Goal: Transaction & Acquisition: Purchase product/service

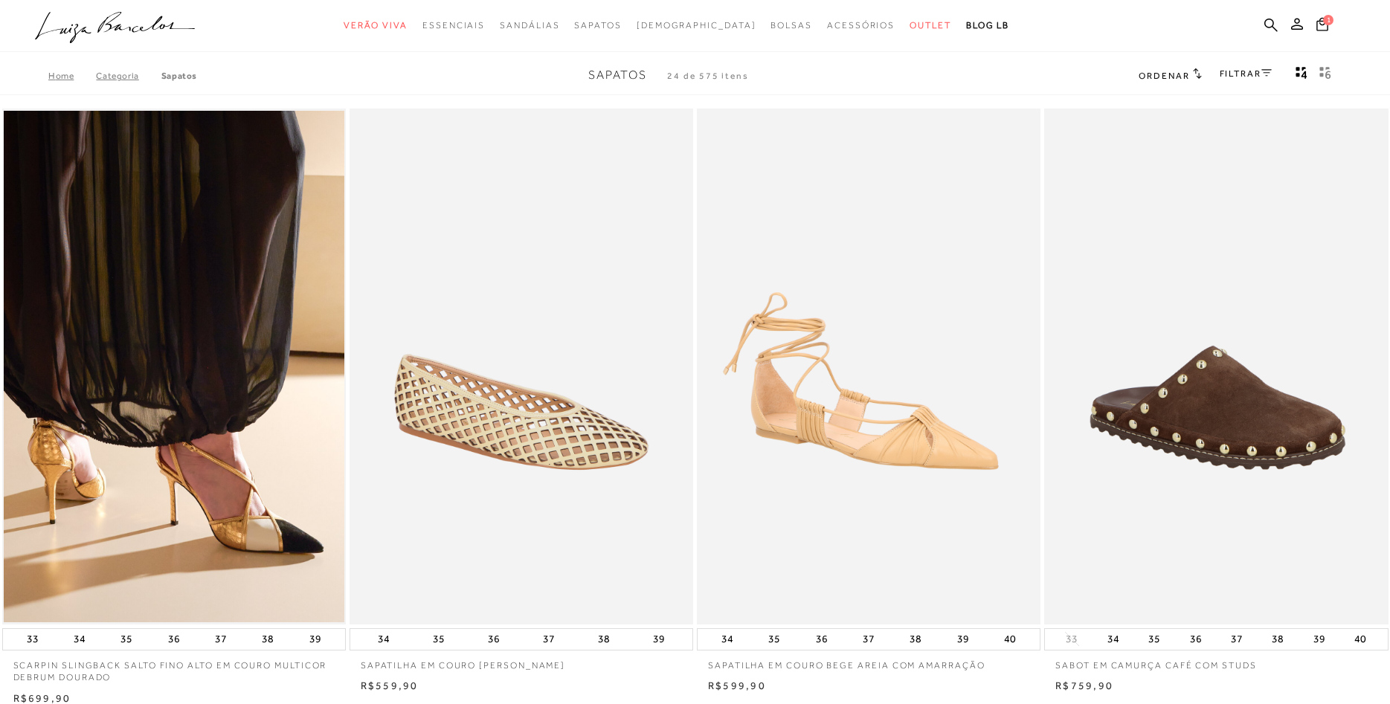
click at [567, 416] on img at bounding box center [522, 366] width 342 height 515
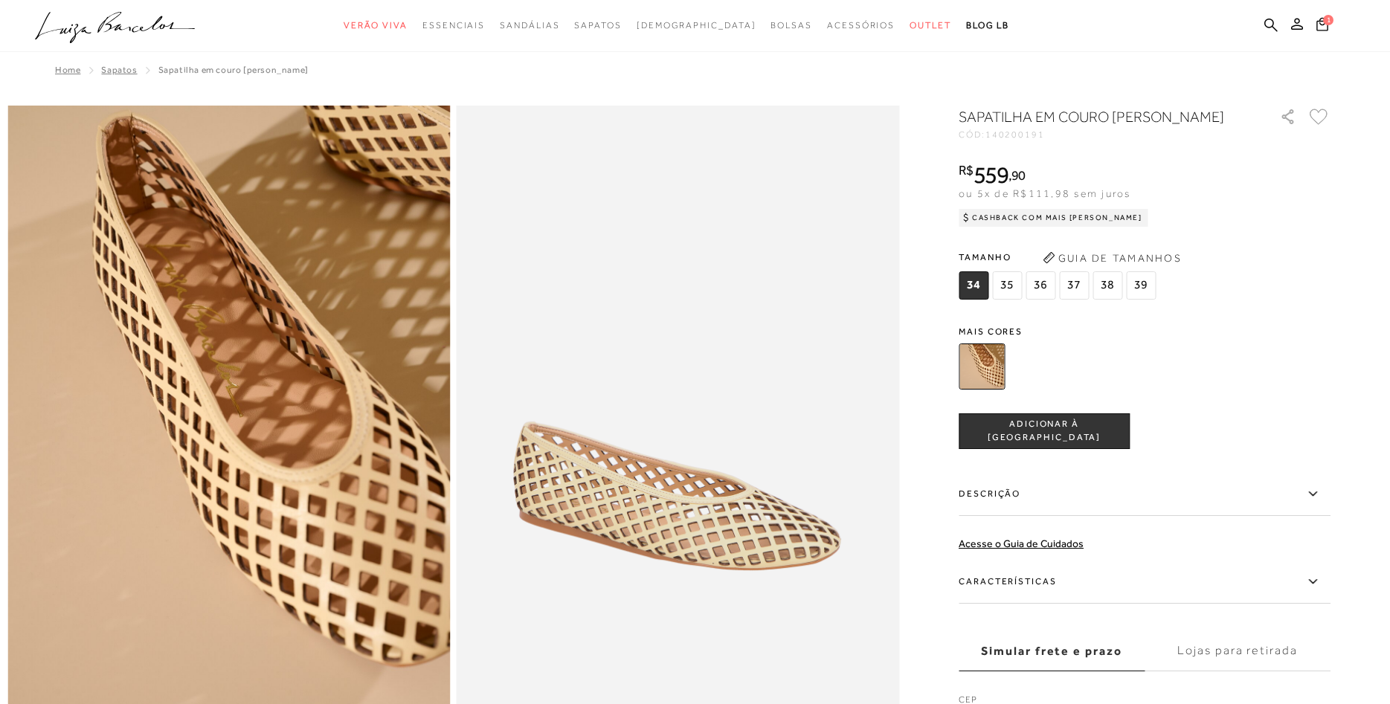
click at [998, 374] on img at bounding box center [981, 367] width 46 height 46
click at [987, 384] on img at bounding box center [981, 367] width 46 height 46
click at [988, 390] on img at bounding box center [981, 367] width 46 height 46
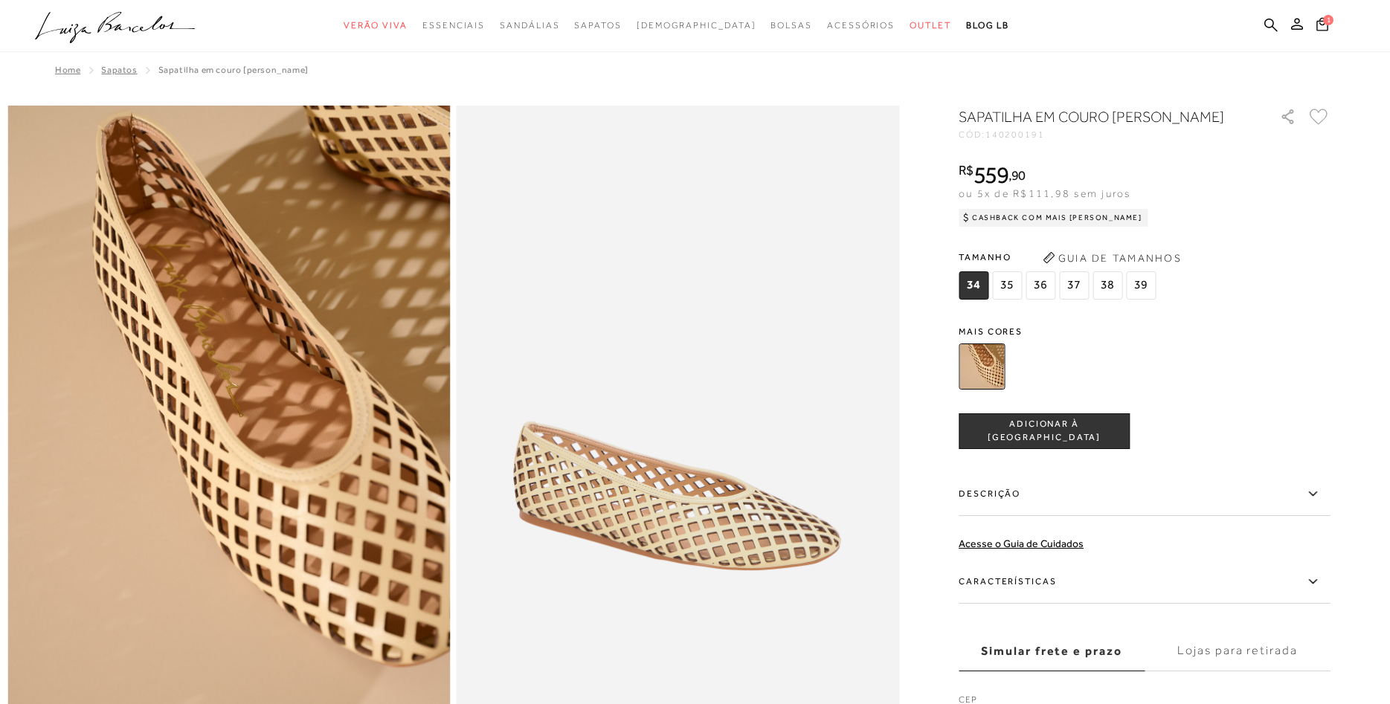
click at [988, 390] on img at bounding box center [981, 367] width 46 height 46
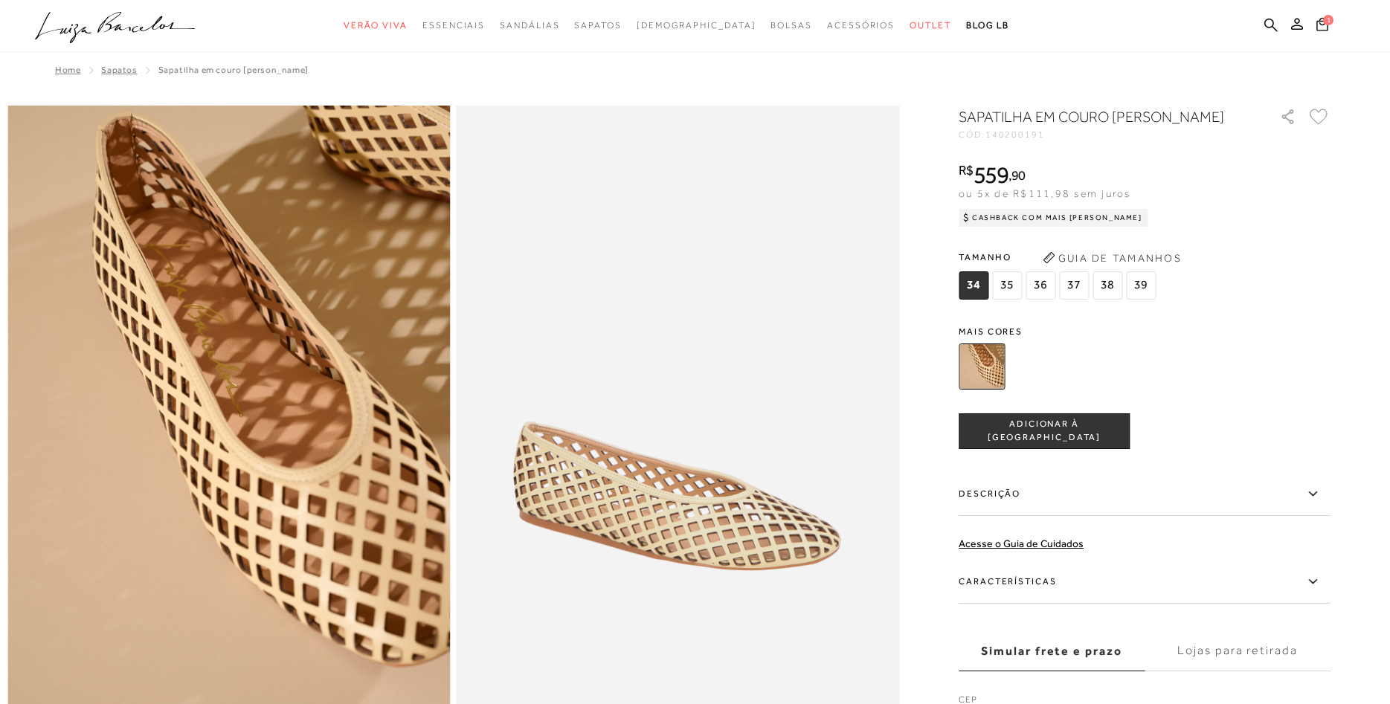
click at [1074, 294] on span "37" at bounding box center [1074, 285] width 30 height 28
click at [987, 379] on img at bounding box center [981, 367] width 46 height 46
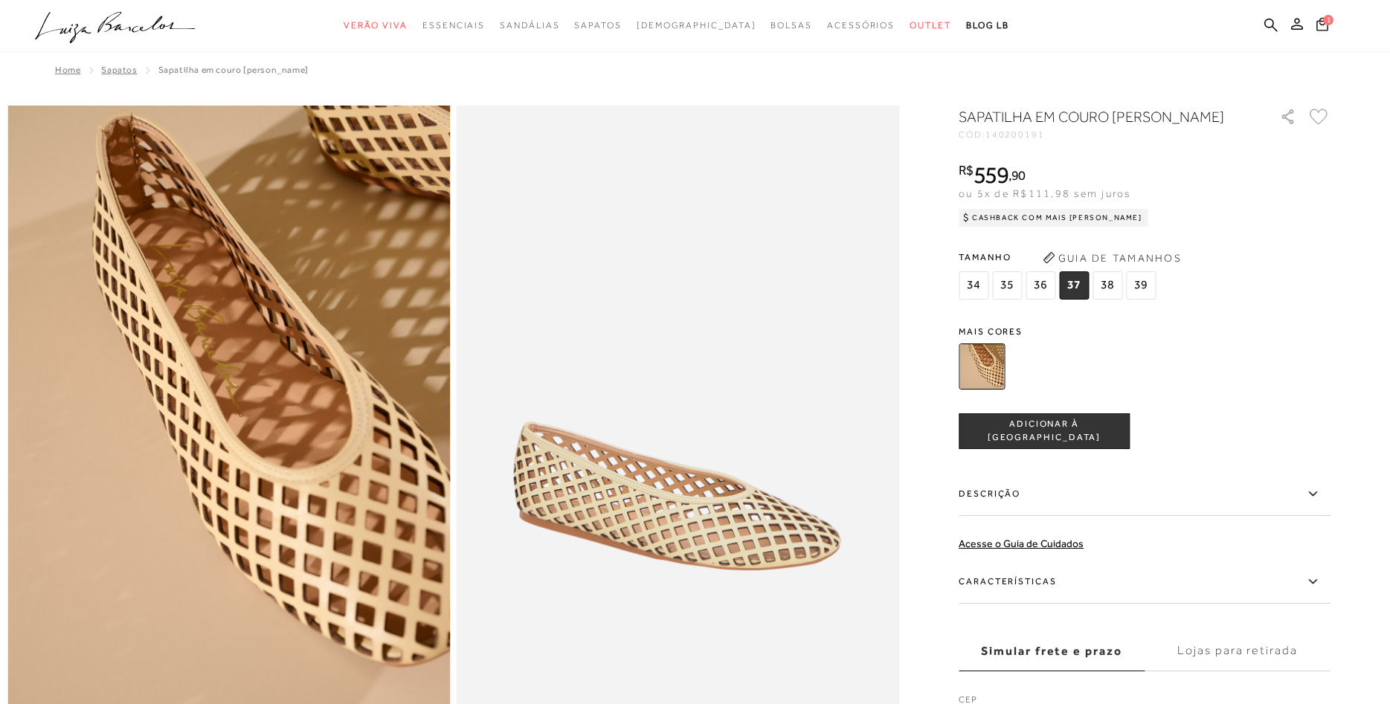
click at [987, 379] on img at bounding box center [981, 367] width 46 height 46
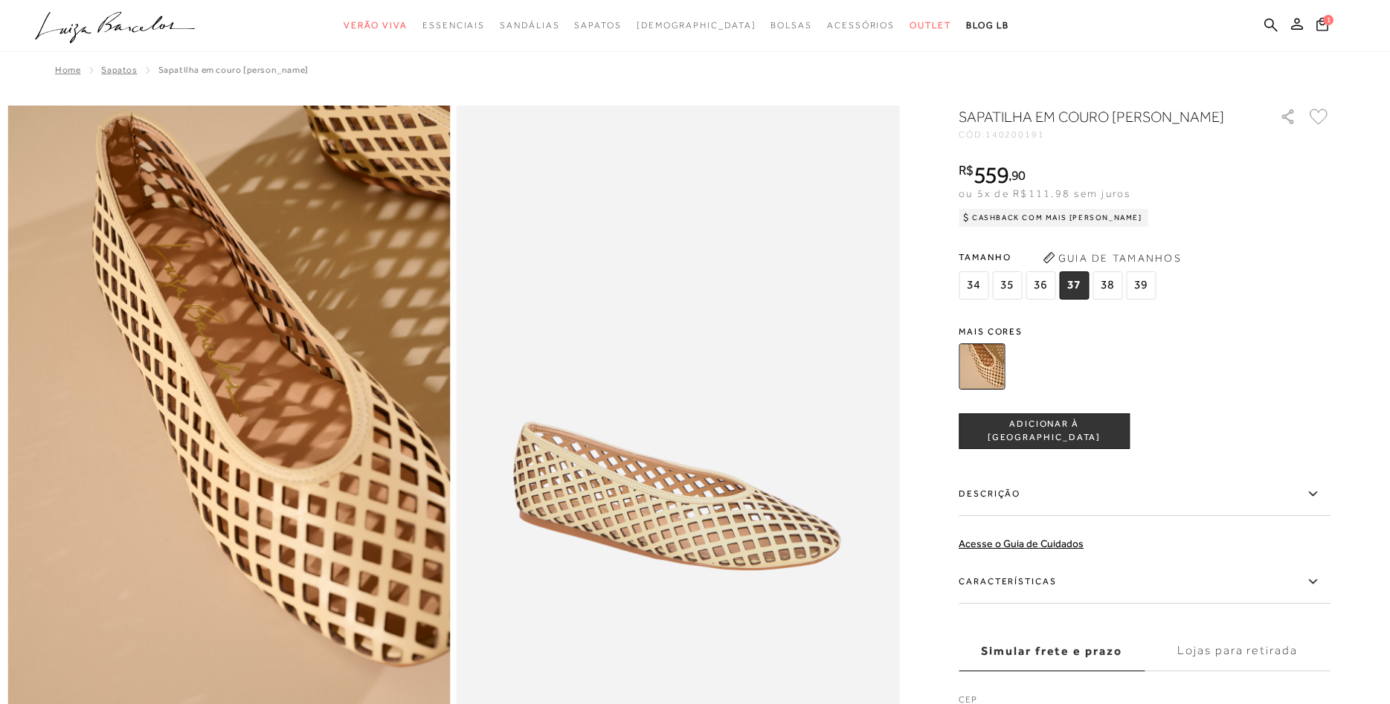
click at [1307, 503] on icon at bounding box center [1312, 494] width 18 height 19
click at [0, 0] on input "Descrição" at bounding box center [0, 0] width 0 height 0
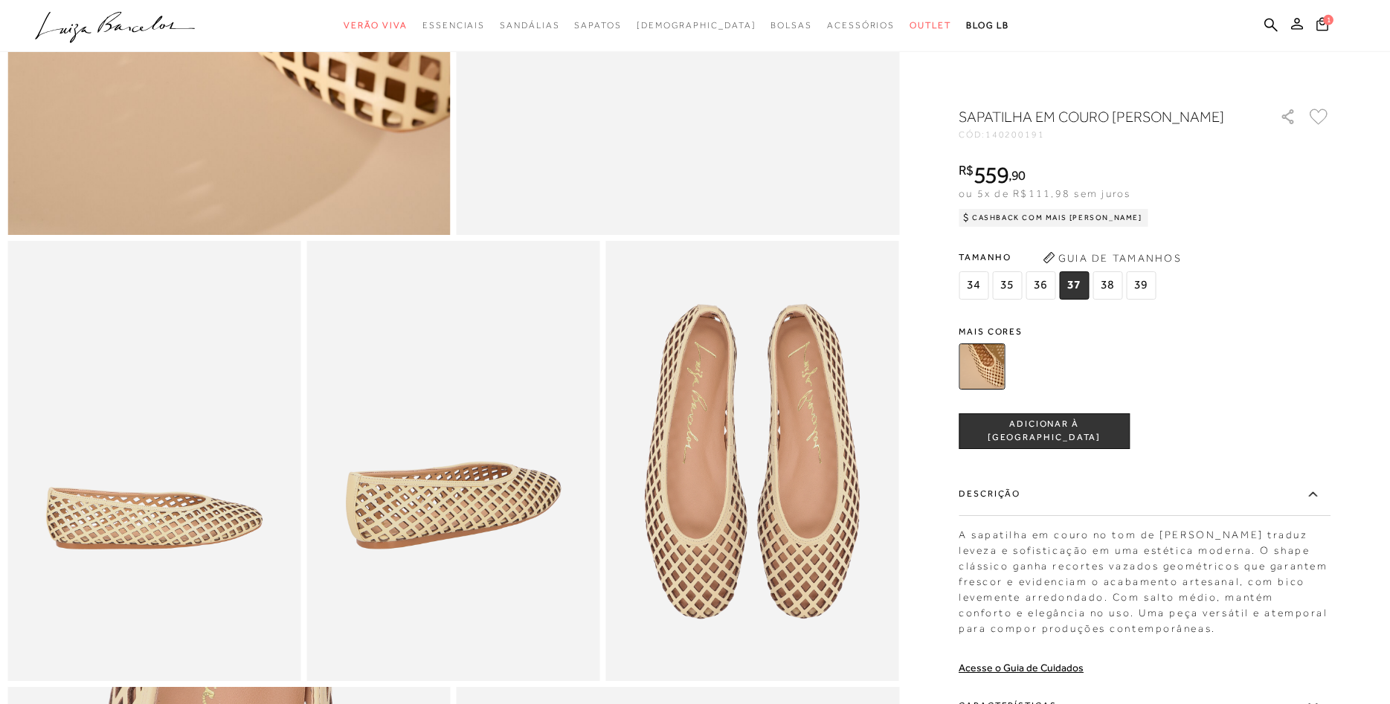
scroll to position [607, 0]
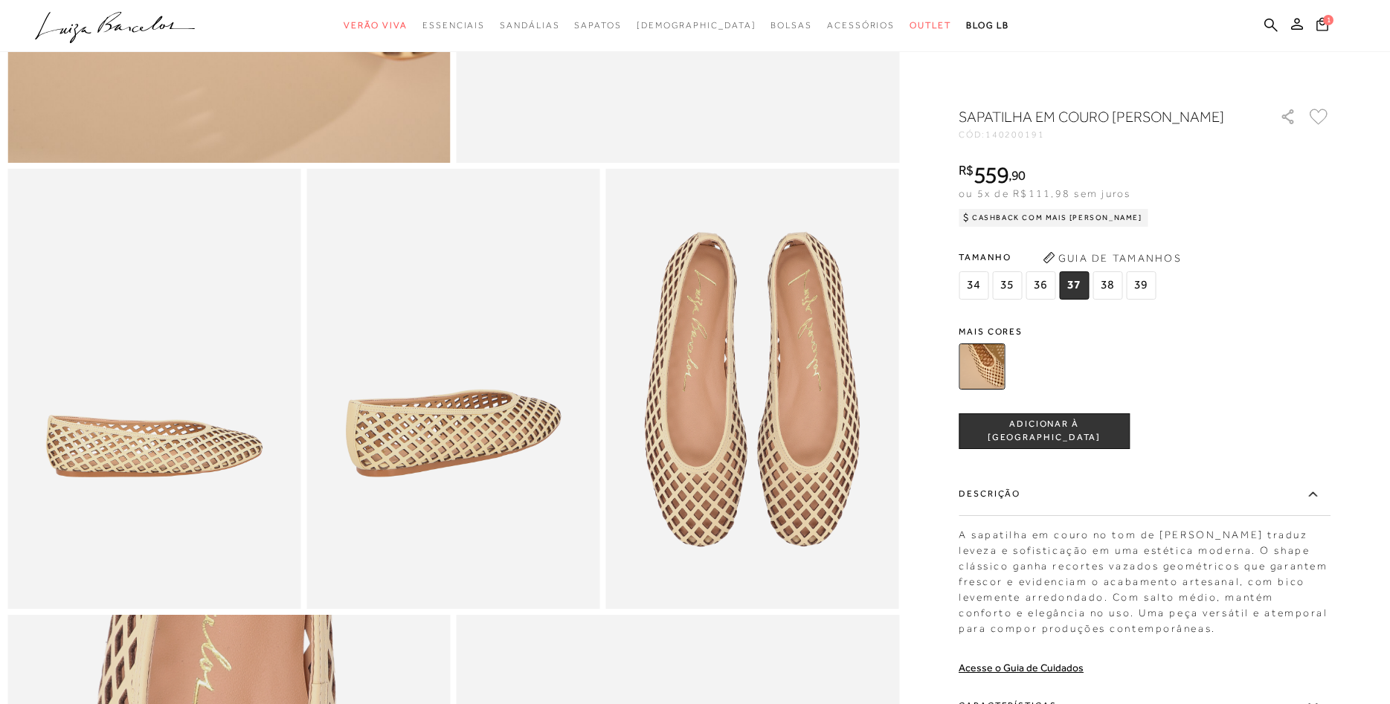
click at [964, 390] on img at bounding box center [981, 367] width 46 height 46
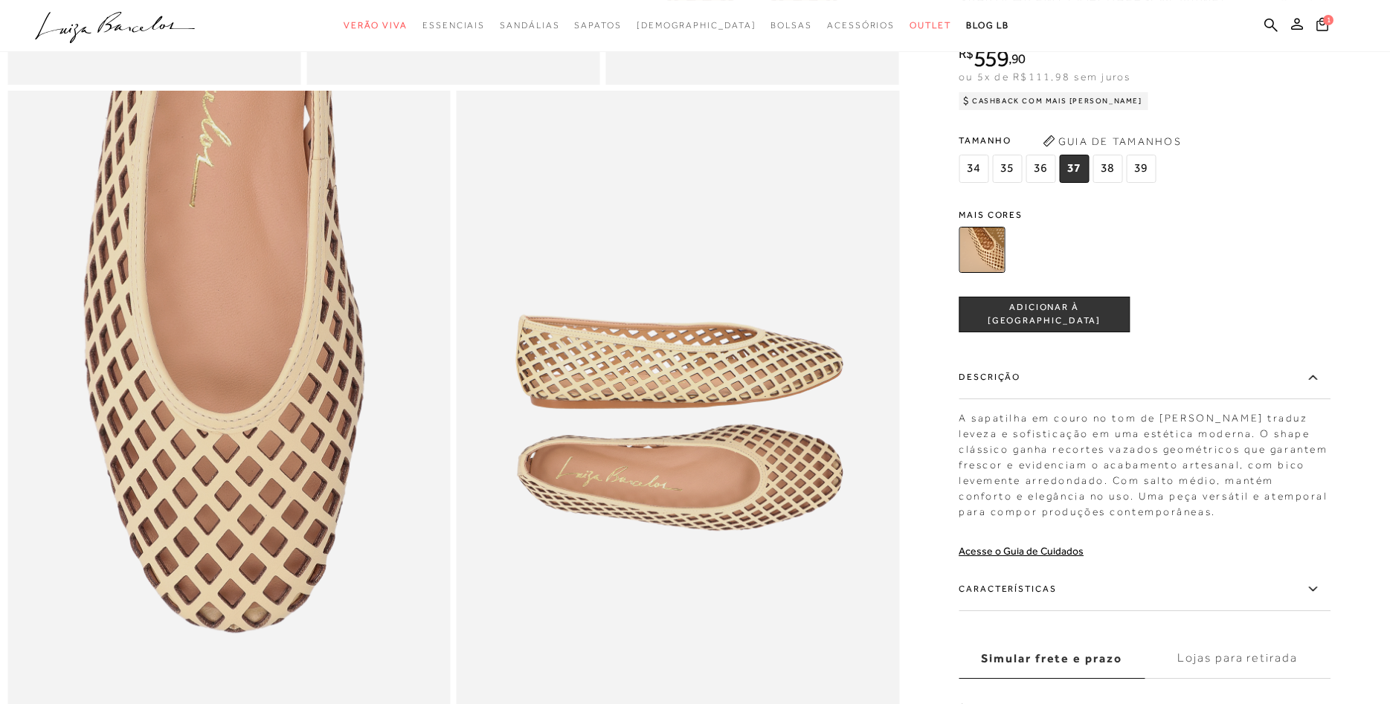
scroll to position [1138, 0]
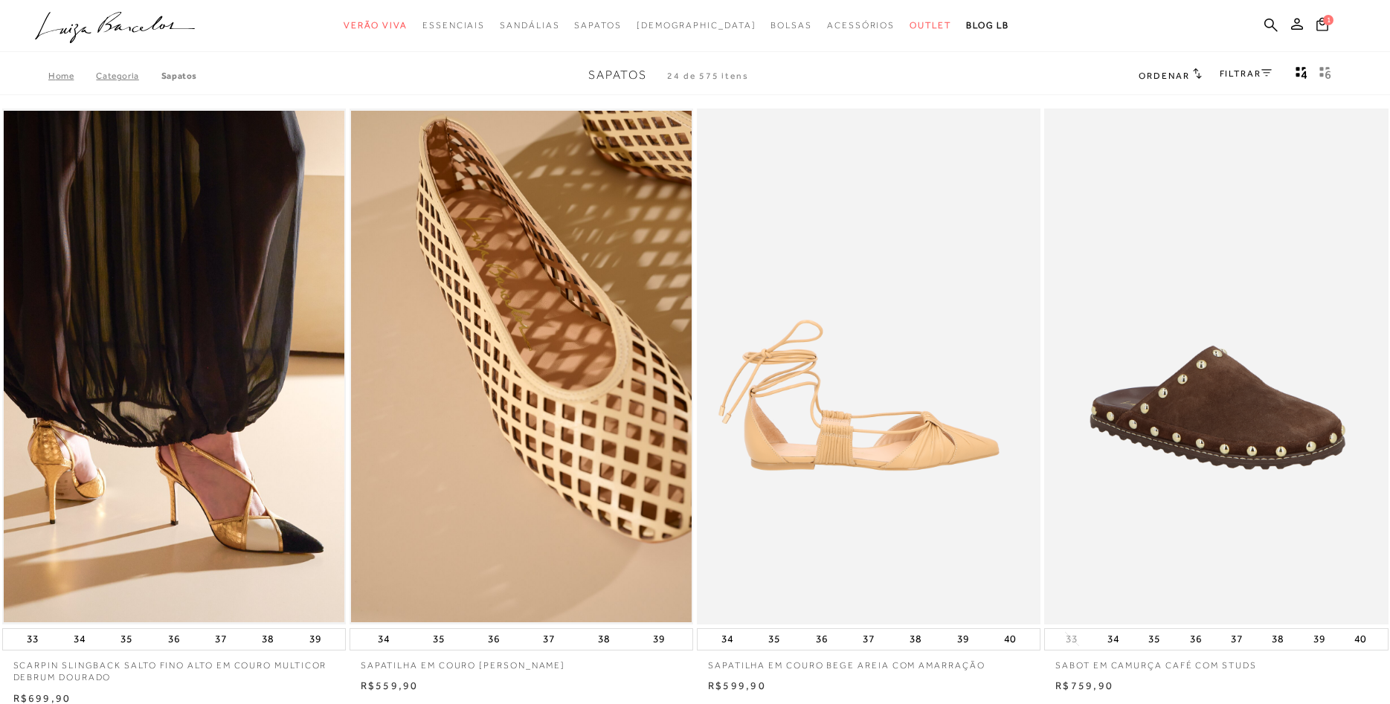
click at [921, 487] on img at bounding box center [869, 366] width 342 height 515
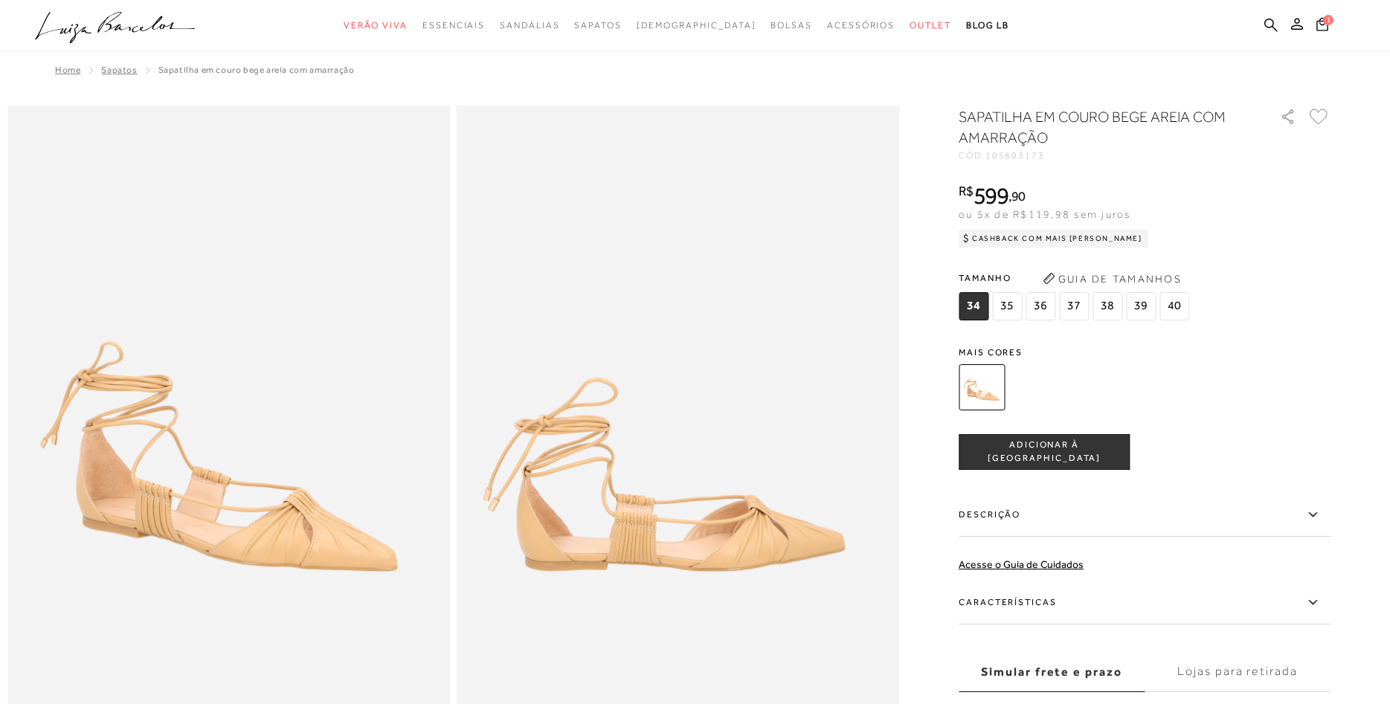
click at [996, 379] on img at bounding box center [981, 387] width 46 height 46
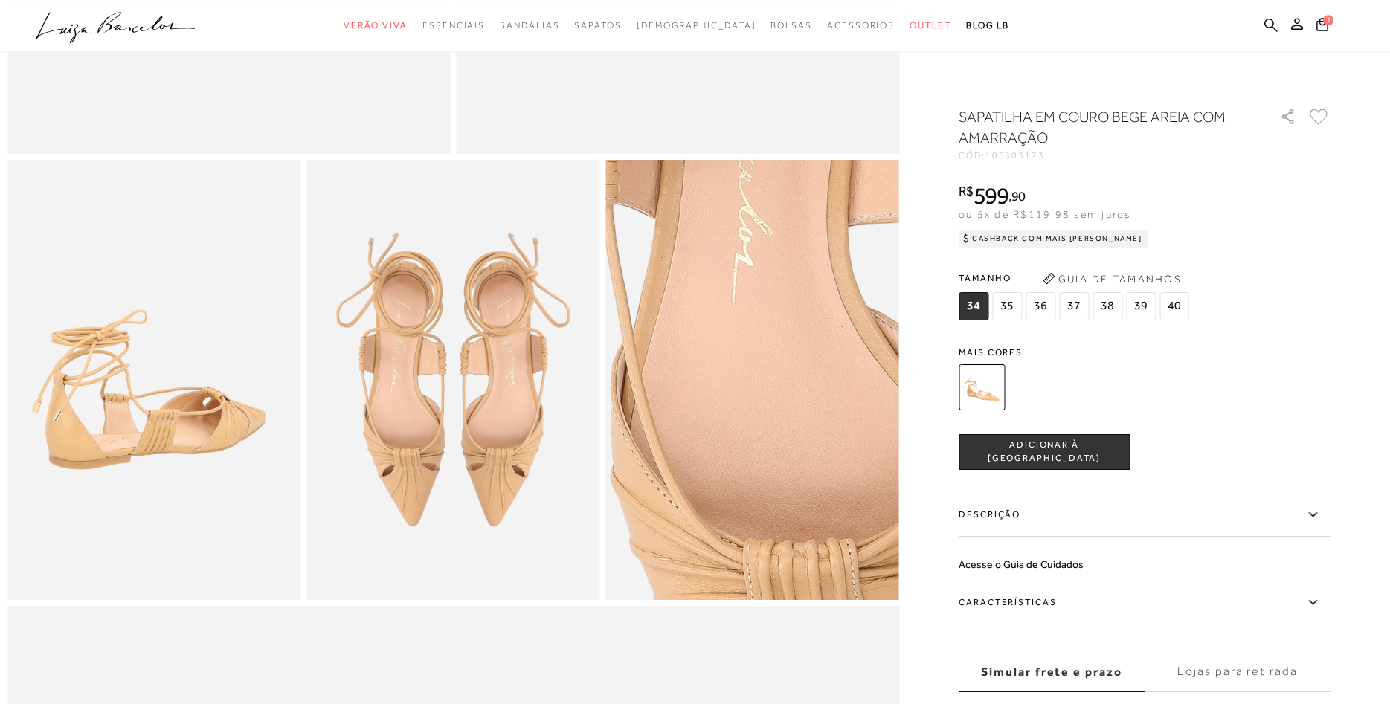
scroll to position [683, 0]
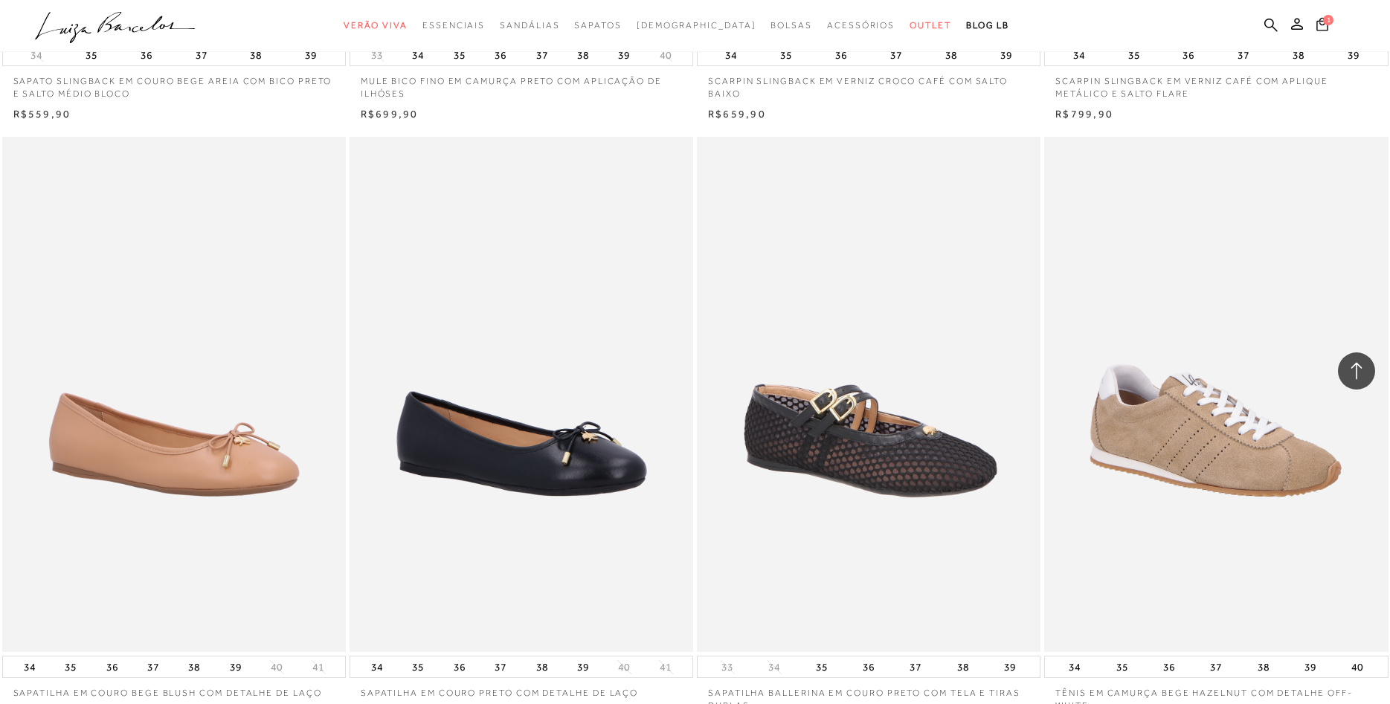
scroll to position [3110, 0]
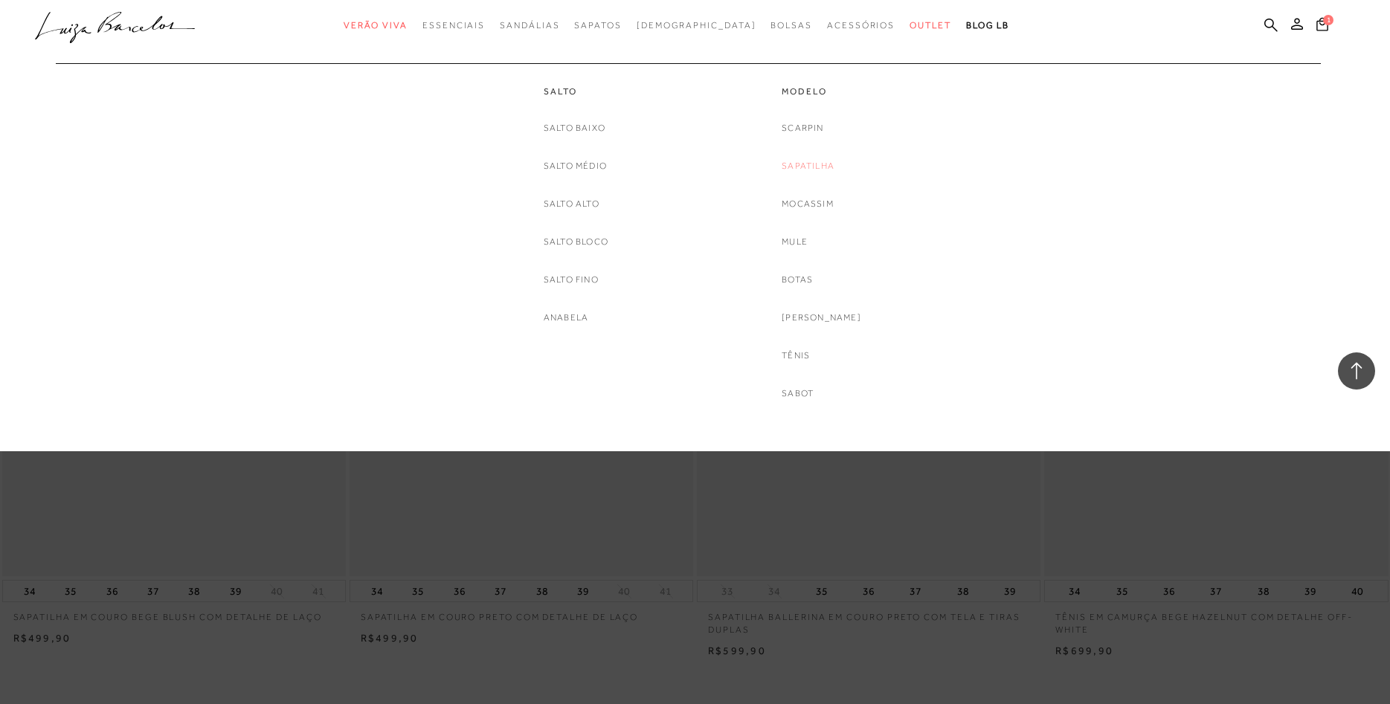
click at [811, 166] on link "Sapatilha" at bounding box center [808, 166] width 53 height 16
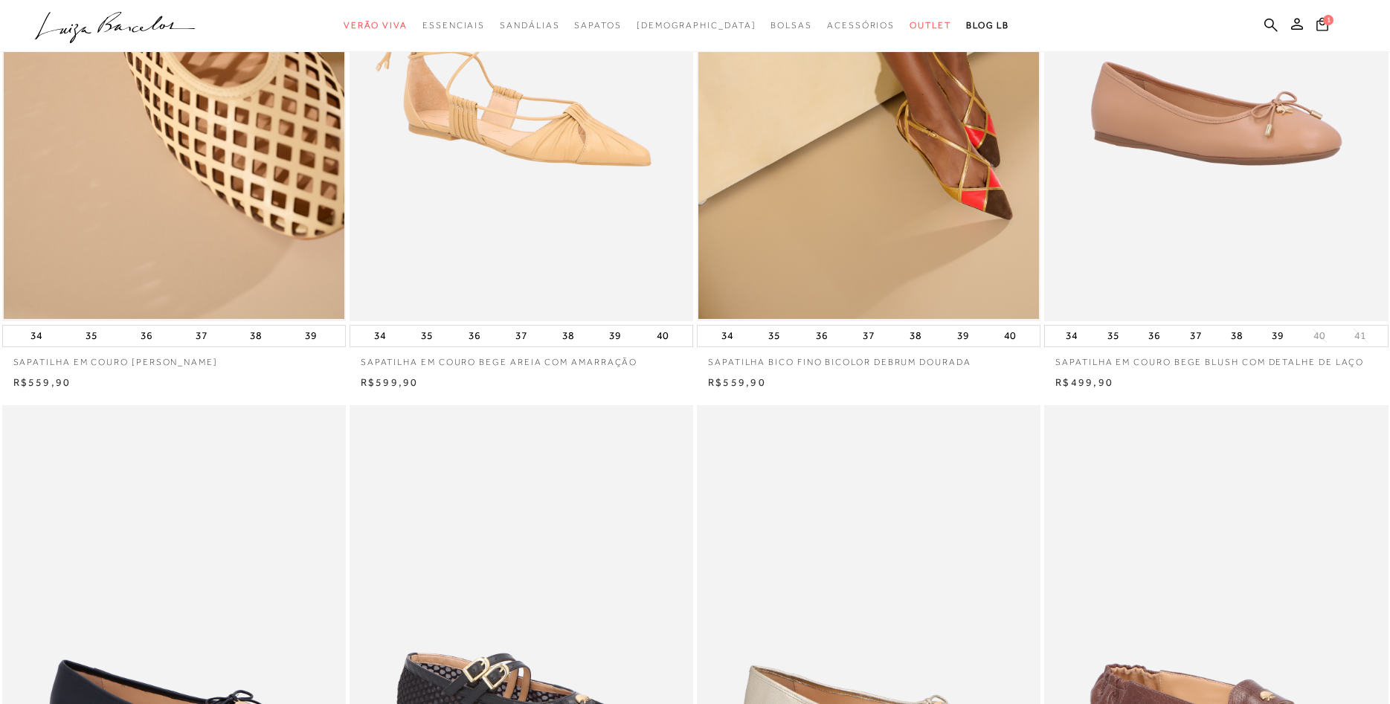
scroll to position [76, 0]
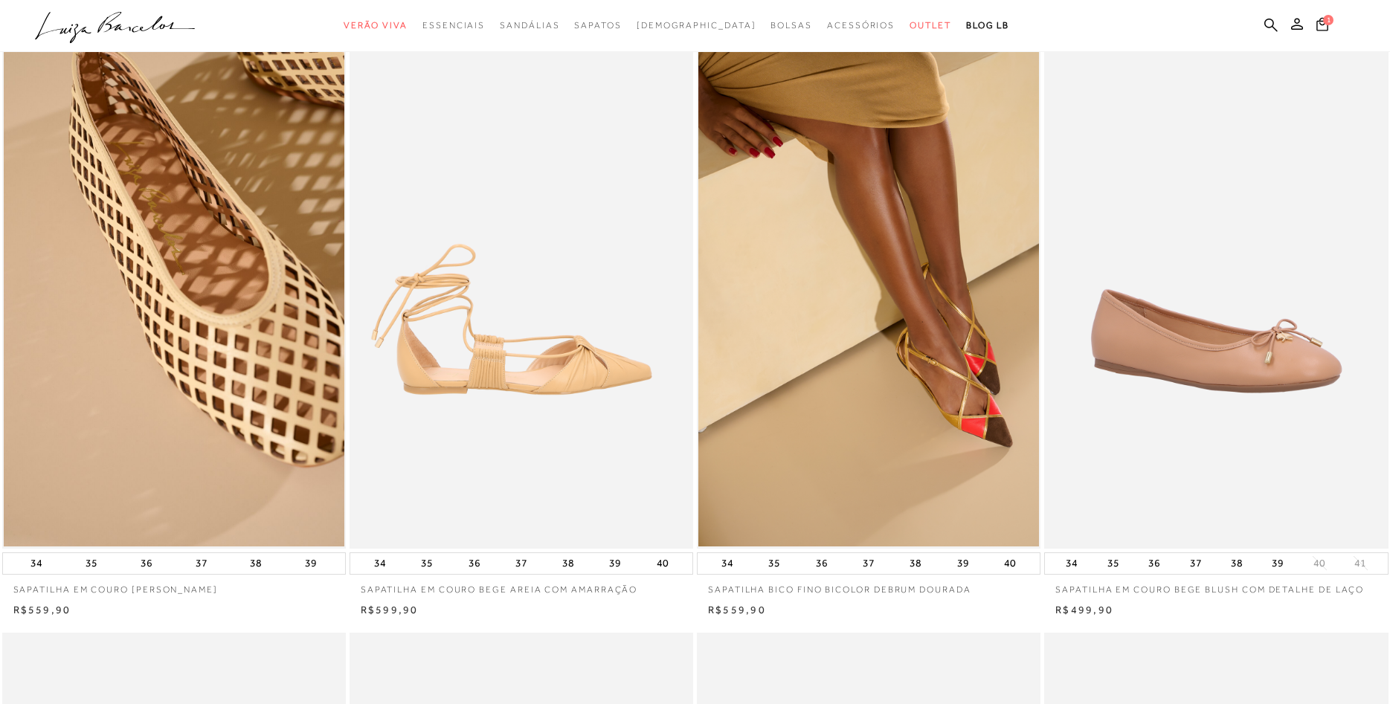
click at [531, 370] on img at bounding box center [522, 290] width 342 height 515
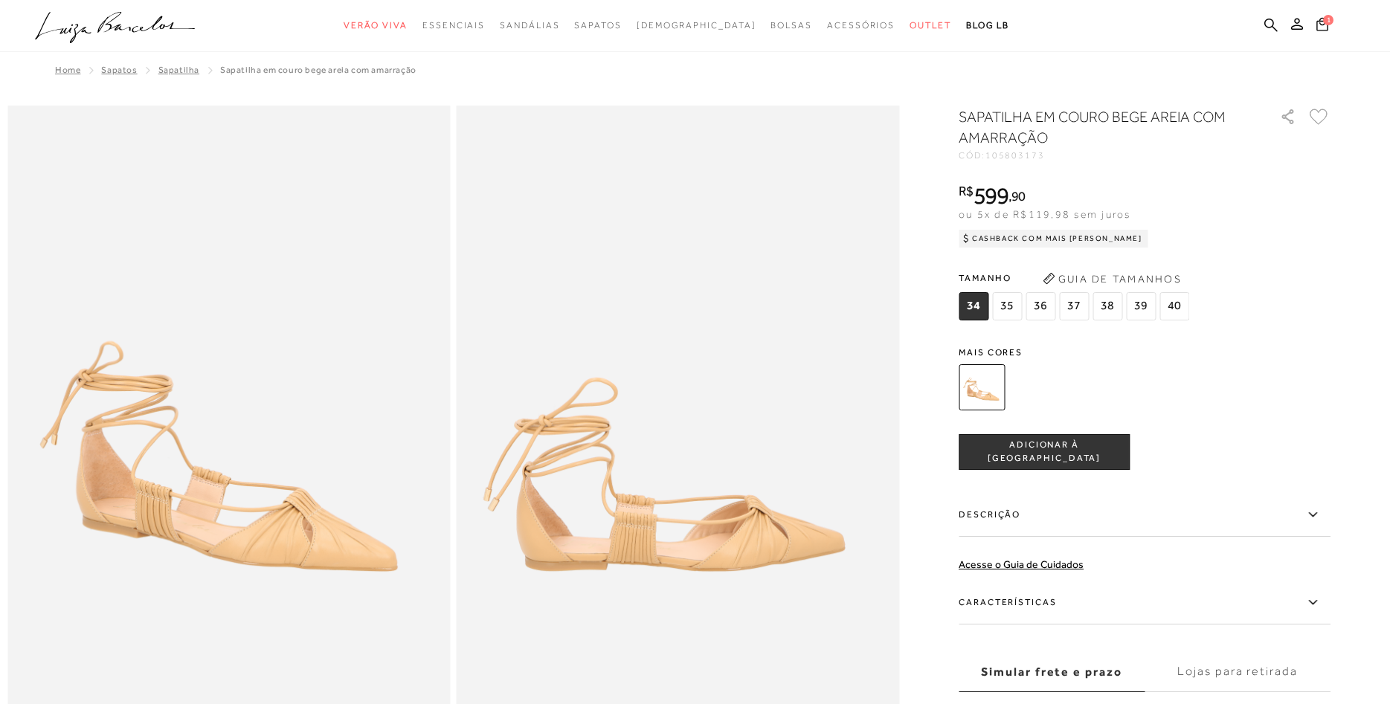
click at [995, 384] on img at bounding box center [981, 387] width 46 height 46
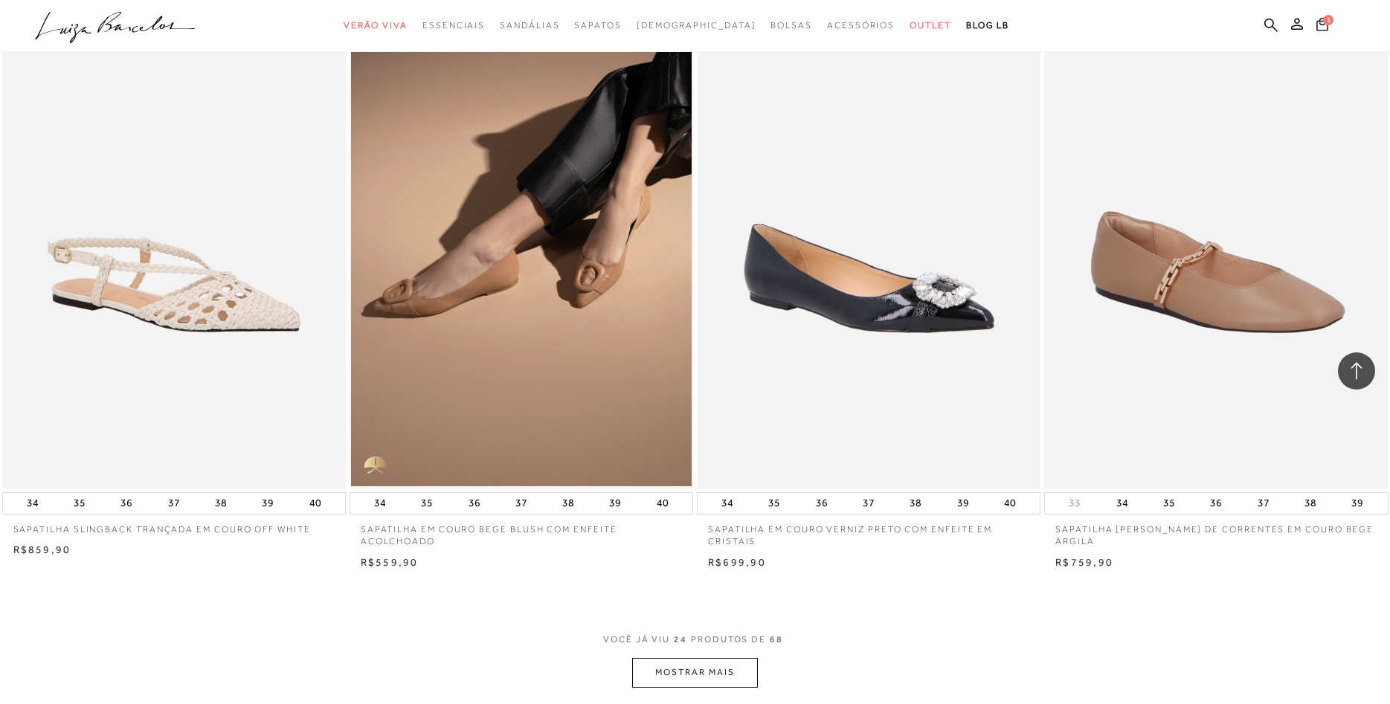
scroll to position [3565, 0]
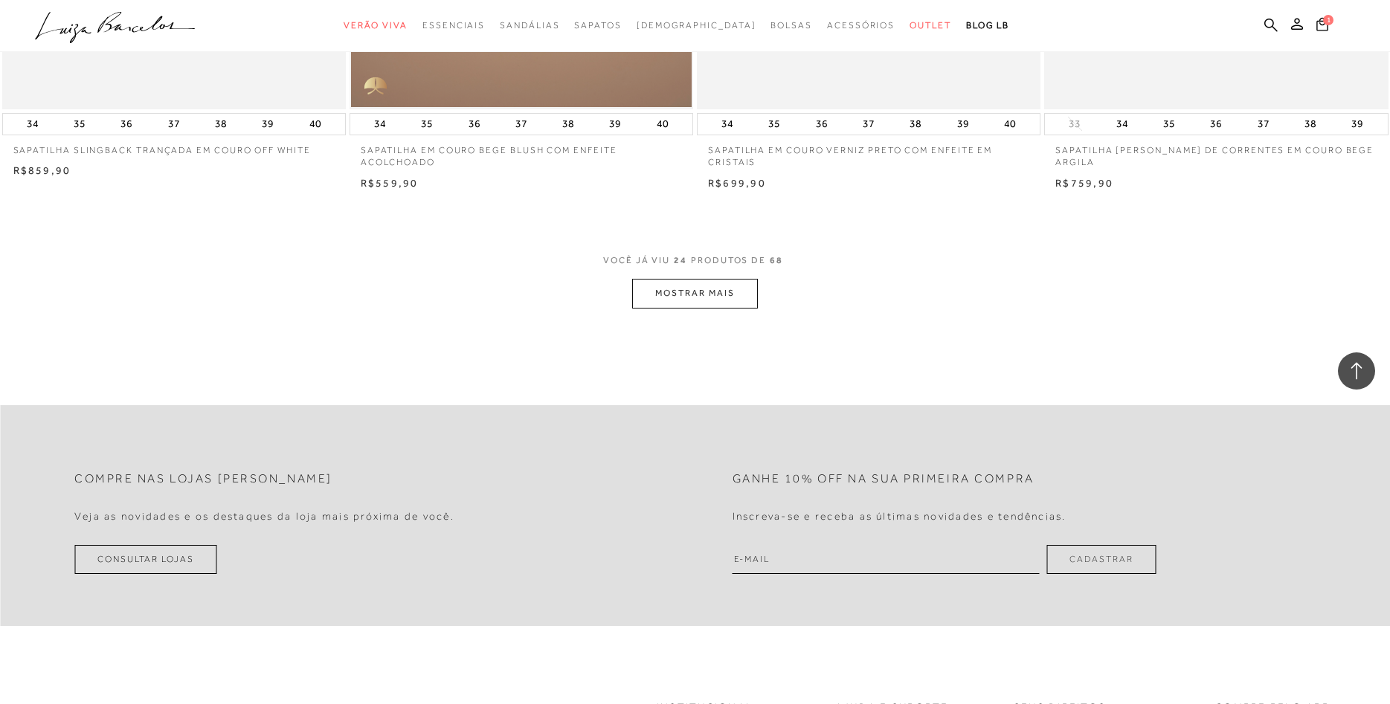
click at [718, 303] on button "MOSTRAR MAIS" at bounding box center [694, 293] width 125 height 29
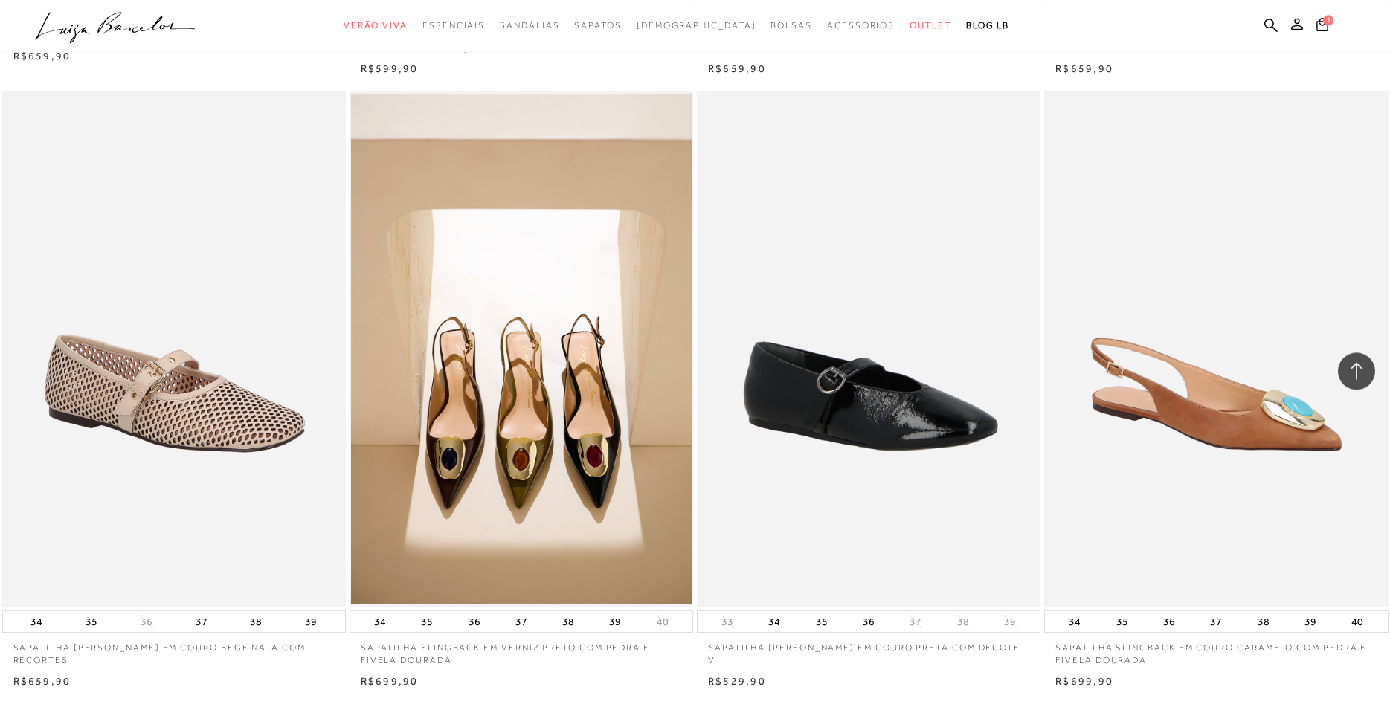
scroll to position [6750, 0]
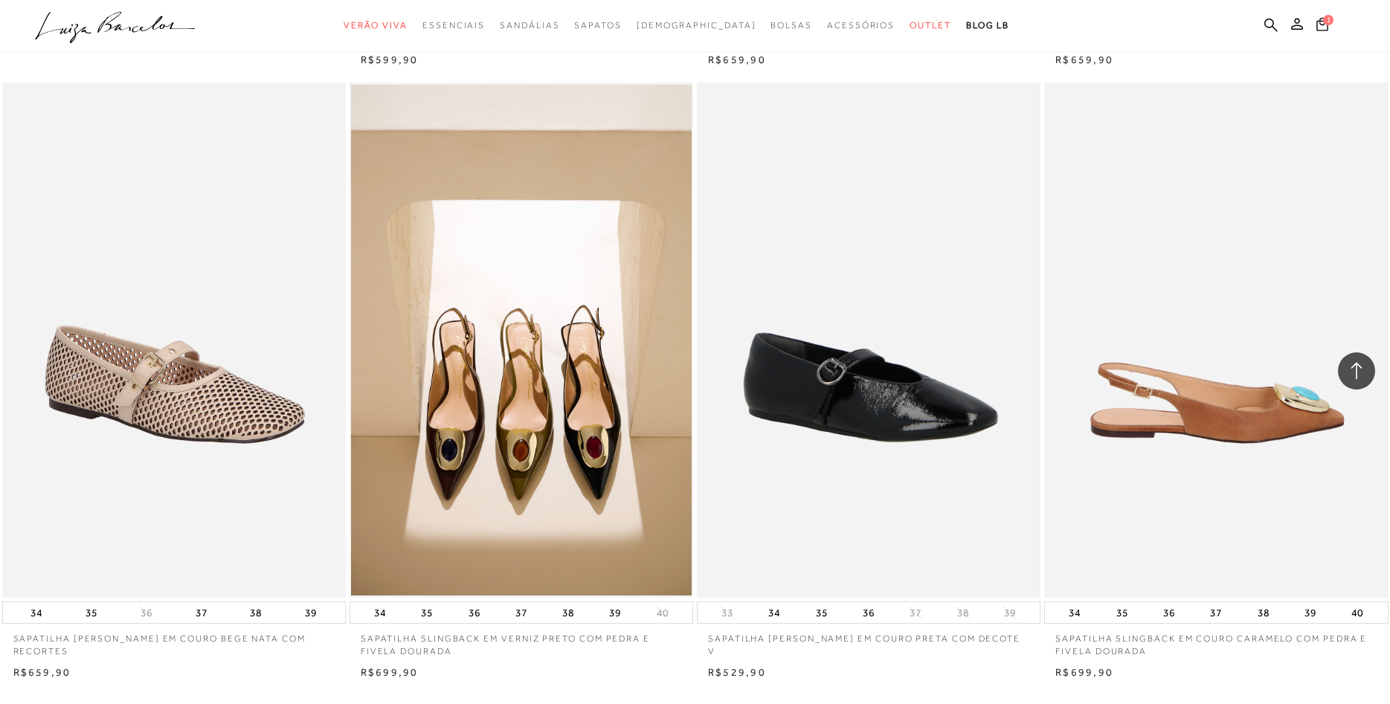
click at [1298, 422] on img at bounding box center [1216, 340] width 342 height 515
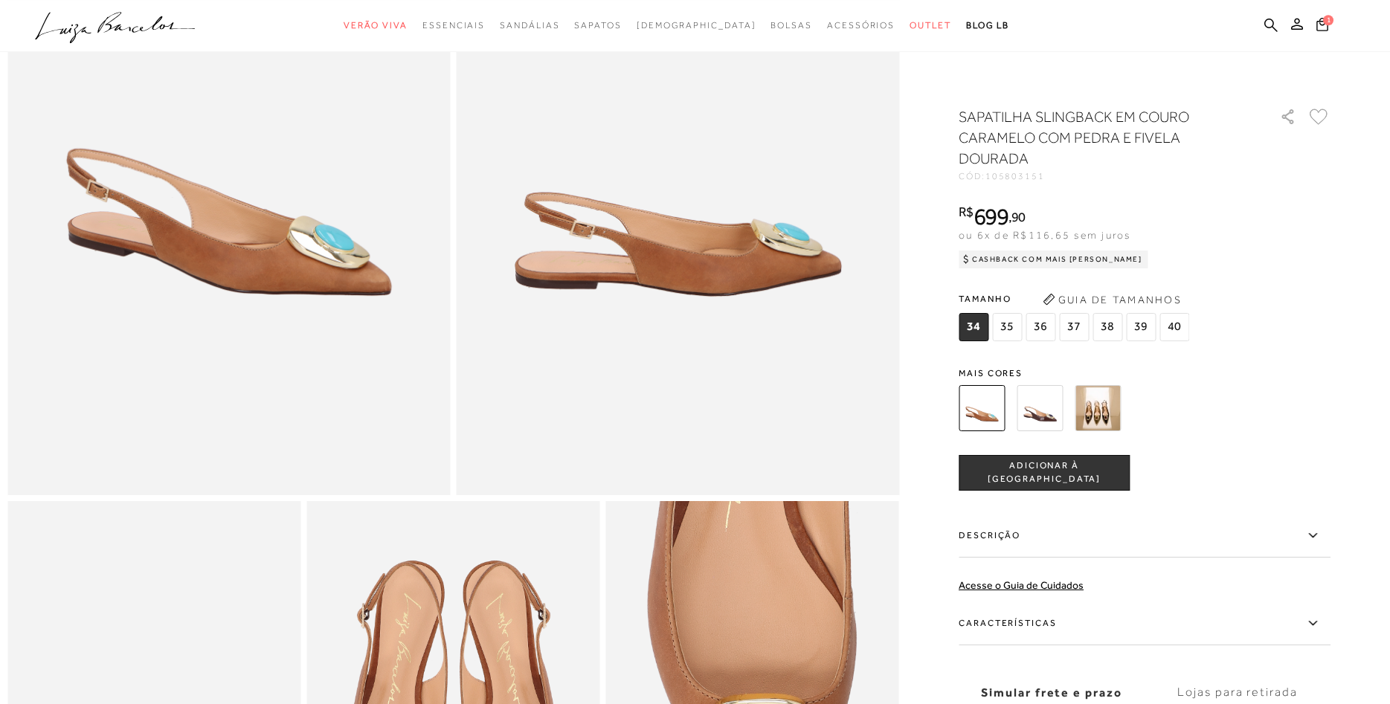
scroll to position [379, 0]
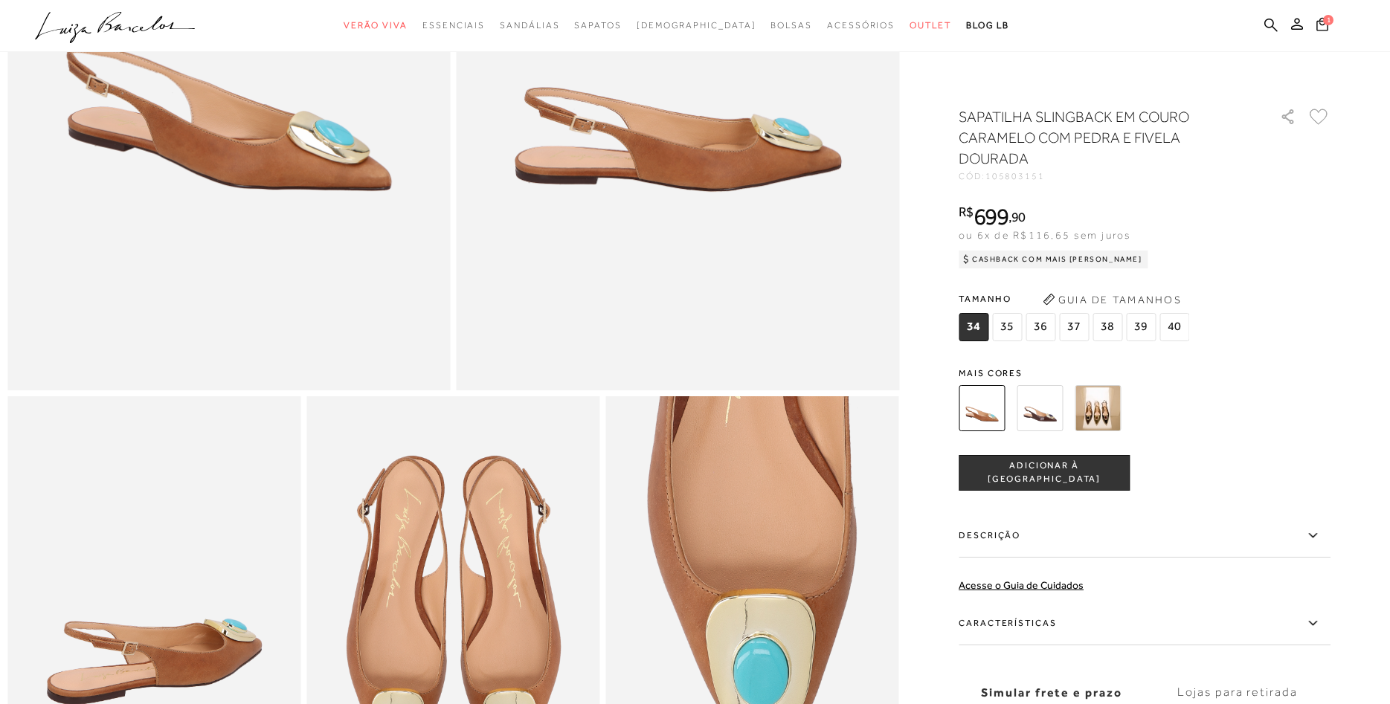
click at [1076, 316] on span "37" at bounding box center [1074, 327] width 30 height 28
click at [1080, 474] on span "ADICIONAR À [GEOGRAPHIC_DATA]" at bounding box center [1044, 473] width 170 height 26
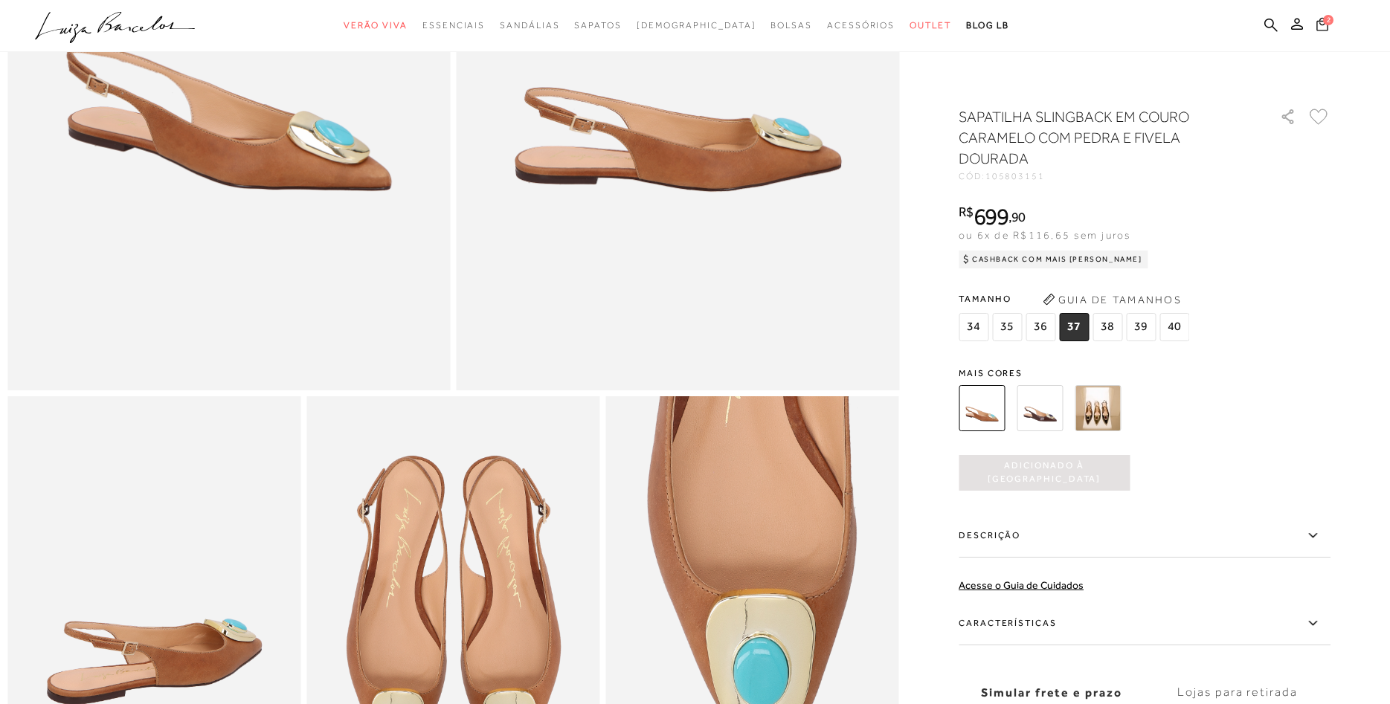
click at [1323, 25] on span "2" at bounding box center [1328, 20] width 10 height 10
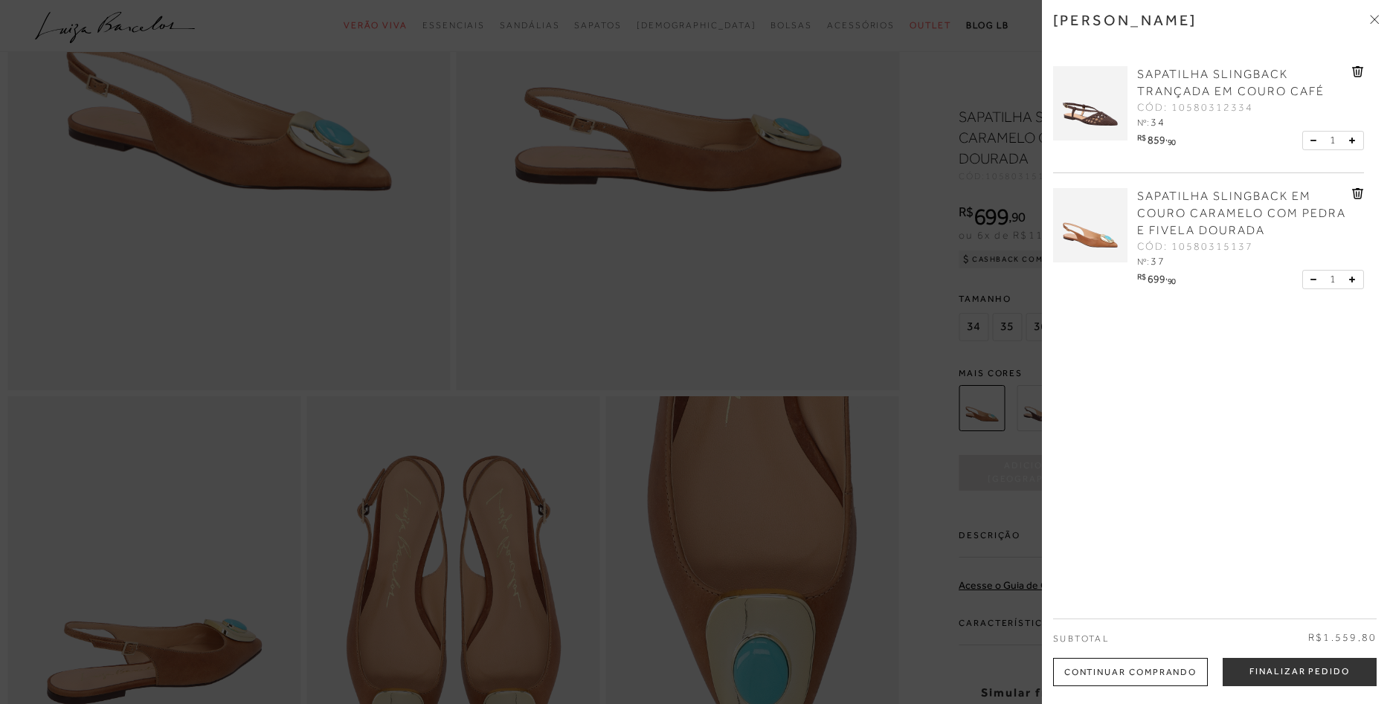
click at [941, 193] on div at bounding box center [695, 352] width 1390 height 704
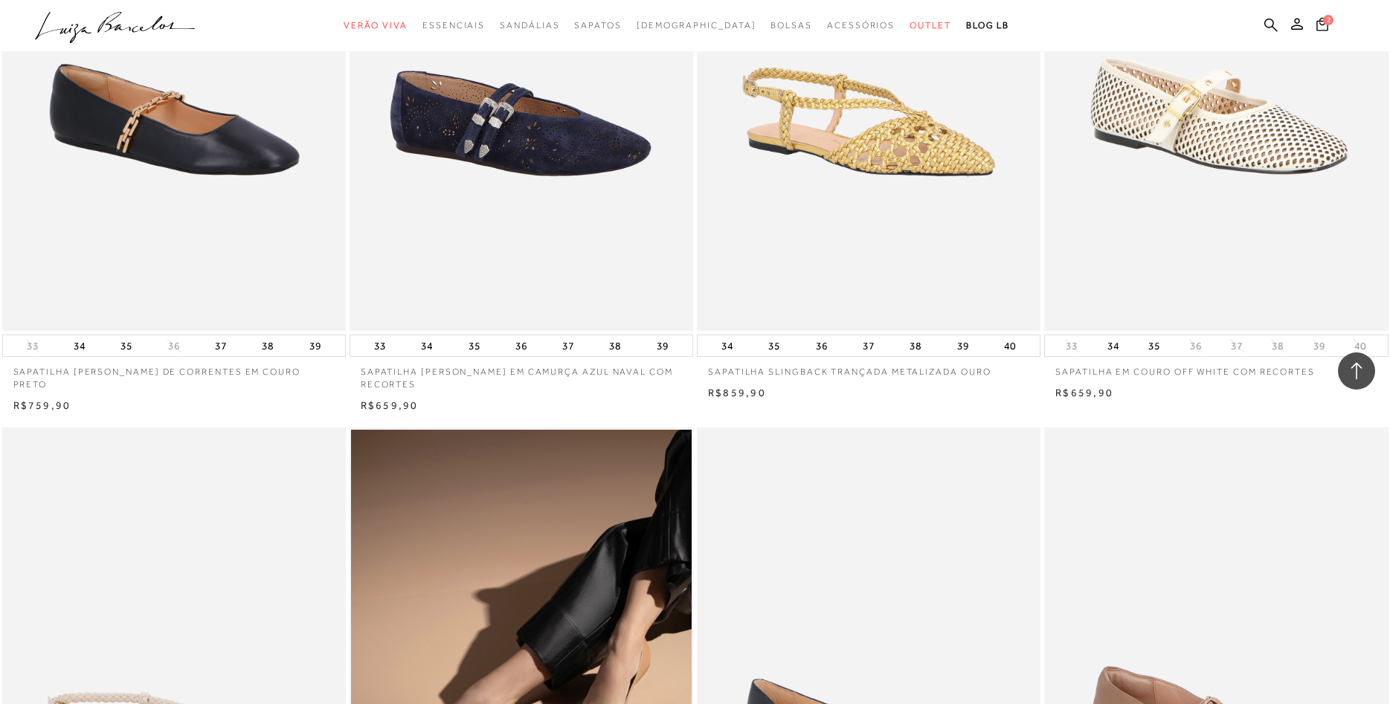
scroll to position [3110, 0]
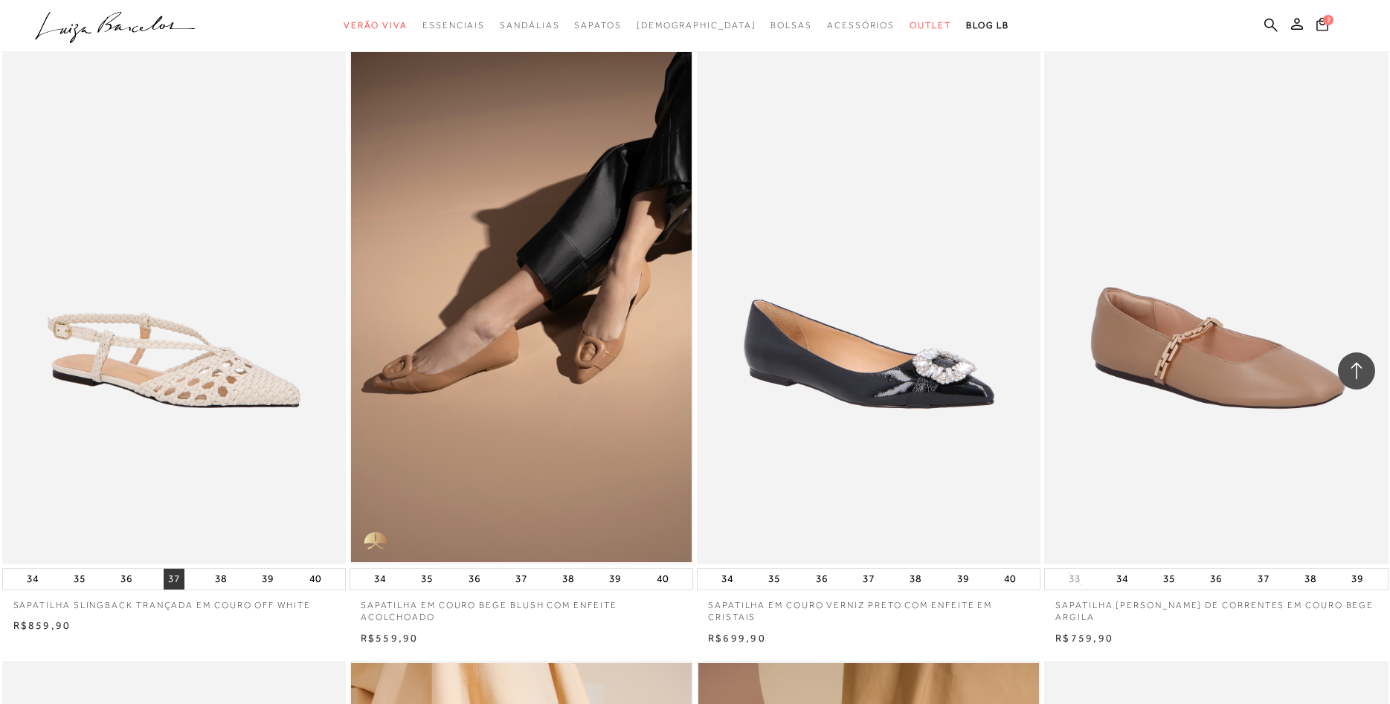
click at [173, 572] on button "37" at bounding box center [174, 579] width 21 height 21
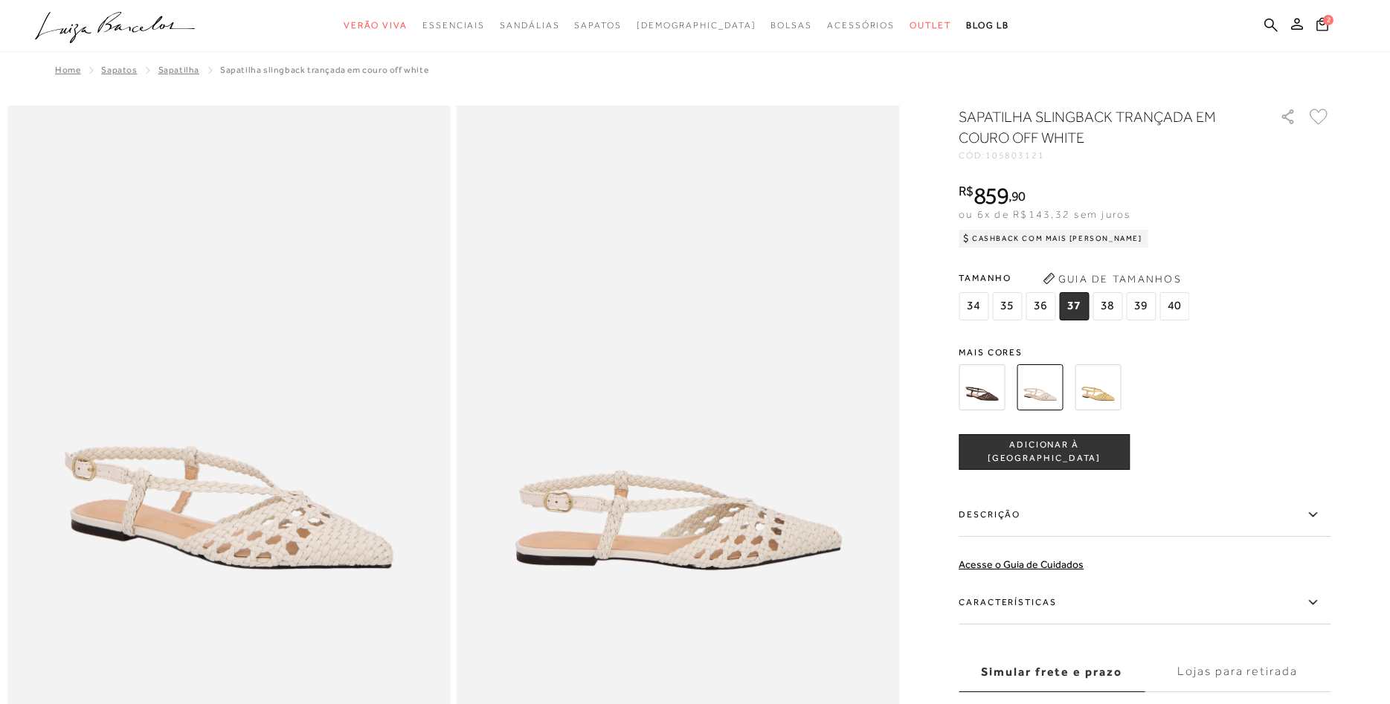
click at [1078, 451] on span "ADICIONAR À [GEOGRAPHIC_DATA]" at bounding box center [1044, 452] width 170 height 26
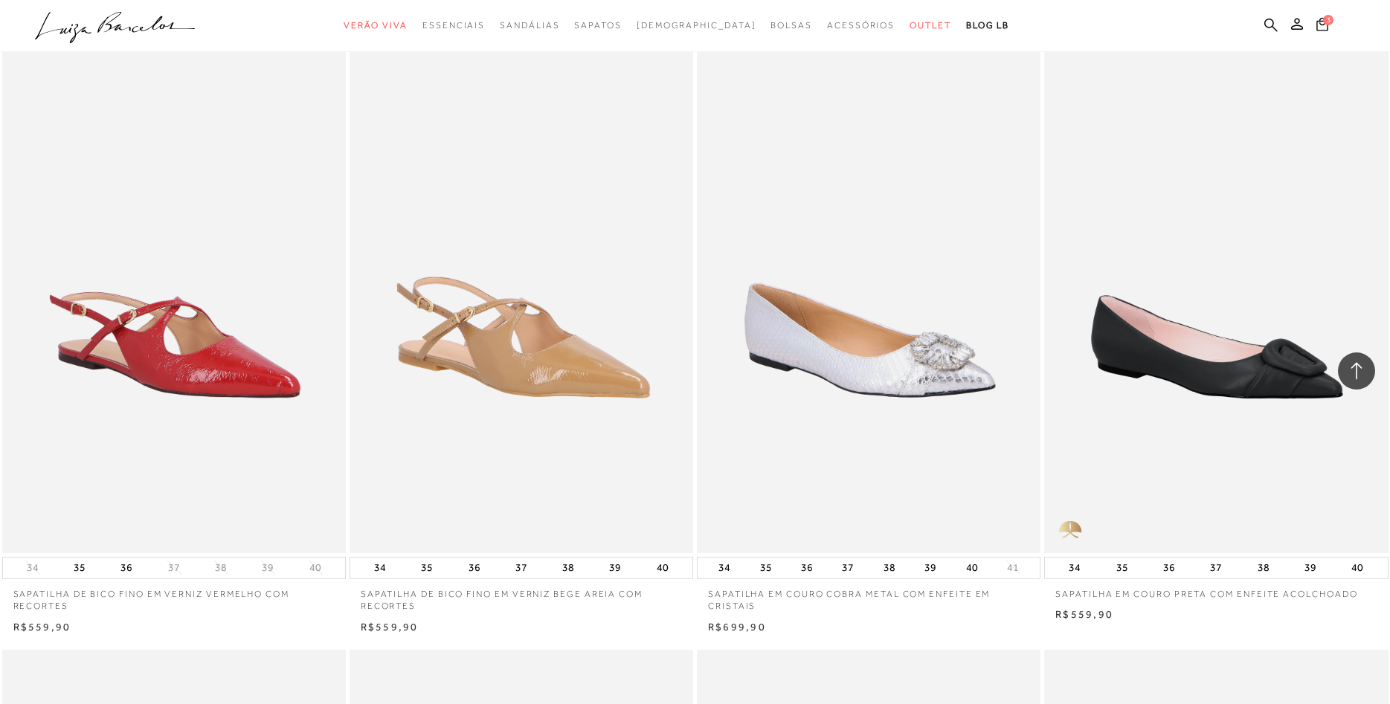
scroll to position [1441, 0]
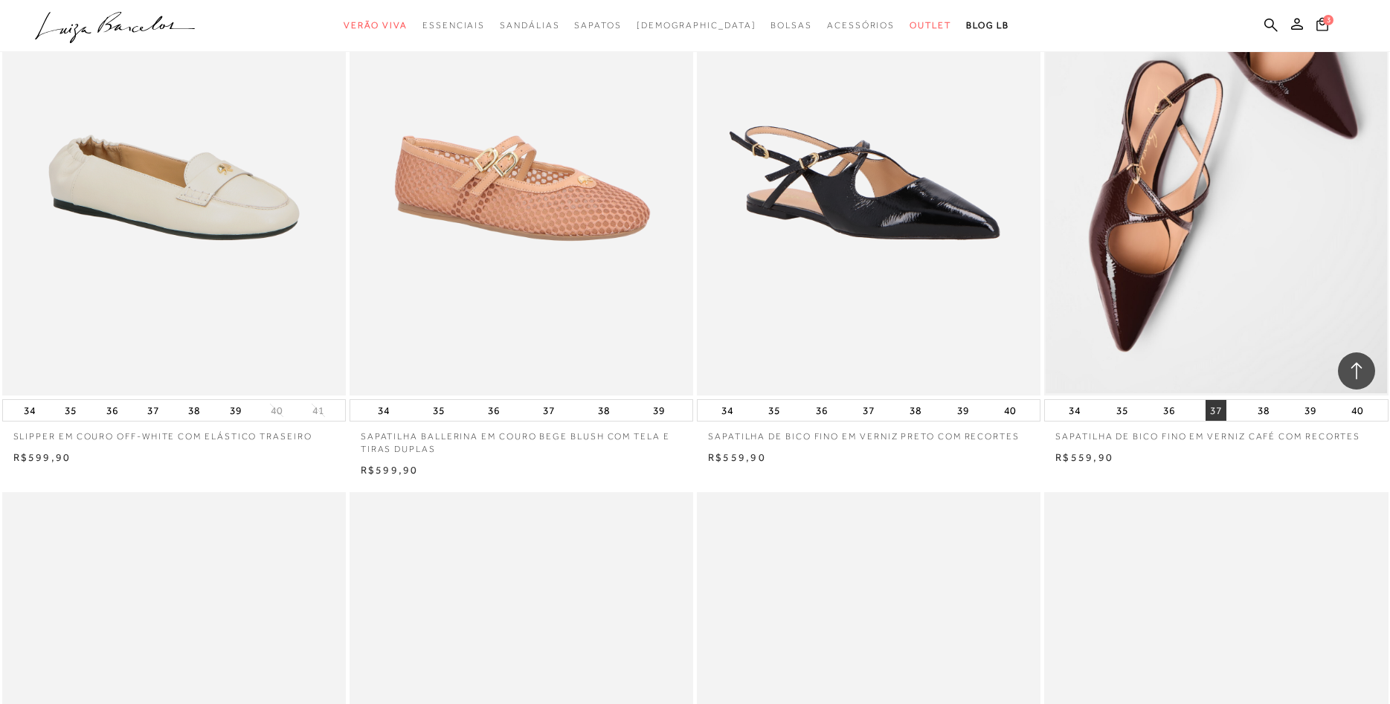
click at [1212, 411] on button "37" at bounding box center [1215, 410] width 21 height 21
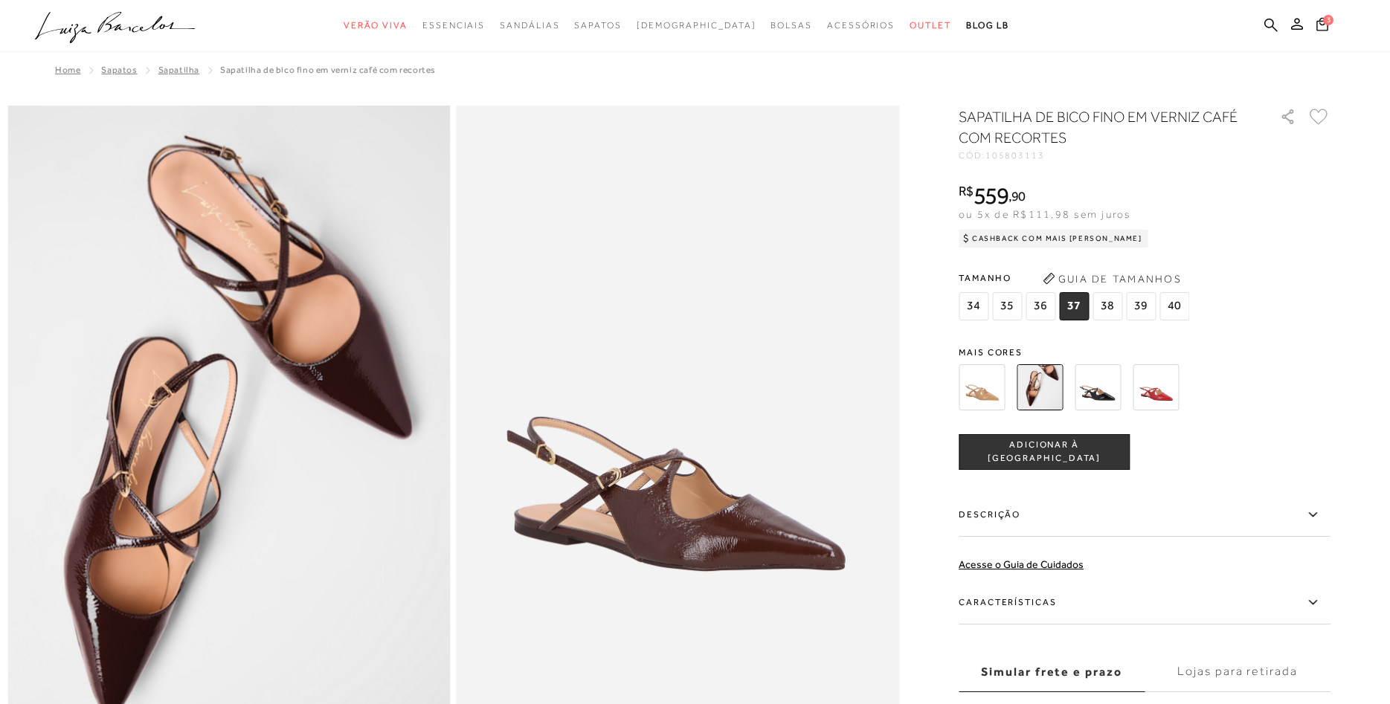
click at [1077, 454] on span "ADICIONAR À [GEOGRAPHIC_DATA]" at bounding box center [1044, 452] width 170 height 26
click at [1324, 25] on span "4" at bounding box center [1328, 20] width 10 height 10
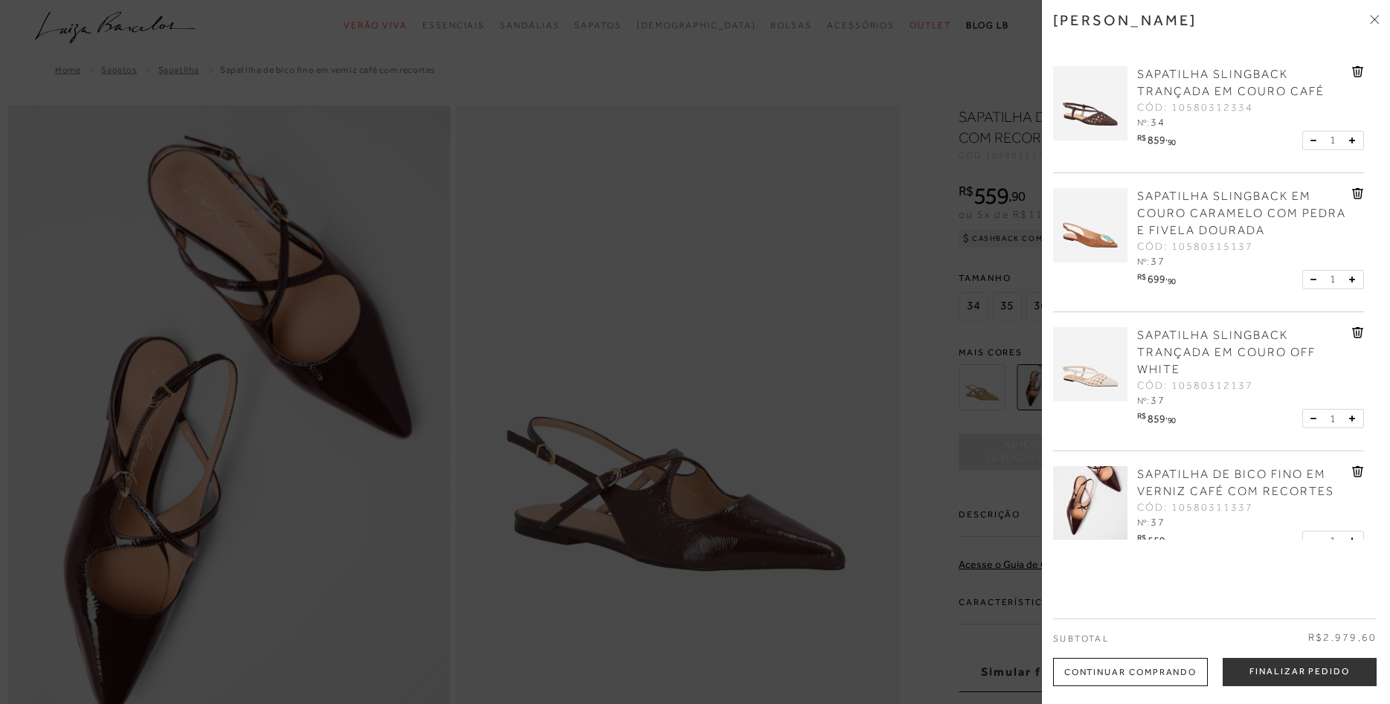
click at [1352, 73] on icon at bounding box center [1358, 71] width 12 height 11
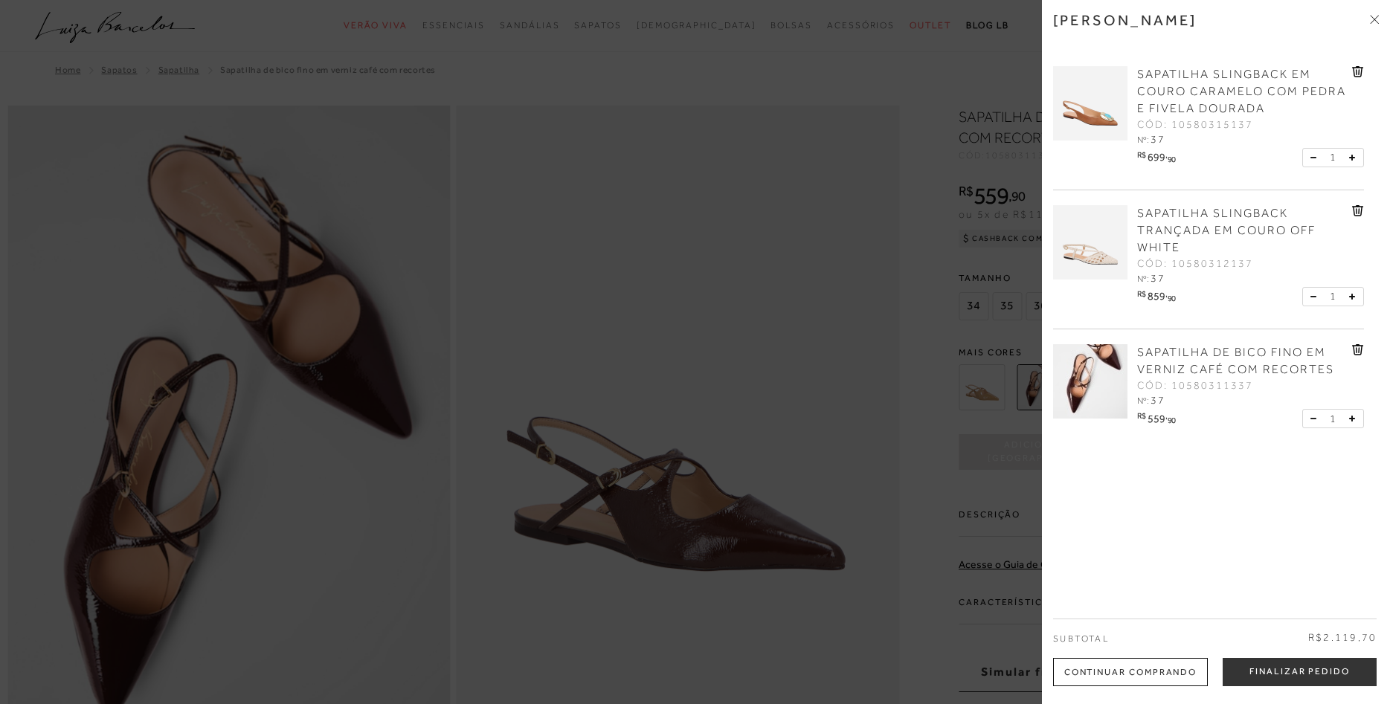
click at [316, 130] on div at bounding box center [695, 352] width 1390 height 704
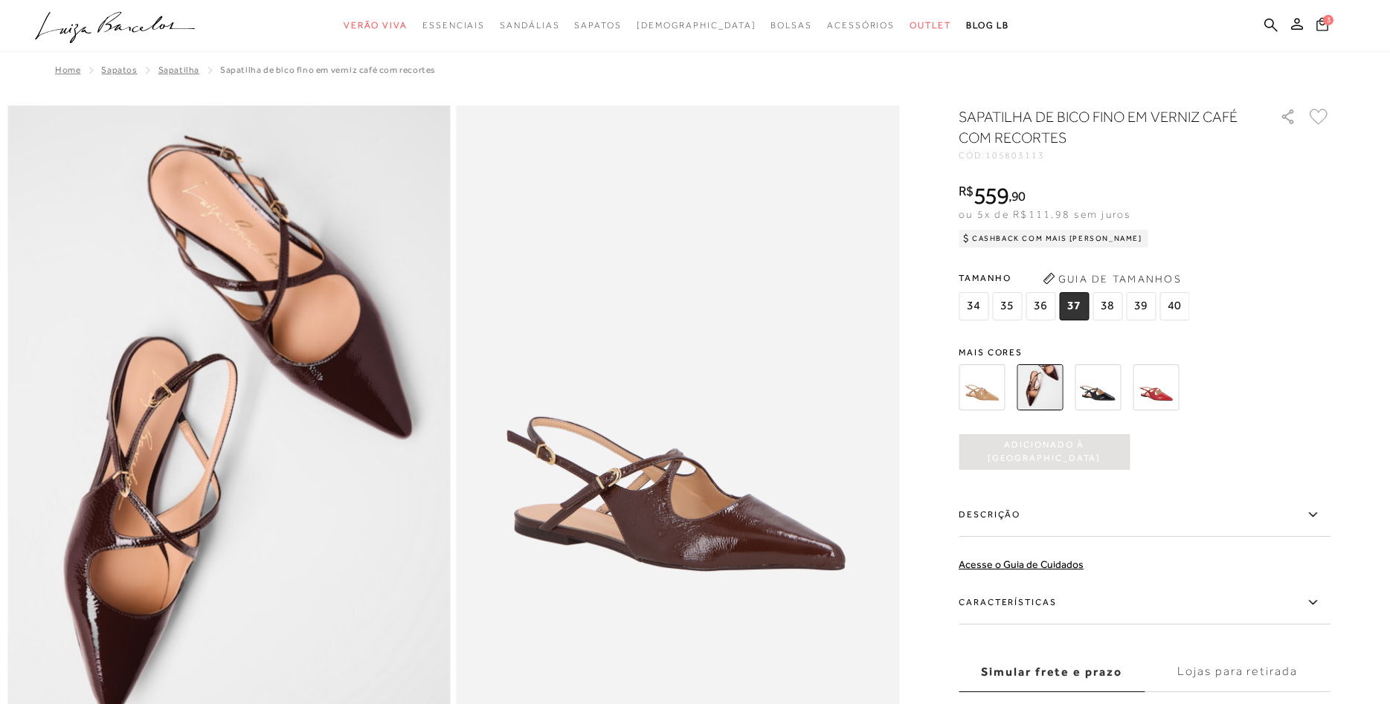
click at [1320, 29] on icon at bounding box center [1322, 24] width 12 height 14
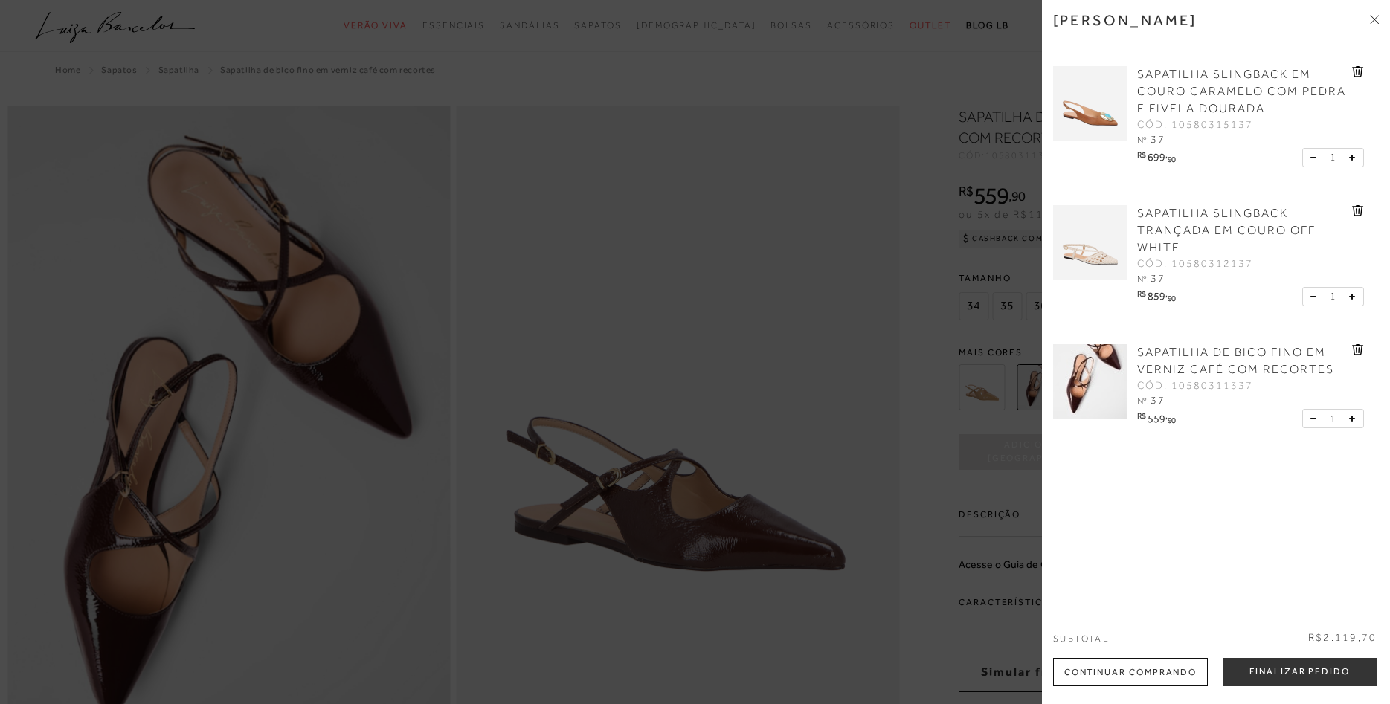
click at [691, 184] on div at bounding box center [695, 352] width 1390 height 704
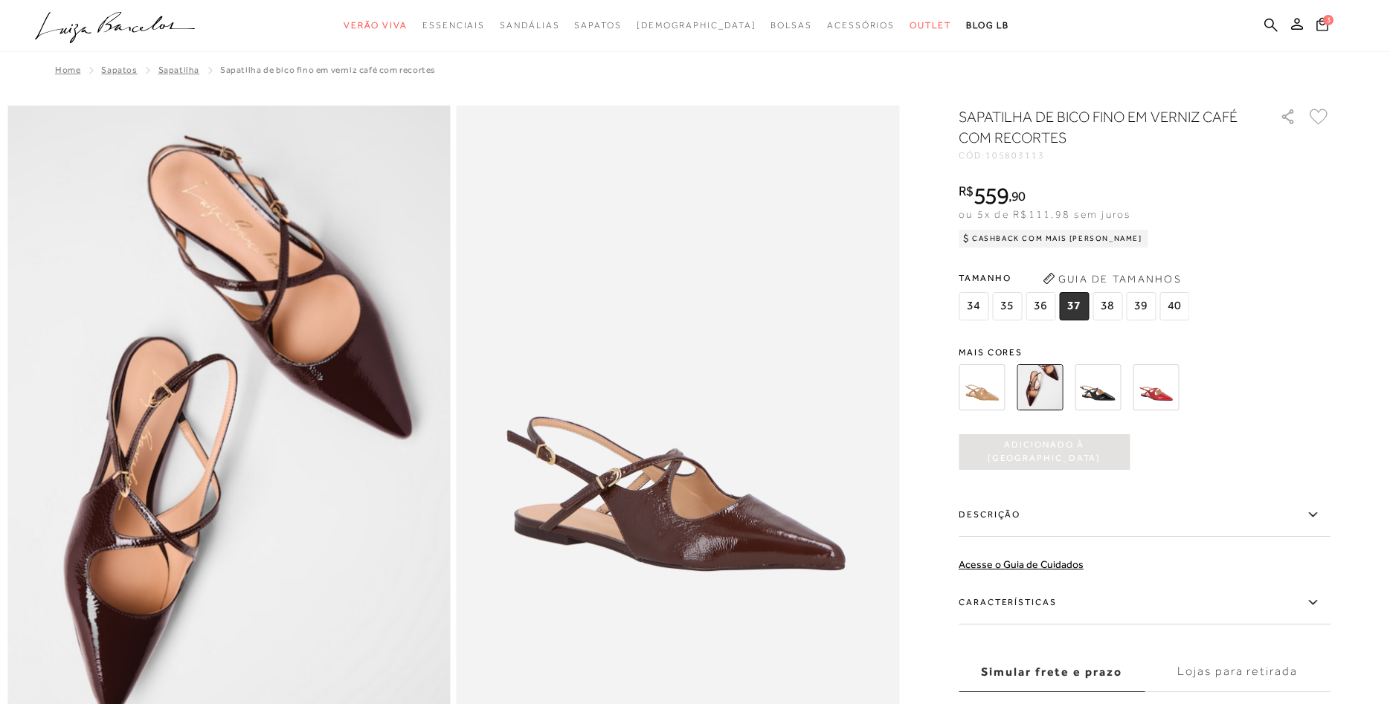
scroll to position [1441, 0]
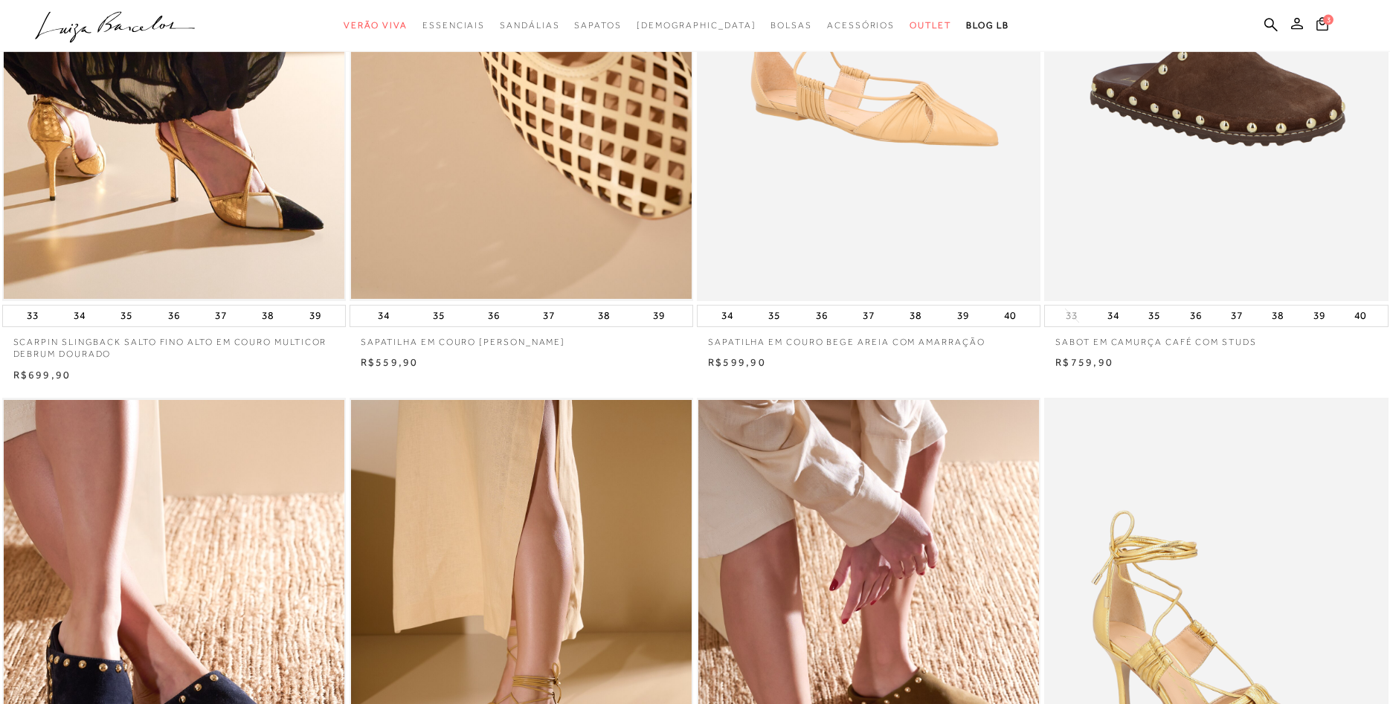
scroll to position [455, 0]
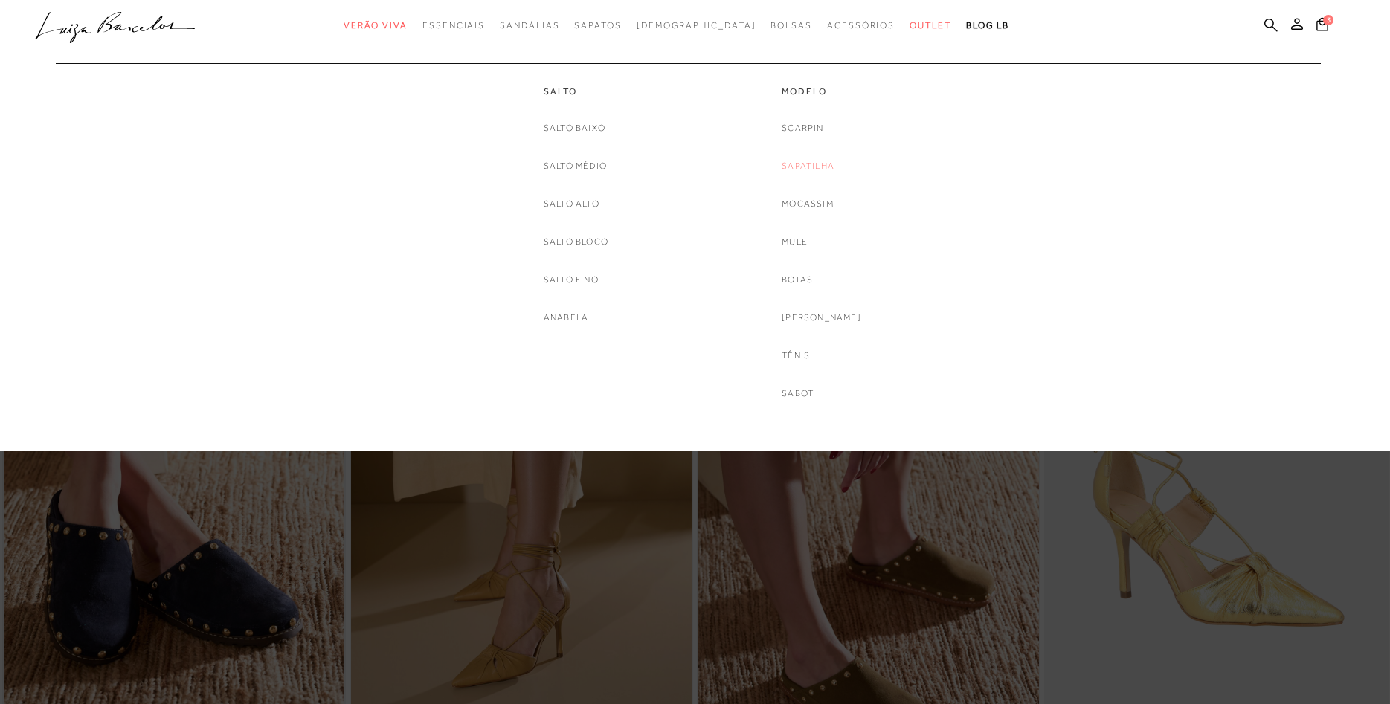
click at [812, 167] on link "Sapatilha" at bounding box center [808, 166] width 53 height 16
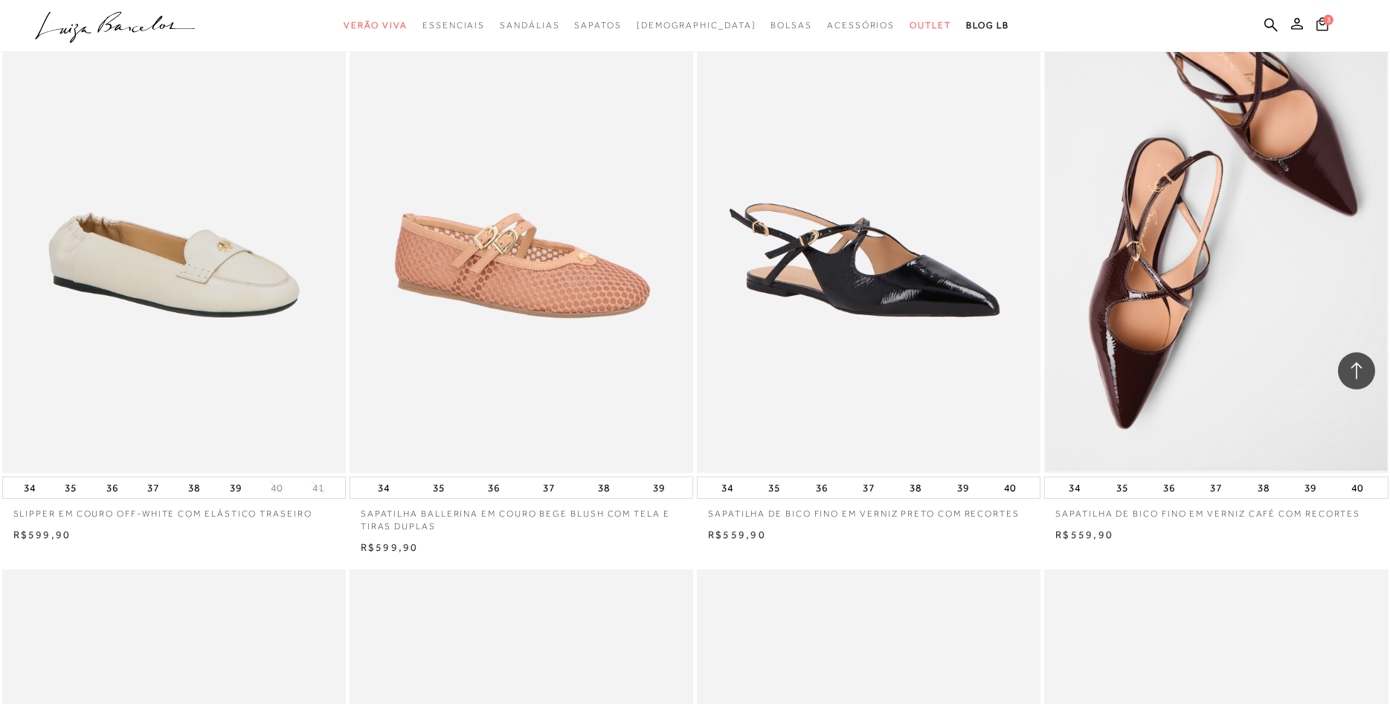
scroll to position [1365, 0]
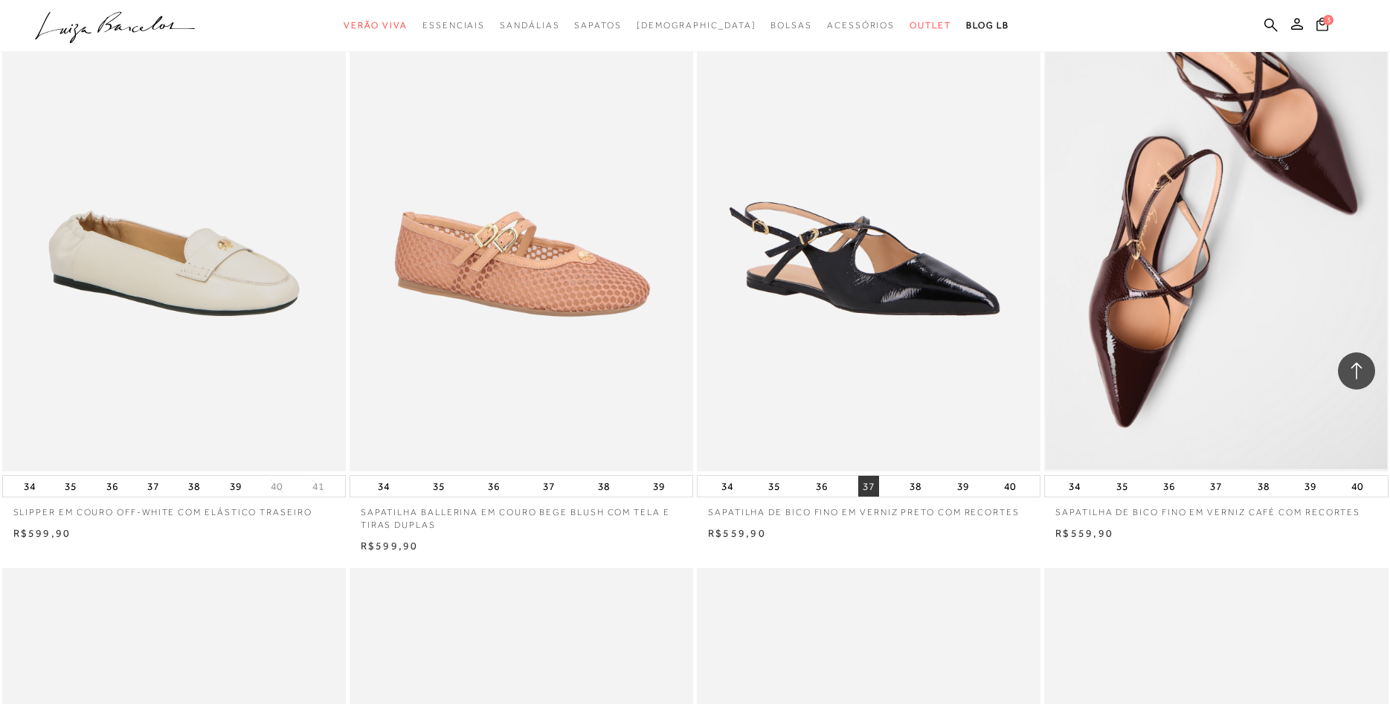
click at [874, 483] on button "37" at bounding box center [868, 486] width 21 height 21
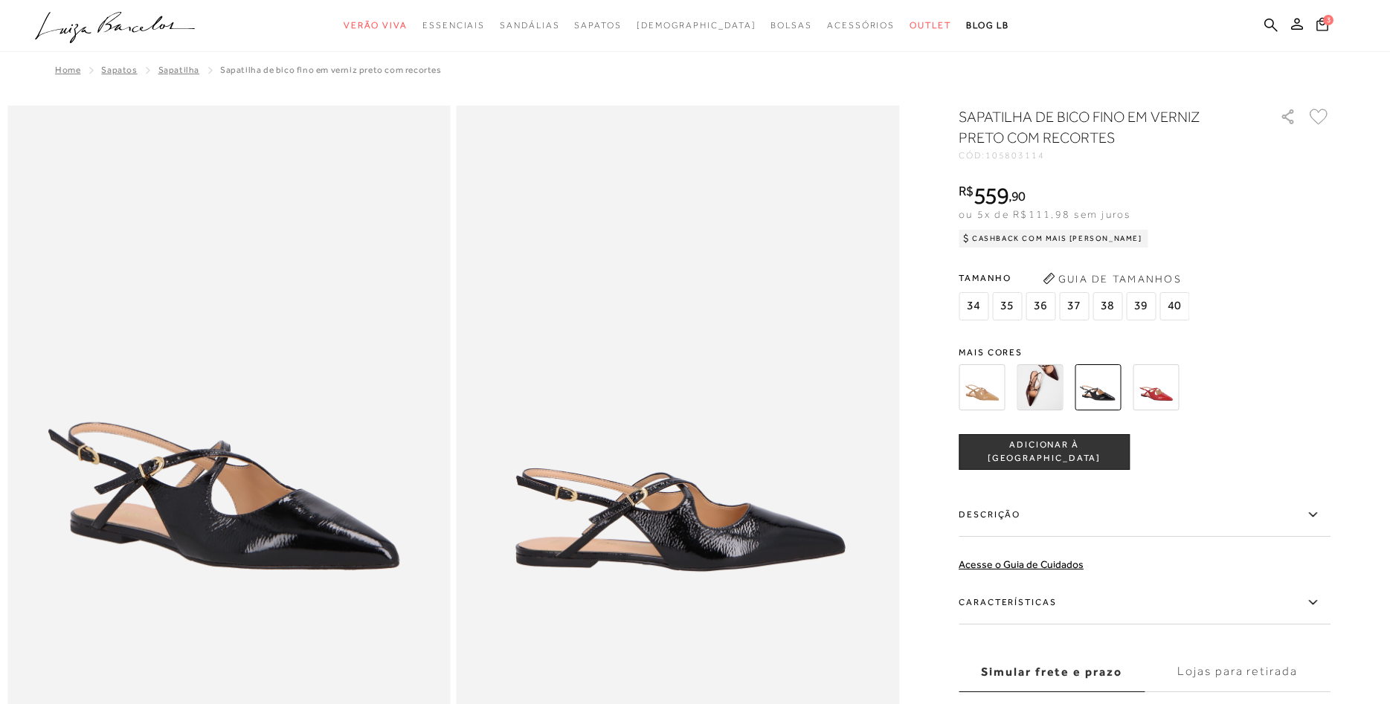
click at [1088, 443] on button "ADICIONAR À [GEOGRAPHIC_DATA]" at bounding box center [1043, 452] width 171 height 36
click at [988, 386] on img at bounding box center [981, 387] width 46 height 46
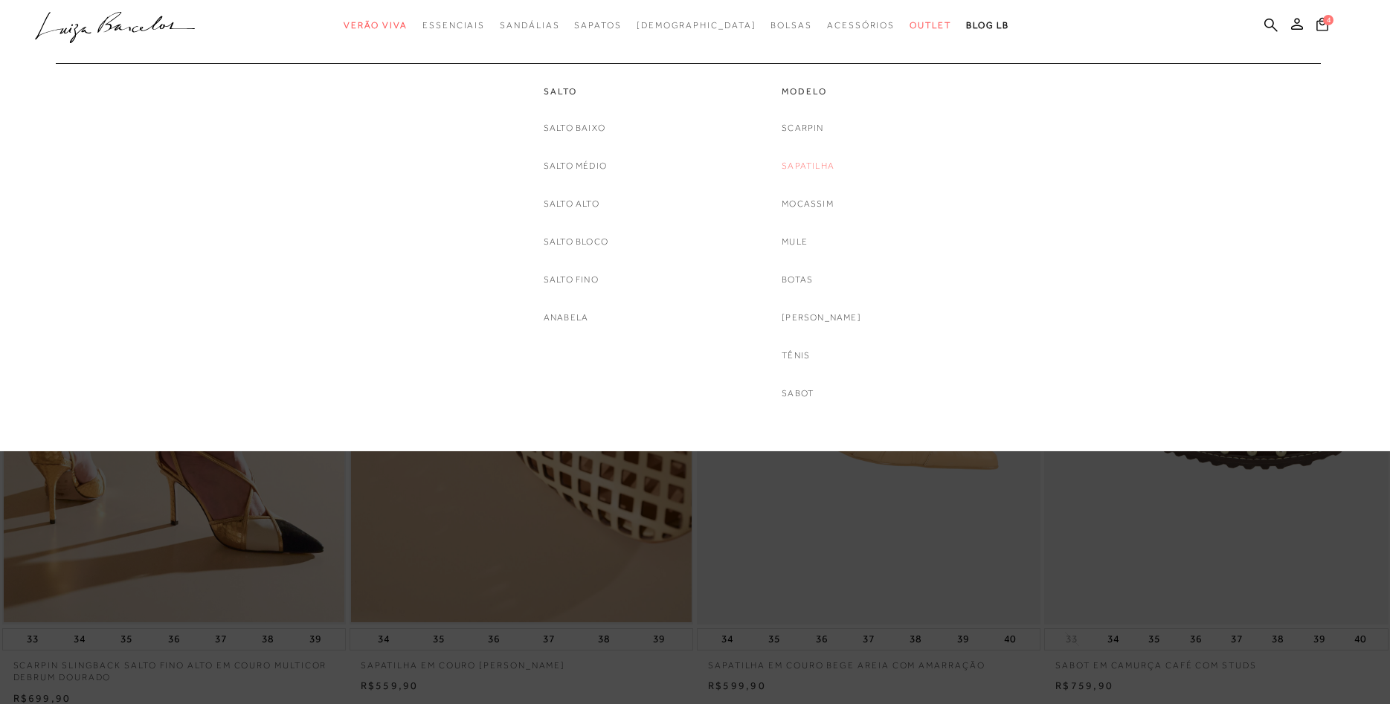
click at [834, 164] on link "Sapatilha" at bounding box center [808, 166] width 53 height 16
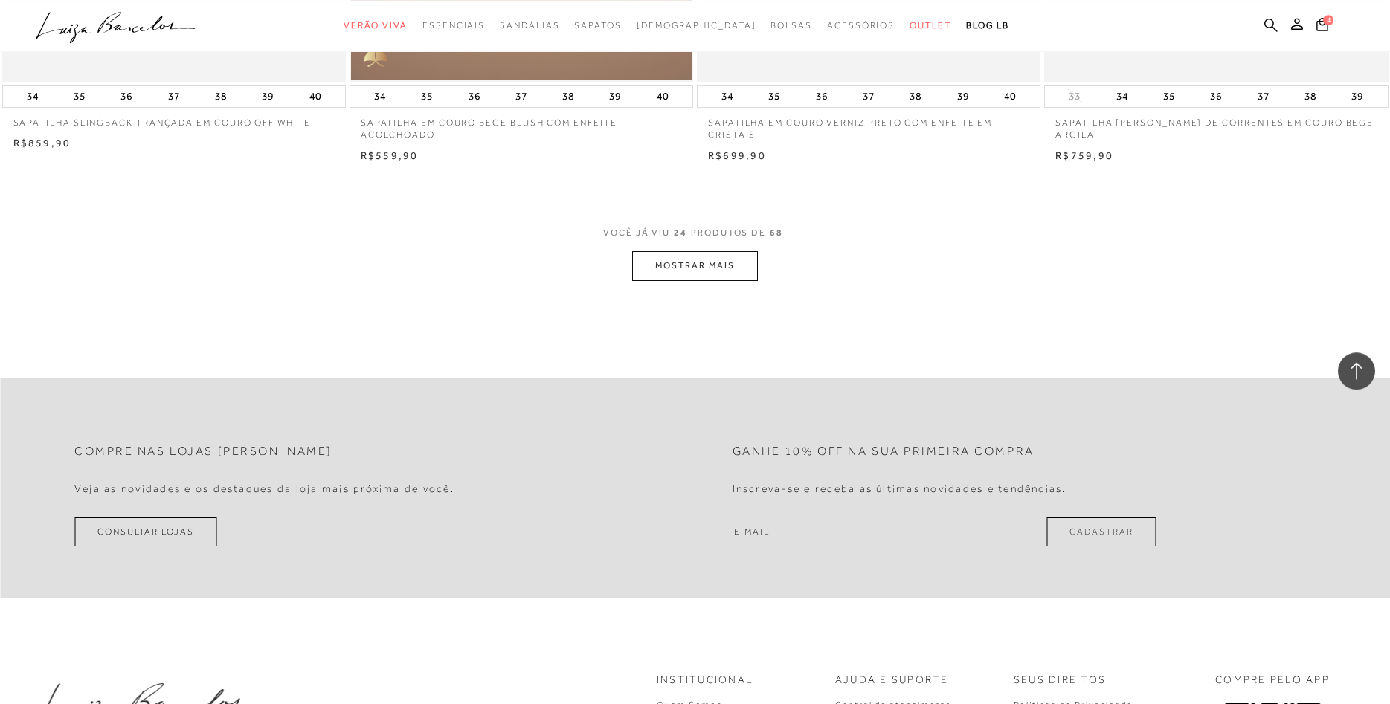
scroll to position [3565, 0]
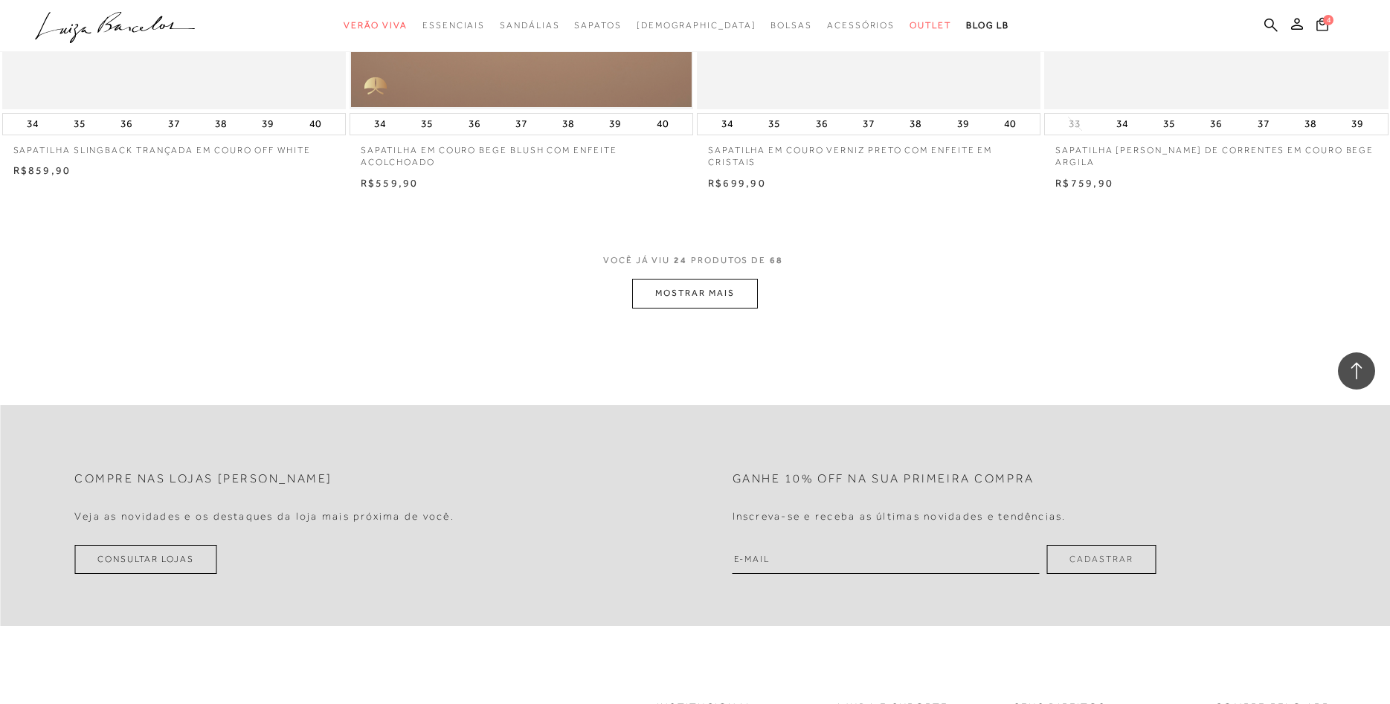
click at [732, 297] on button "MOSTRAR MAIS" at bounding box center [694, 293] width 125 height 29
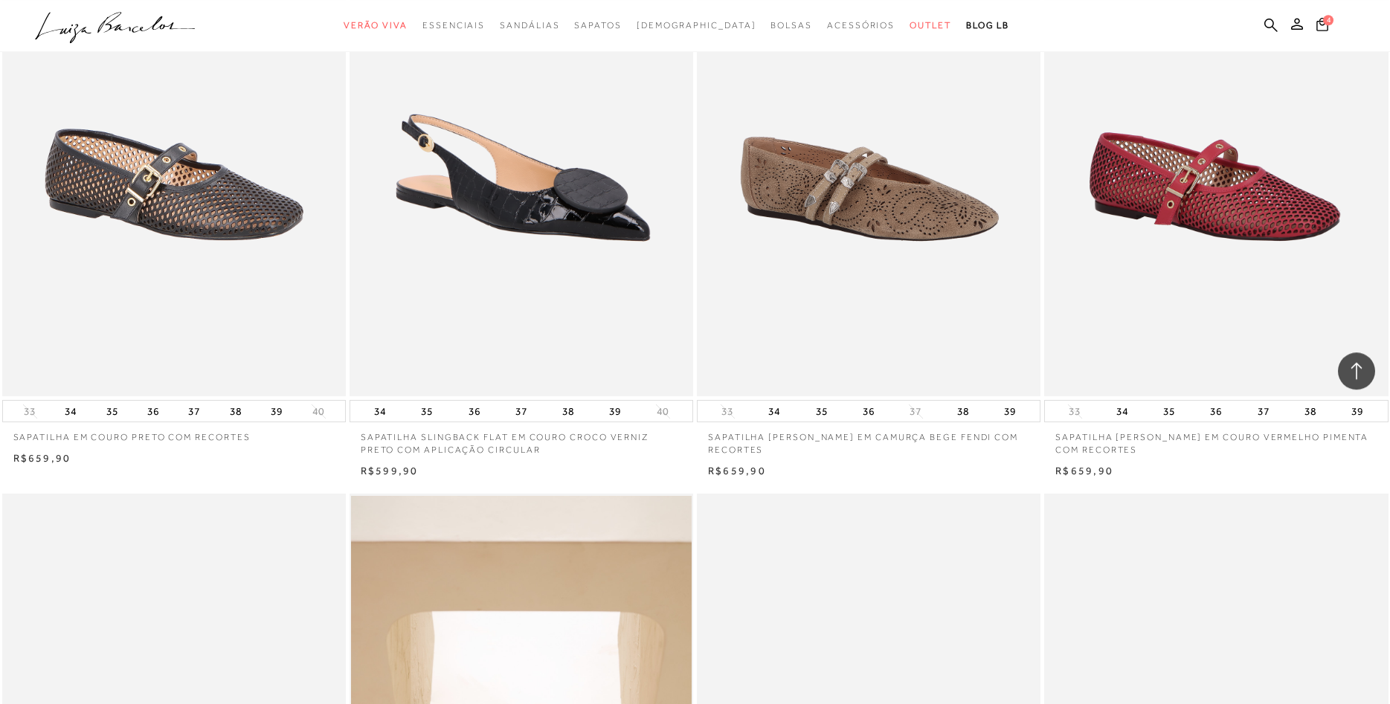
scroll to position [6371, 0]
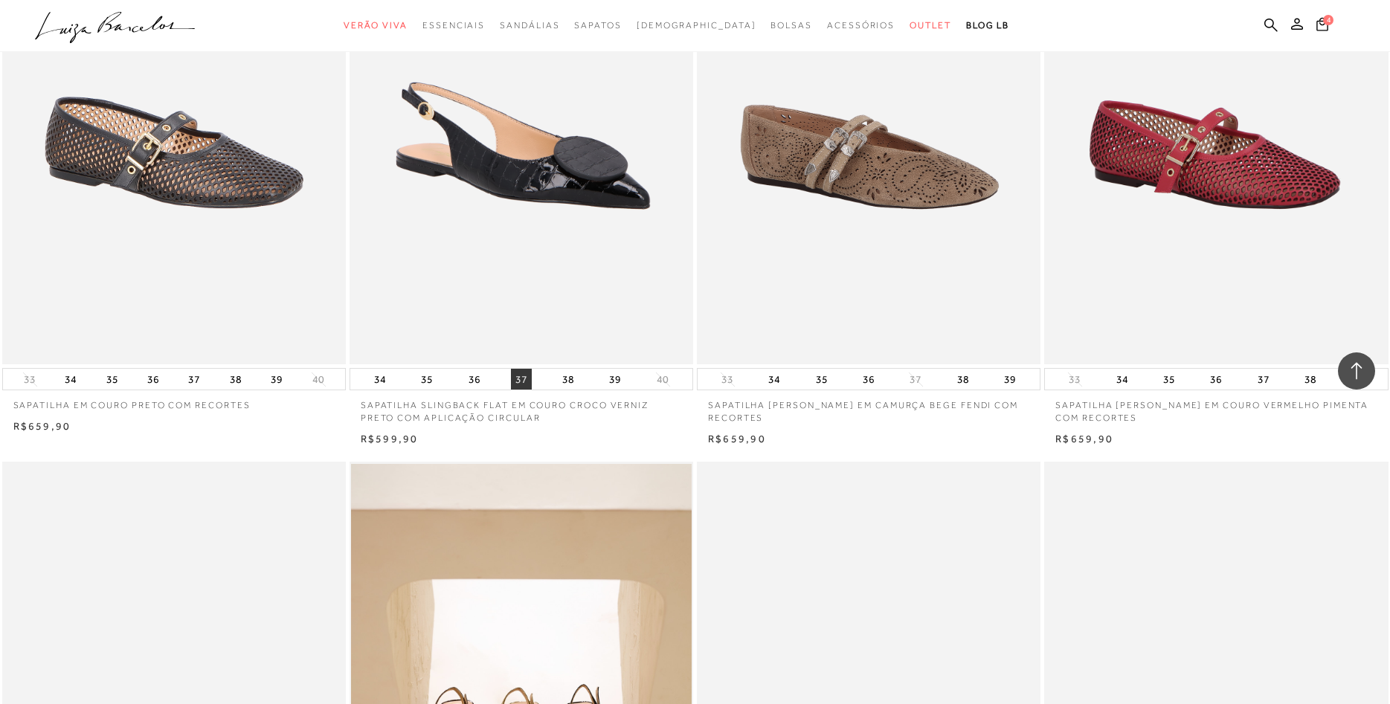
click at [515, 381] on button "37" at bounding box center [521, 379] width 21 height 21
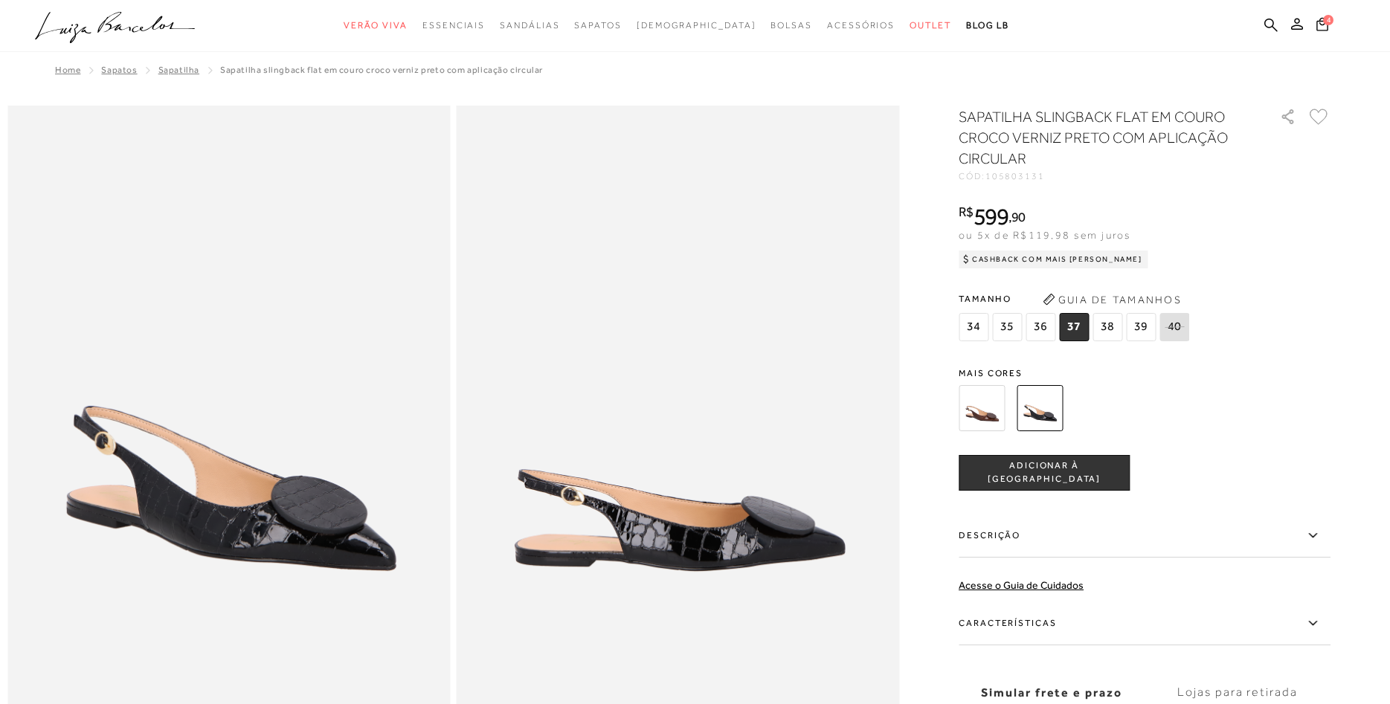
click at [1074, 329] on span "37" at bounding box center [1074, 327] width 30 height 28
click at [1064, 486] on button "ADICIONAR À [GEOGRAPHIC_DATA]" at bounding box center [1043, 473] width 171 height 36
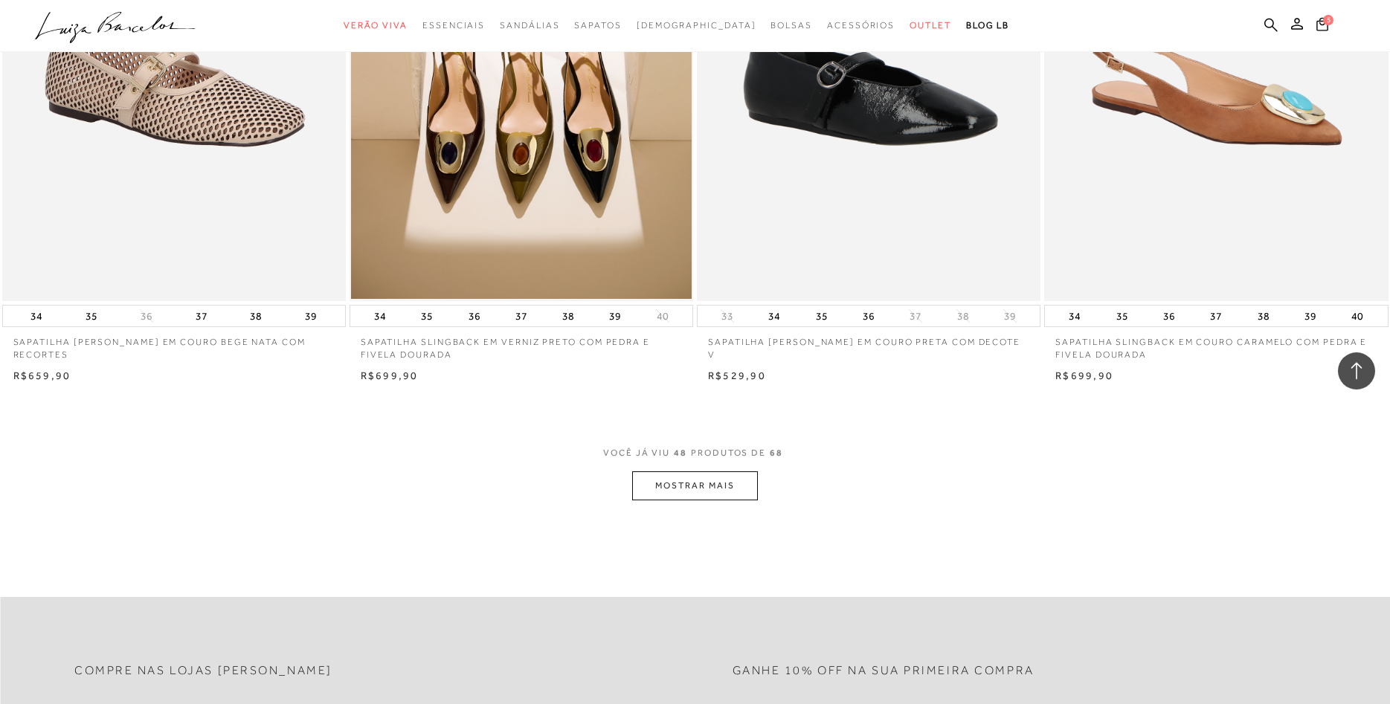
scroll to position [7054, 0]
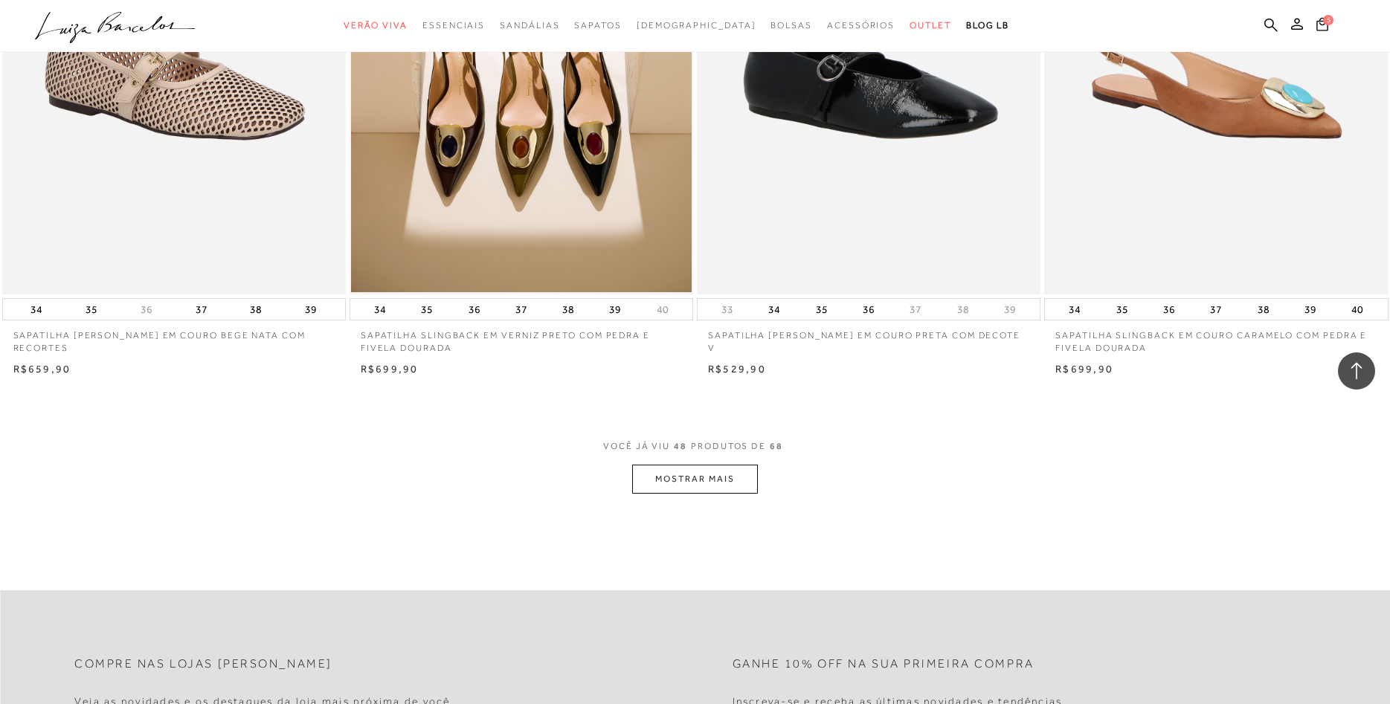
click at [666, 474] on button "MOSTRAR MAIS" at bounding box center [694, 479] width 125 height 29
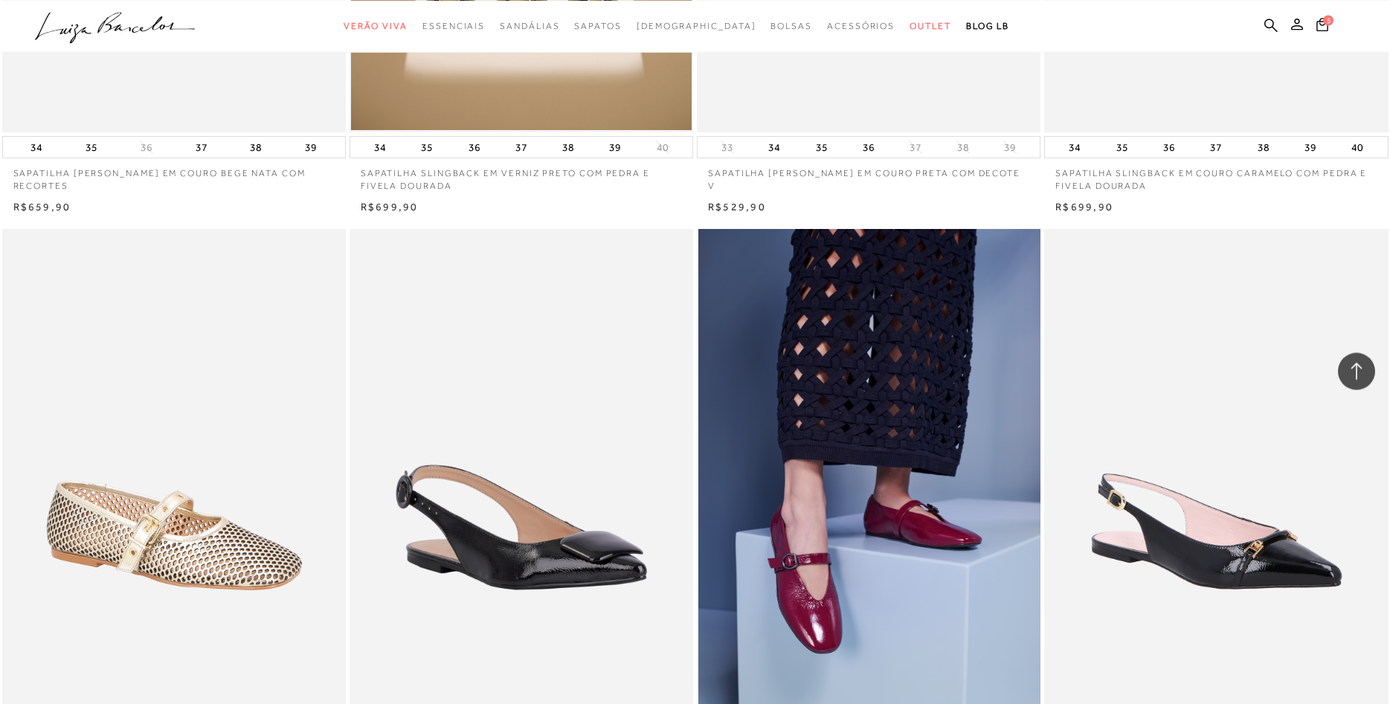
scroll to position [7433, 0]
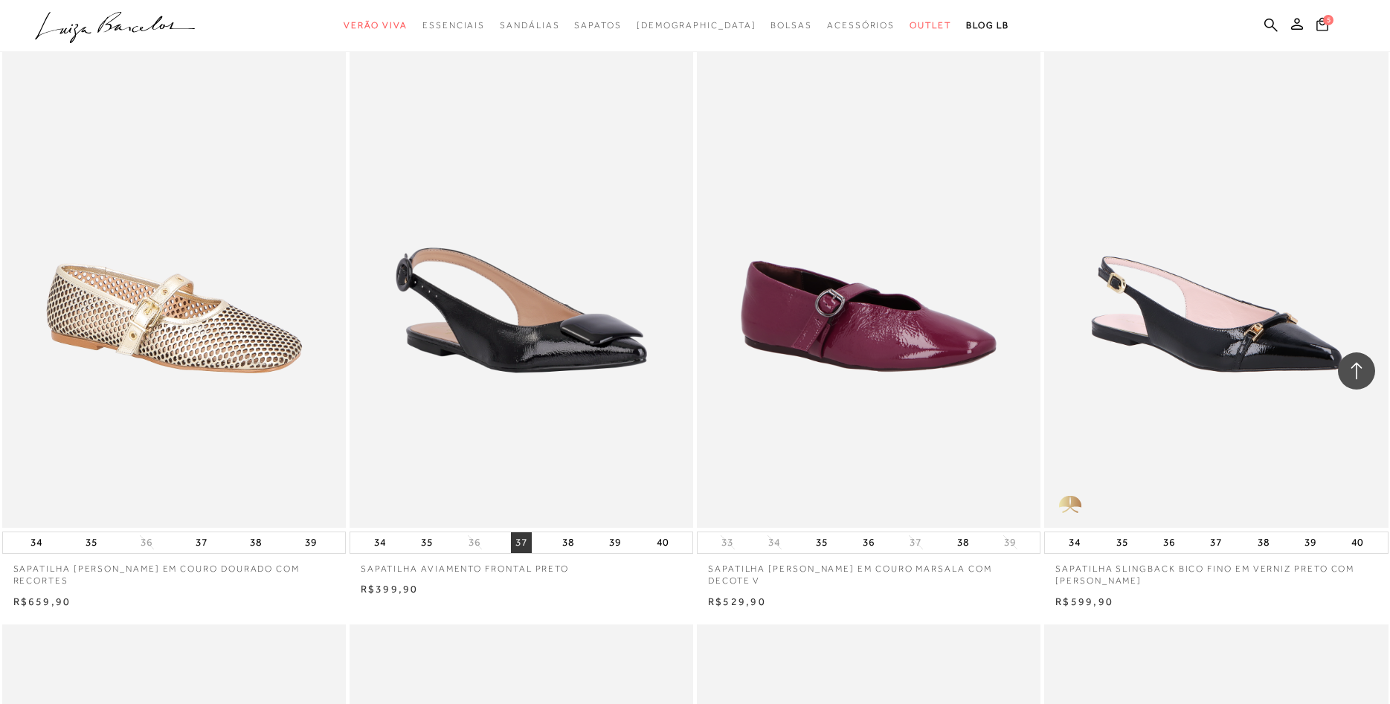
click at [523, 538] on button "37" at bounding box center [521, 542] width 21 height 21
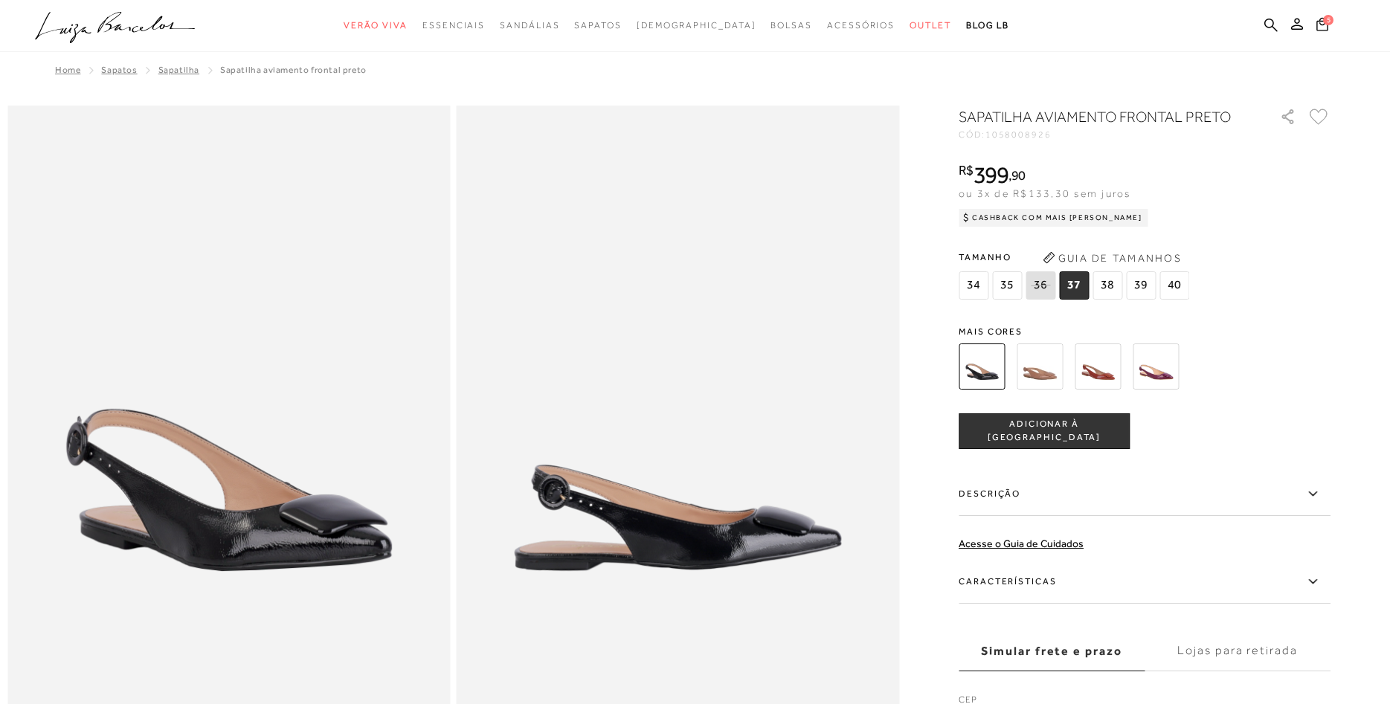
click at [1057, 431] on span "ADICIONAR À [GEOGRAPHIC_DATA]" at bounding box center [1044, 431] width 170 height 26
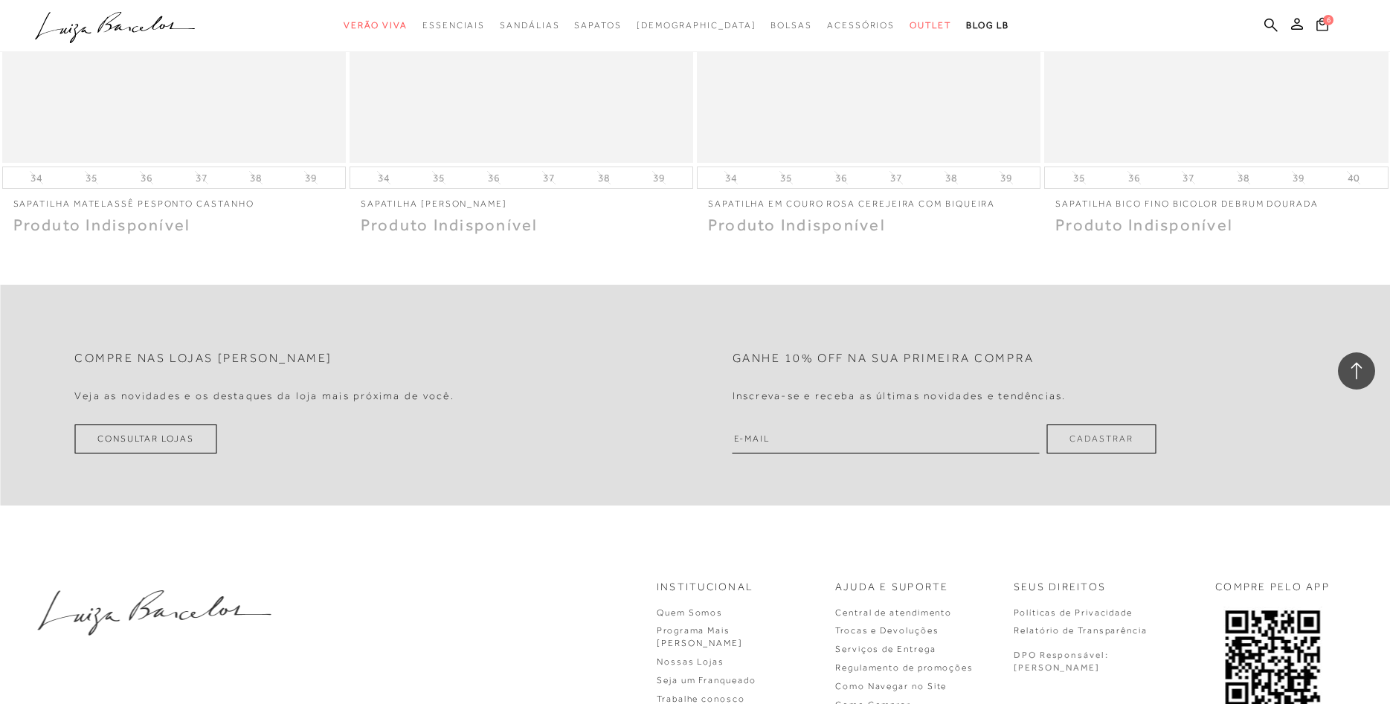
scroll to position [10315, 0]
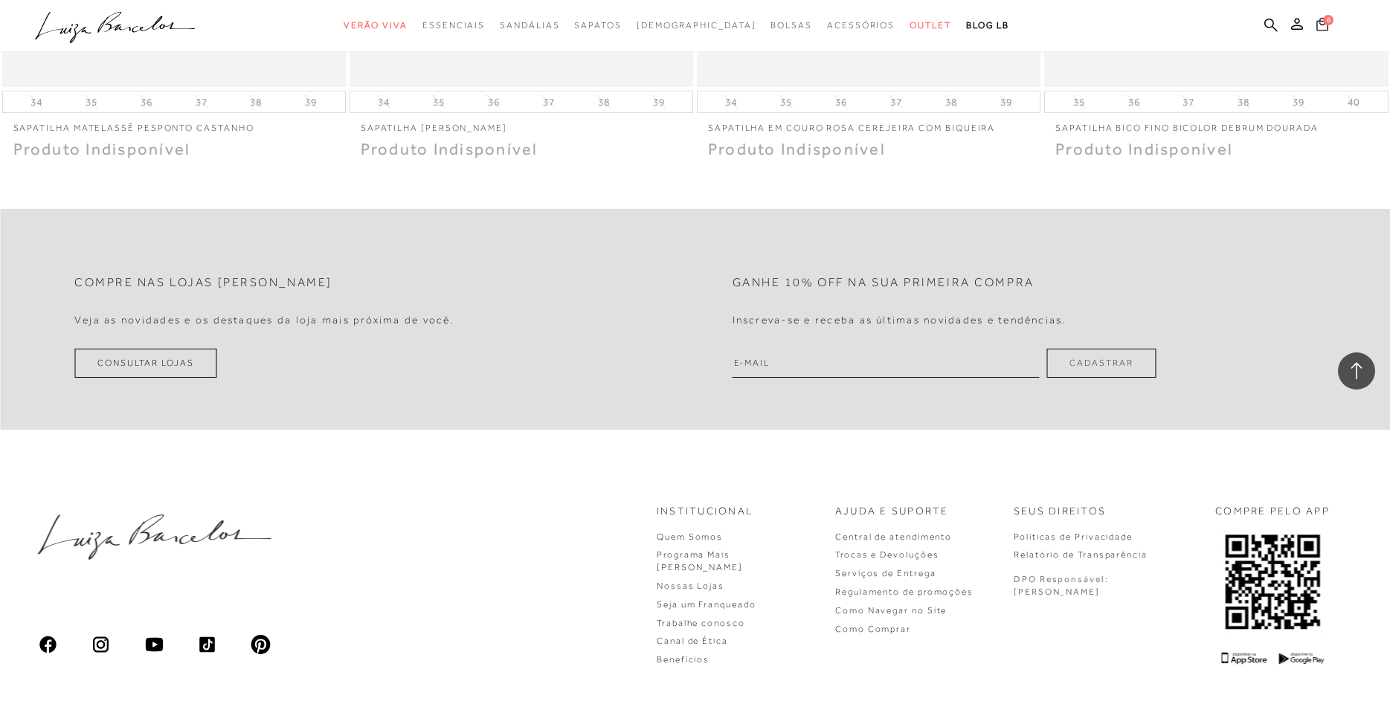
click at [1317, 24] on button "6" at bounding box center [1322, 26] width 21 height 20
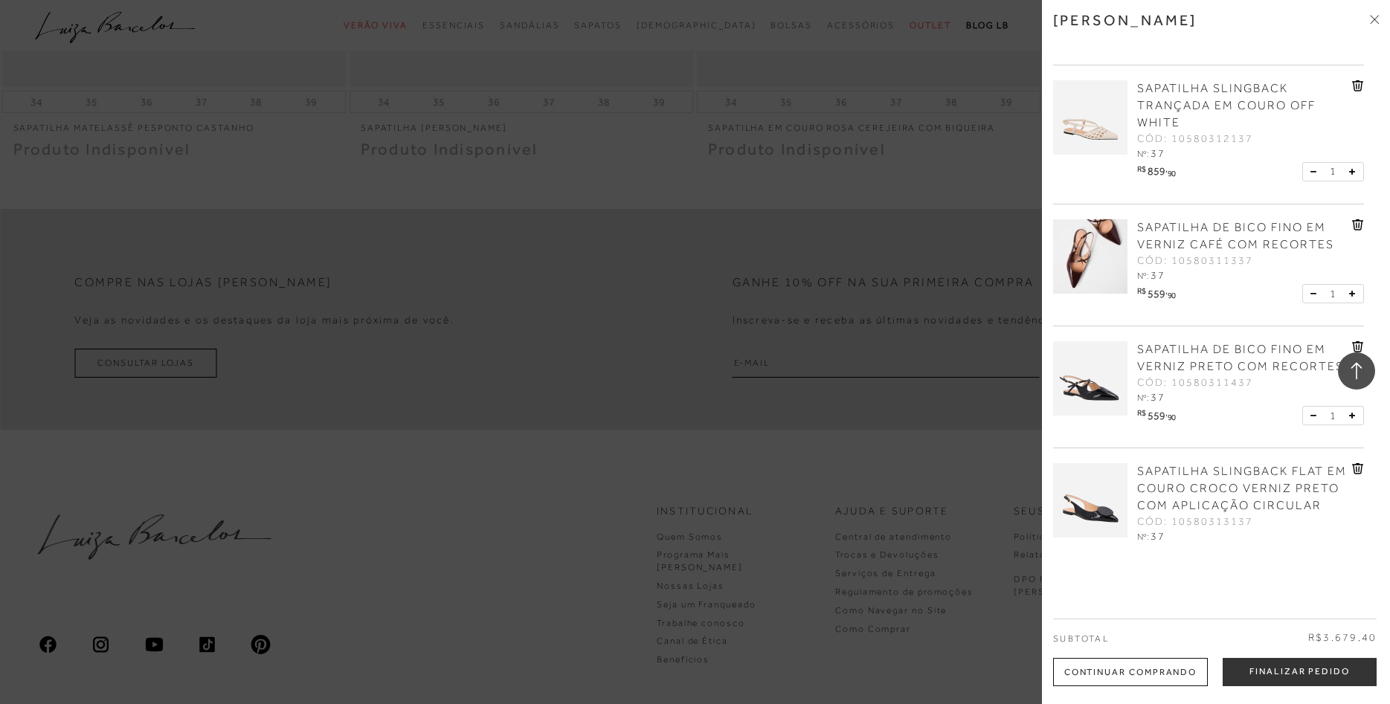
scroll to position [152, 0]
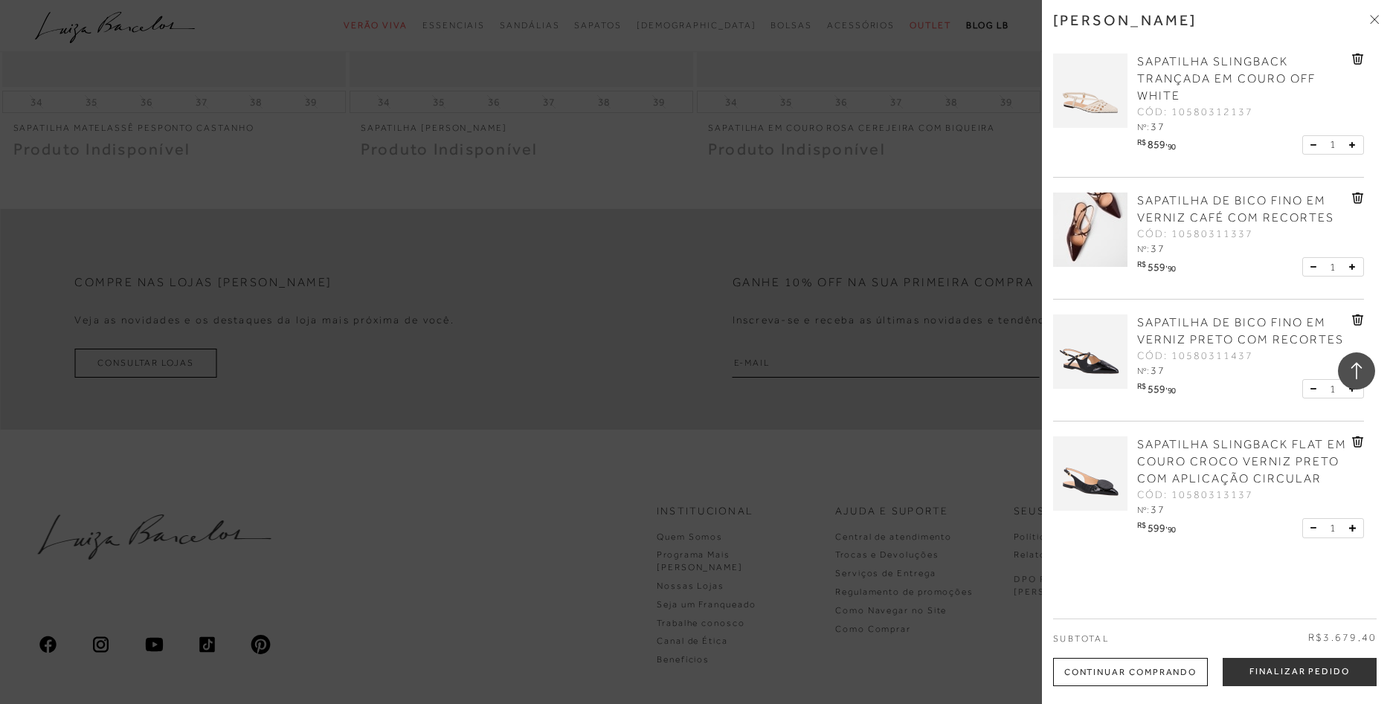
click at [1356, 198] on icon at bounding box center [1356, 199] width 1 height 6
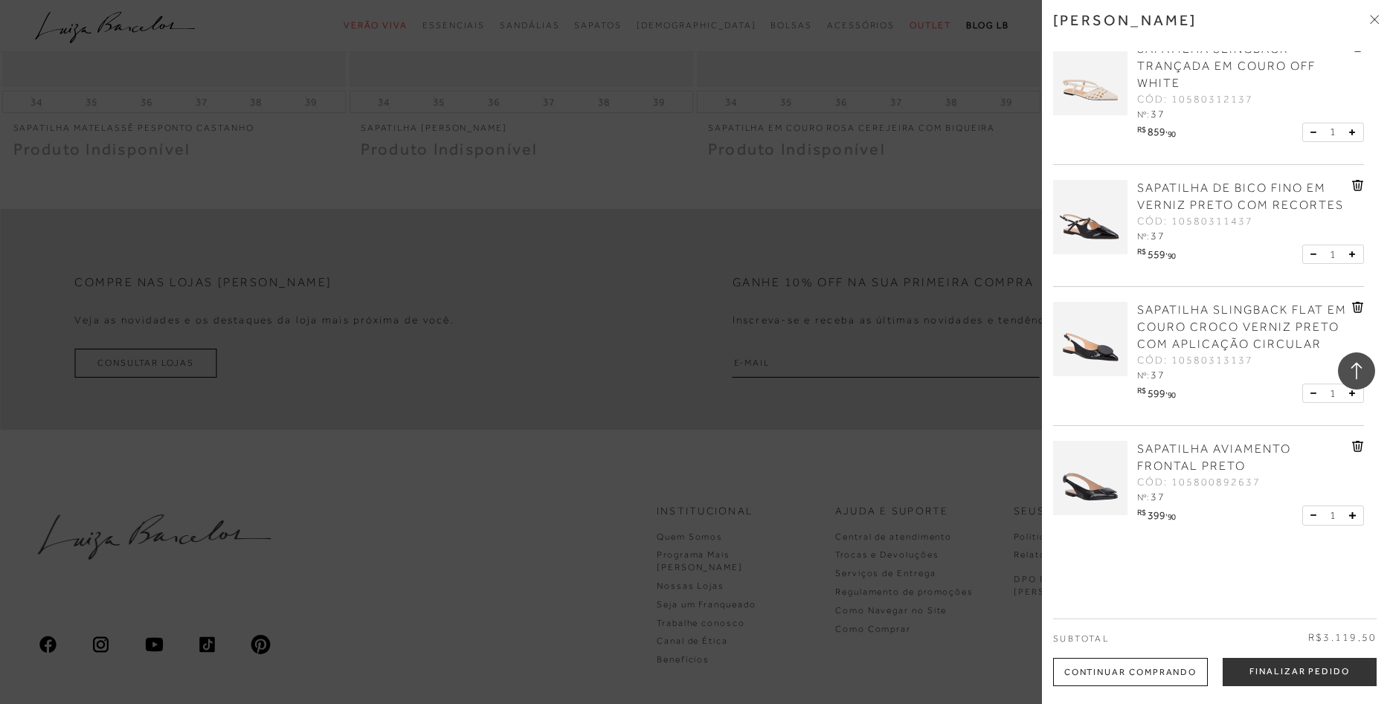
scroll to position [174, 0]
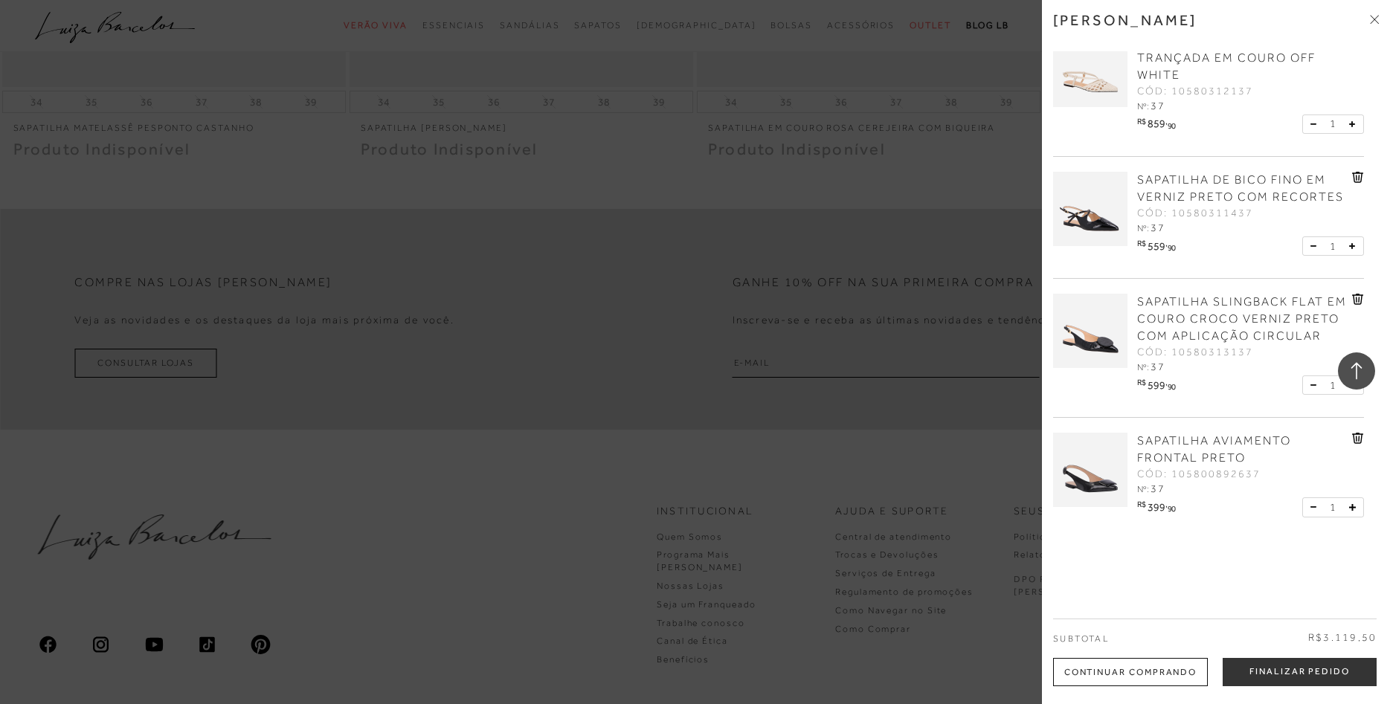
click at [1092, 210] on img at bounding box center [1090, 209] width 74 height 74
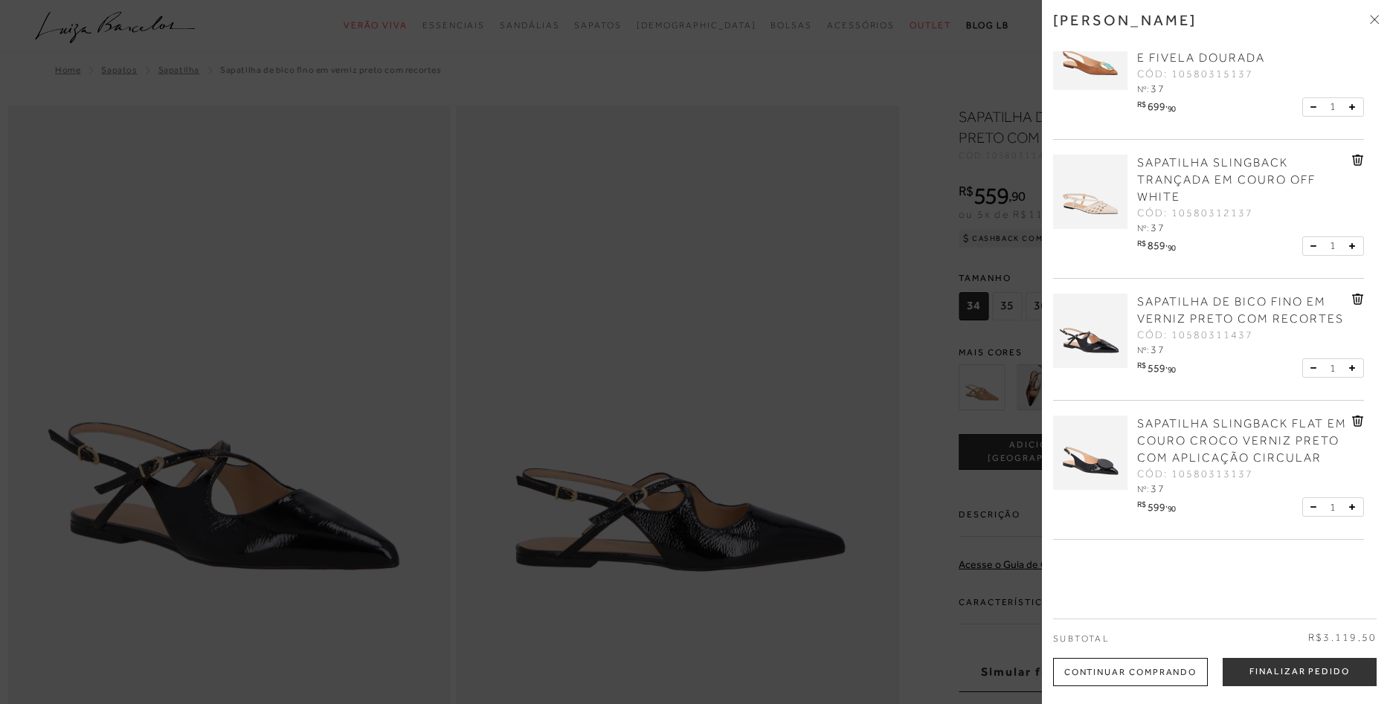
scroll to position [76, 0]
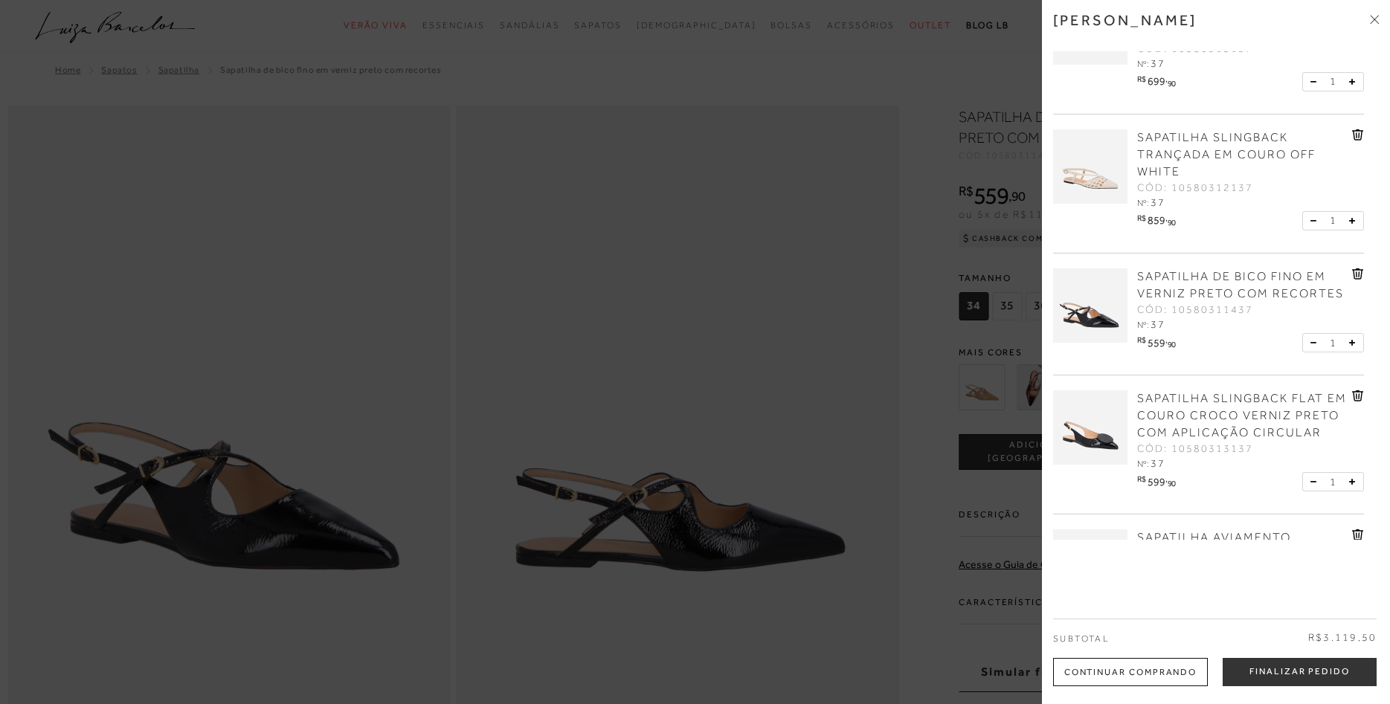
click at [1098, 443] on img at bounding box center [1090, 427] width 74 height 74
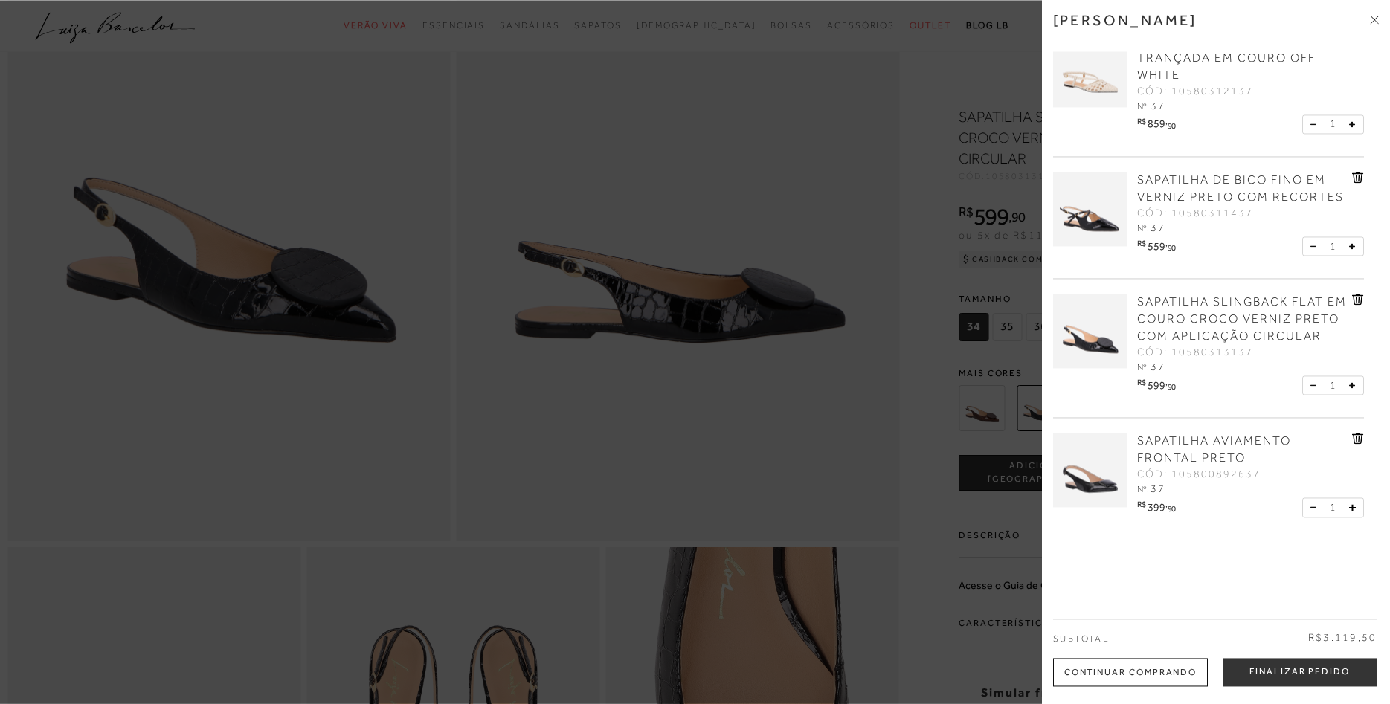
scroll to position [303, 0]
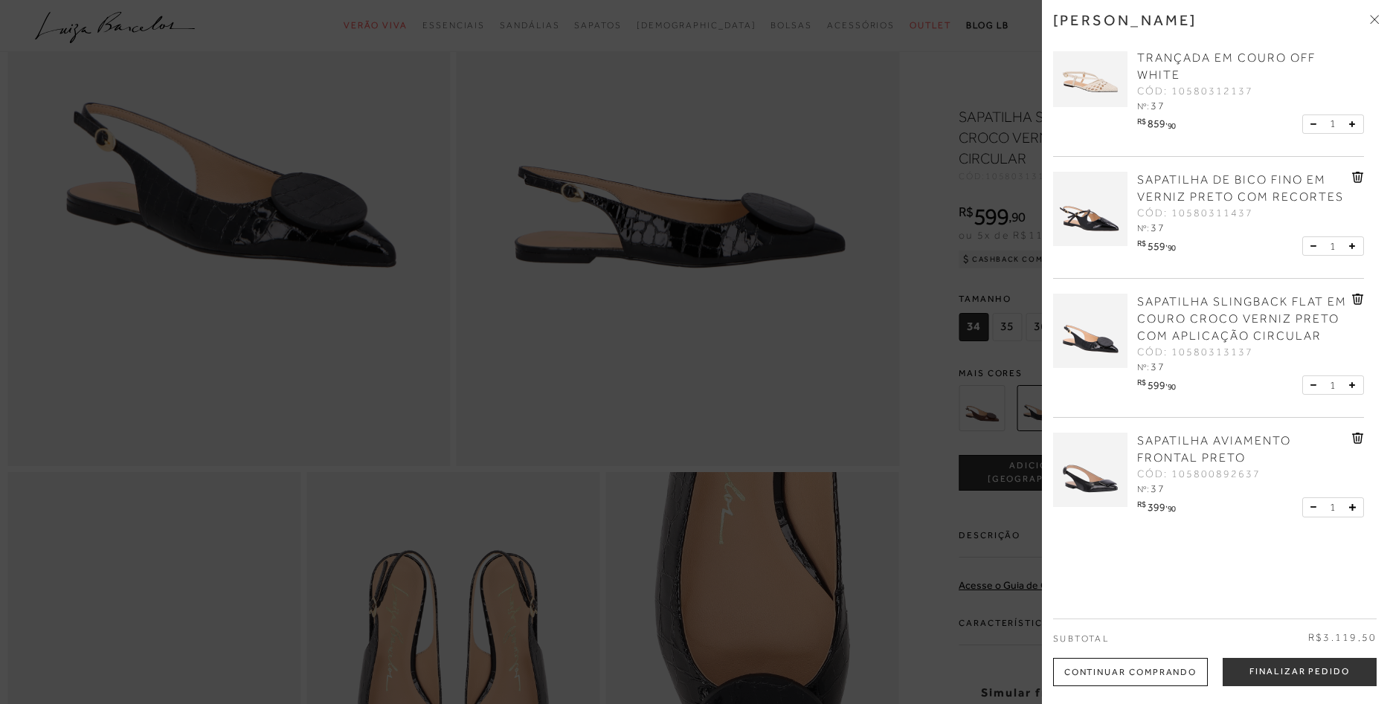
click at [1115, 474] on img at bounding box center [1090, 470] width 74 height 74
click at [1105, 485] on img at bounding box center [1090, 470] width 74 height 74
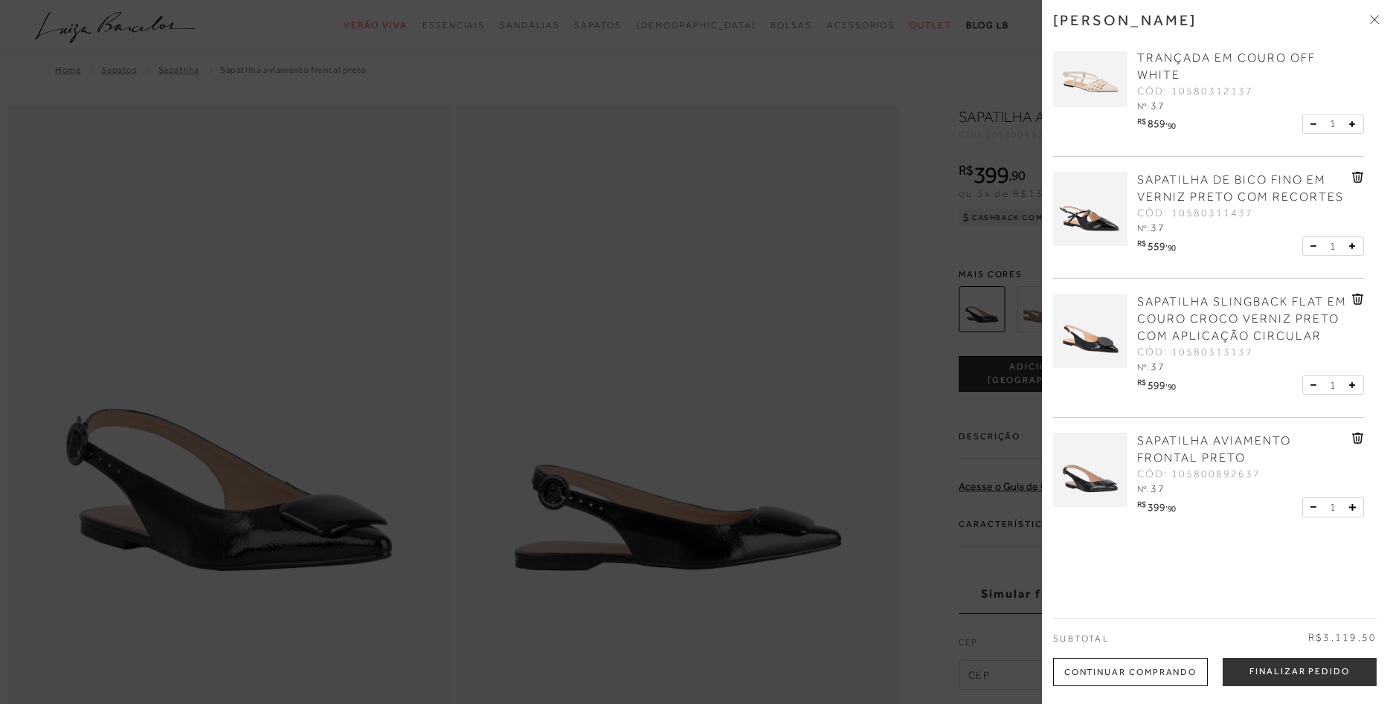
click at [1105, 485] on img at bounding box center [1090, 470] width 74 height 74
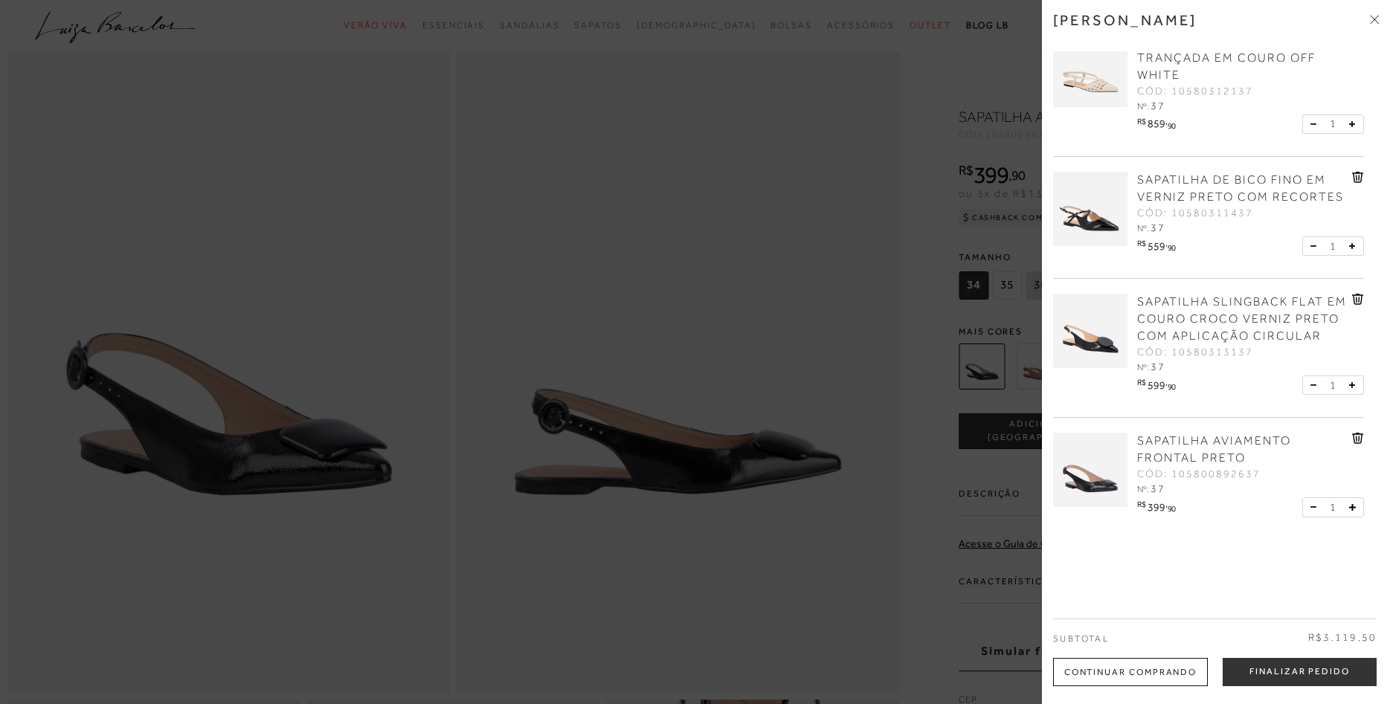
click at [1356, 297] on icon at bounding box center [1356, 300] width 1 height 6
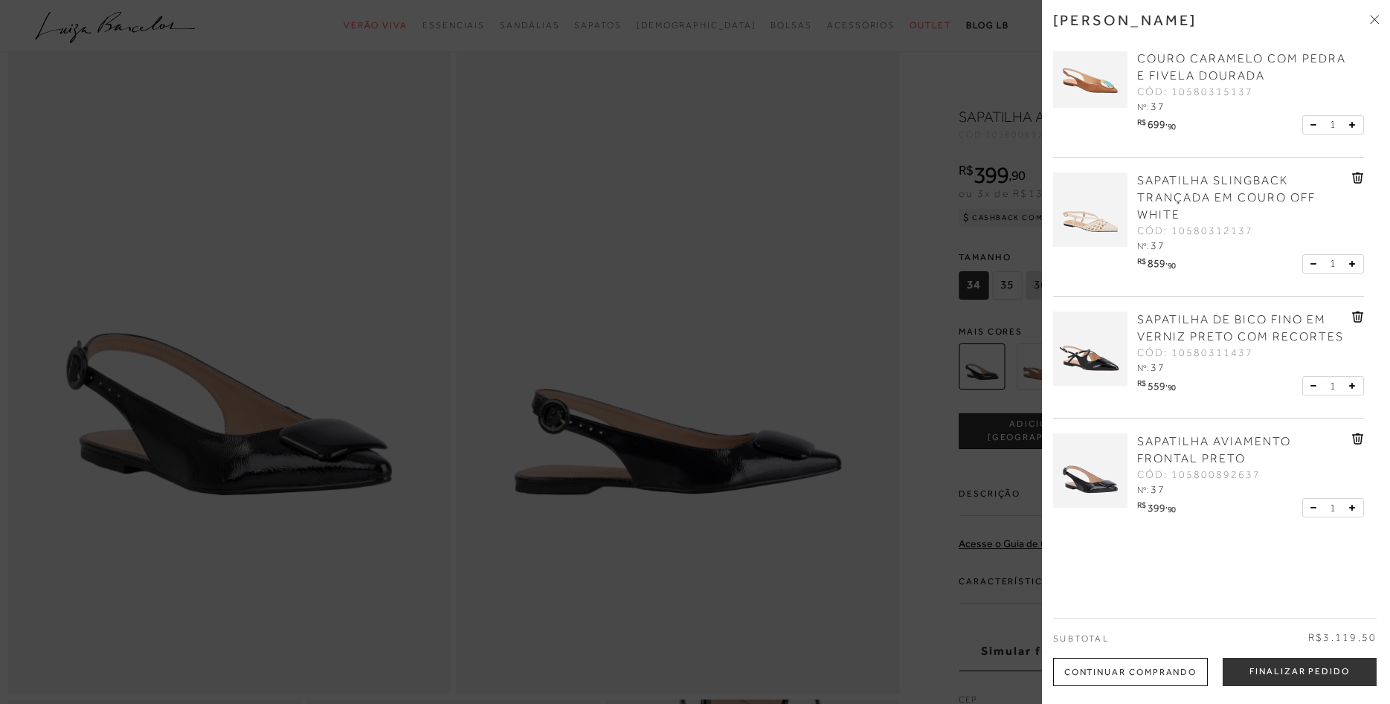
scroll to position [34, 0]
click at [1357, 445] on link at bounding box center [1358, 442] width 12 height 16
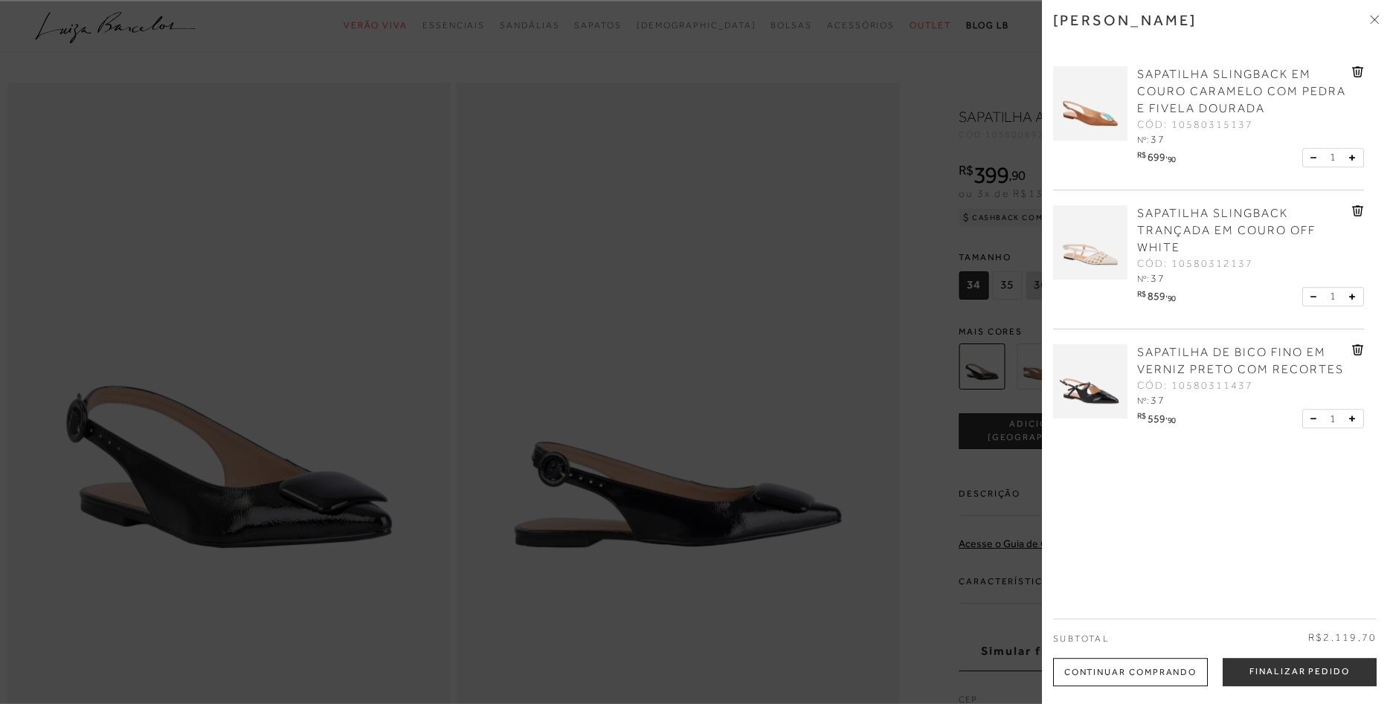
scroll to position [0, 0]
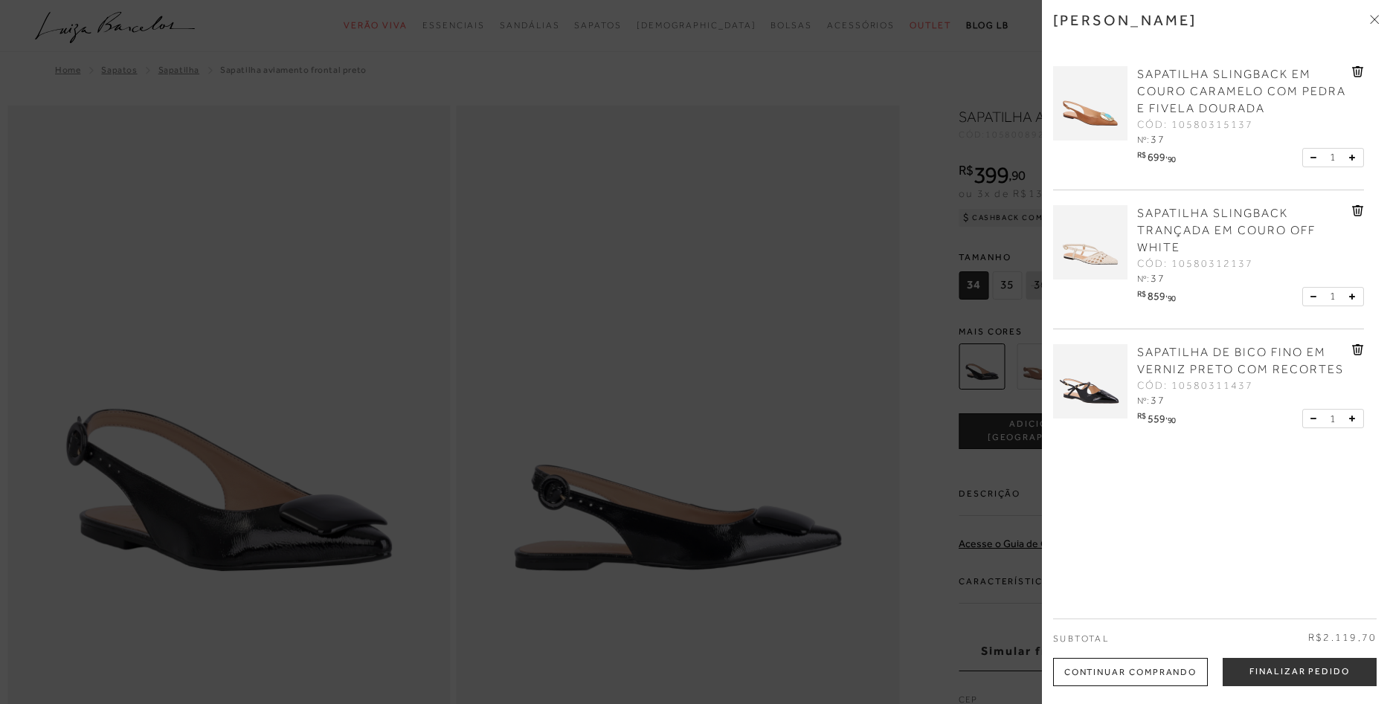
click at [806, 336] on div at bounding box center [695, 352] width 1390 height 704
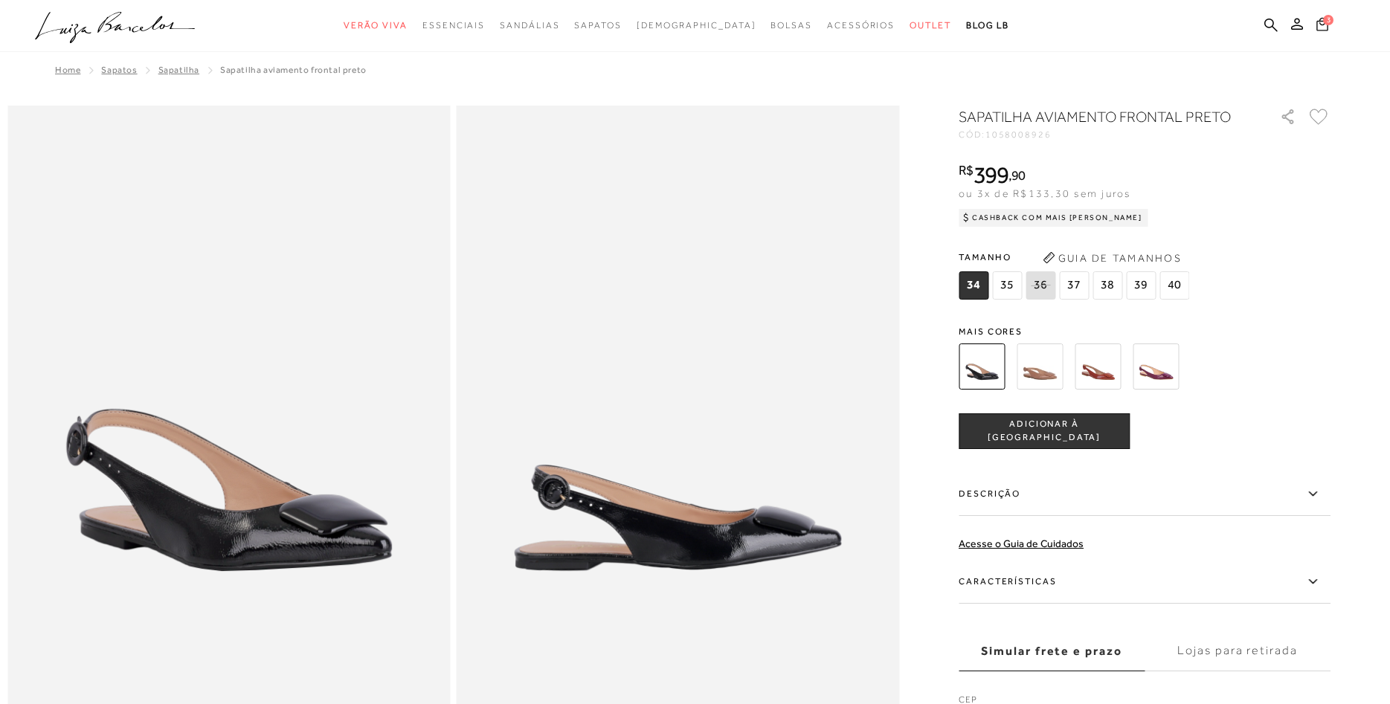
click at [1330, 22] on button "3" at bounding box center [1322, 26] width 21 height 20
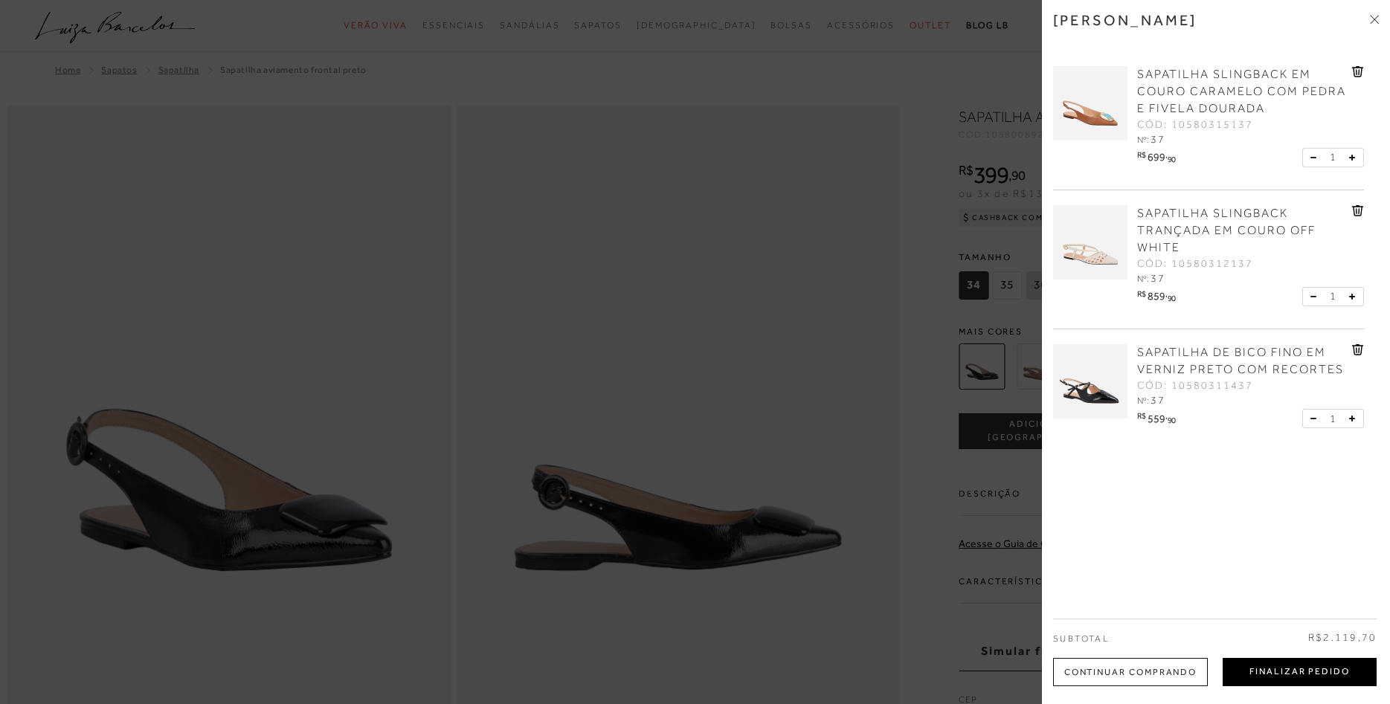
click at [1295, 677] on button "Finalizar Pedido" at bounding box center [1299, 672] width 154 height 28
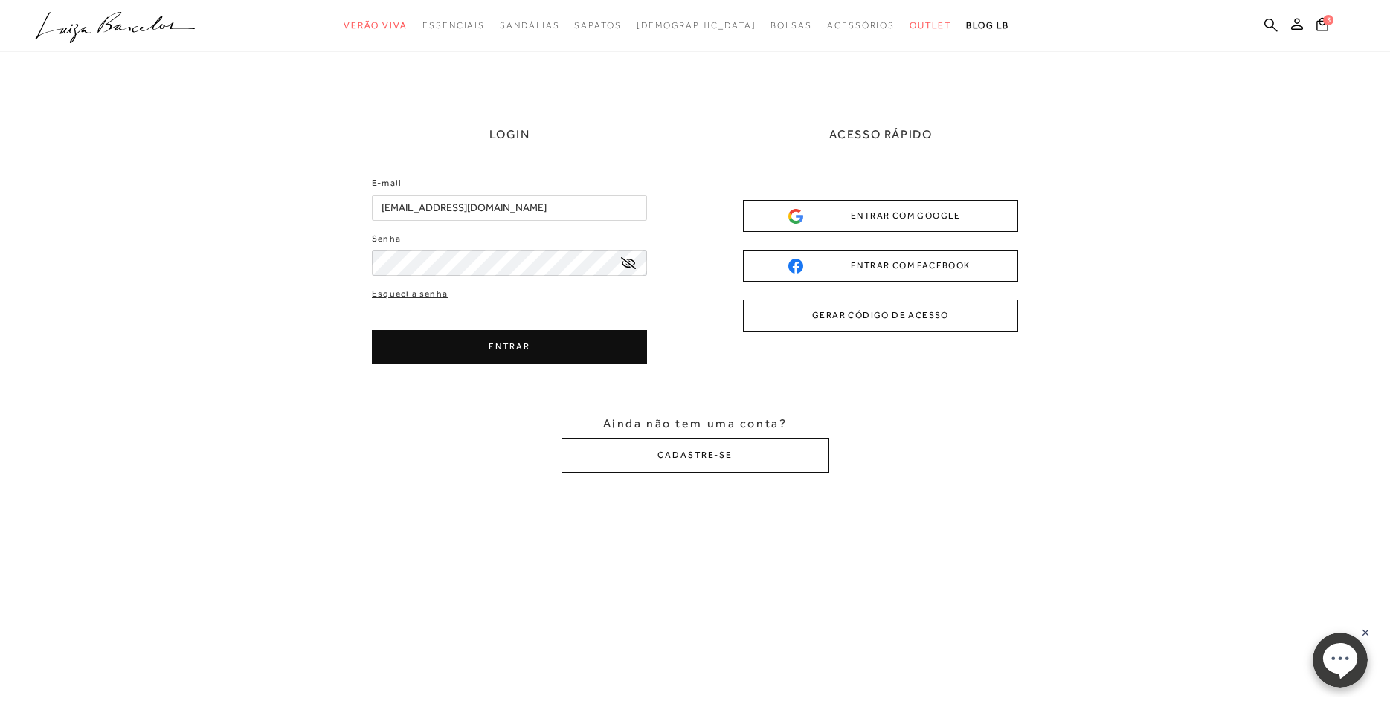
click at [473, 340] on button "ENTRAR" at bounding box center [509, 346] width 275 height 33
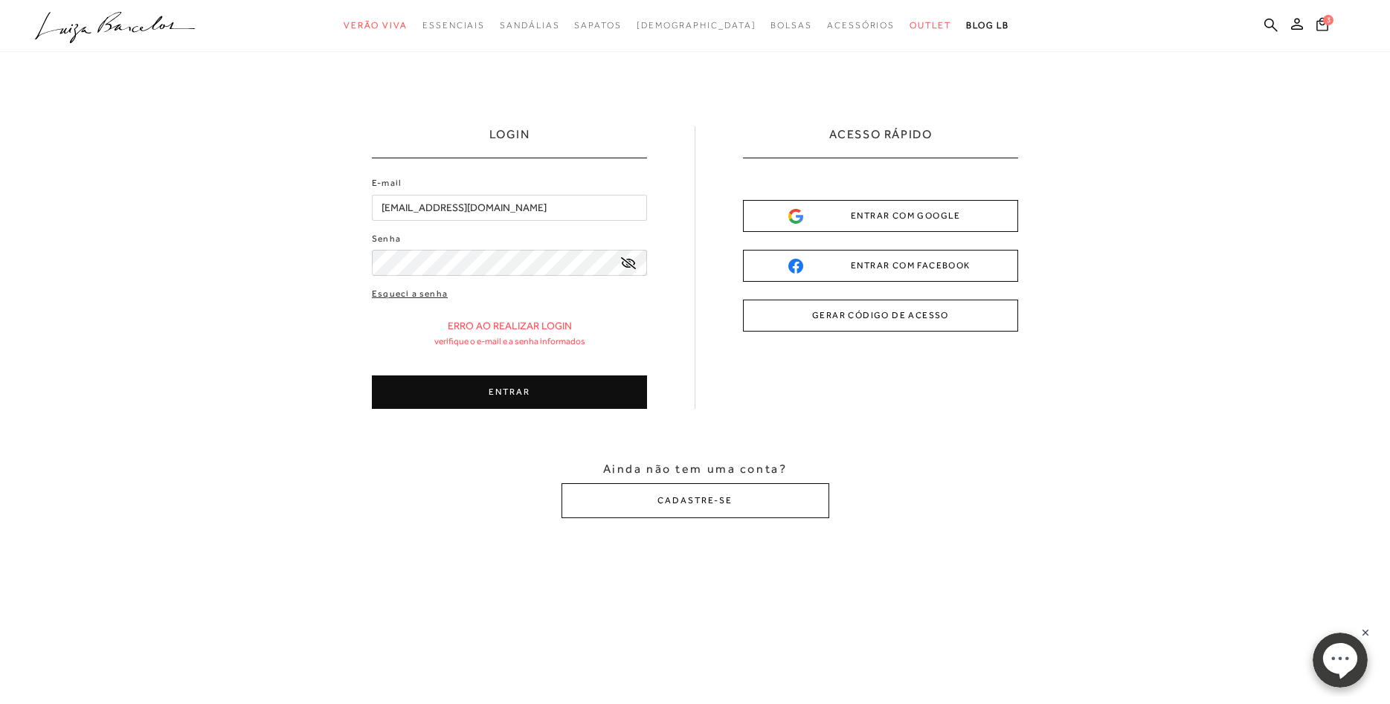
click at [541, 396] on button "ENTRAR" at bounding box center [509, 392] width 275 height 33
click at [554, 392] on button "ENTRAR" at bounding box center [509, 392] width 275 height 33
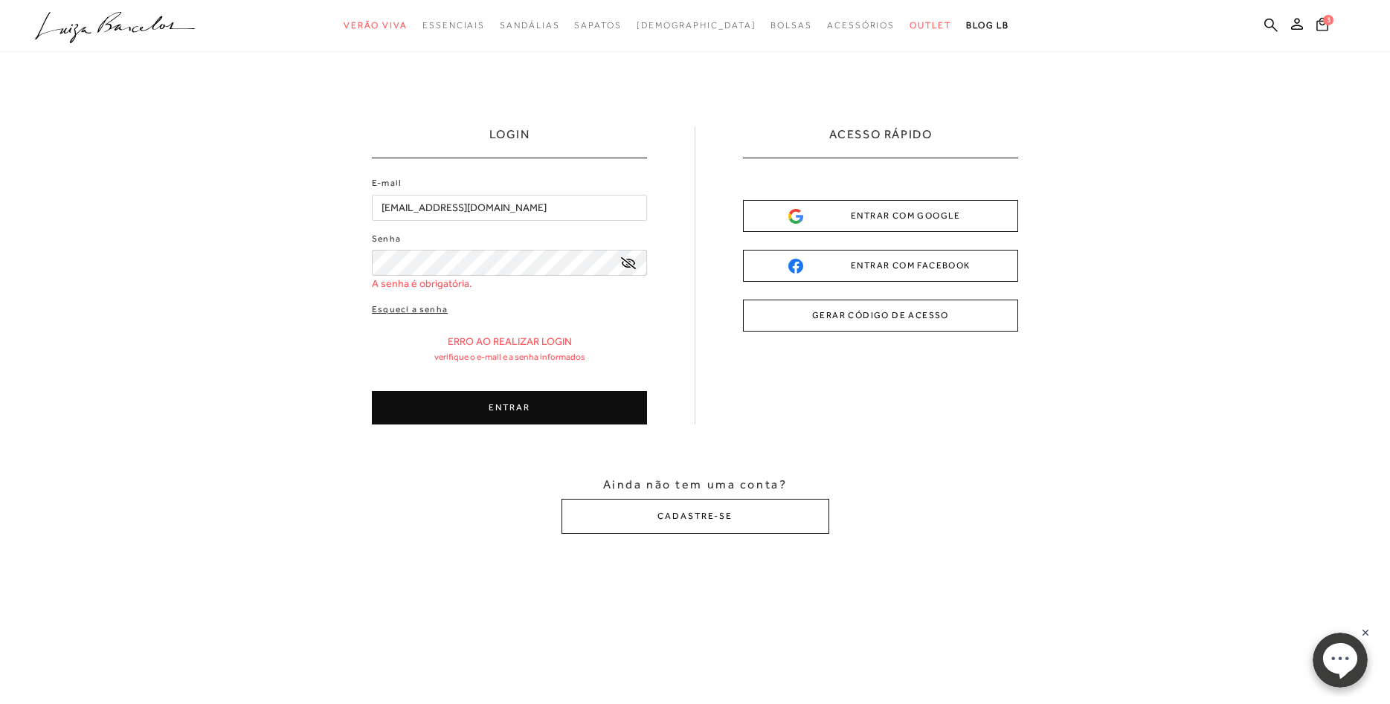
click at [555, 396] on button "ENTRAR" at bounding box center [509, 407] width 275 height 33
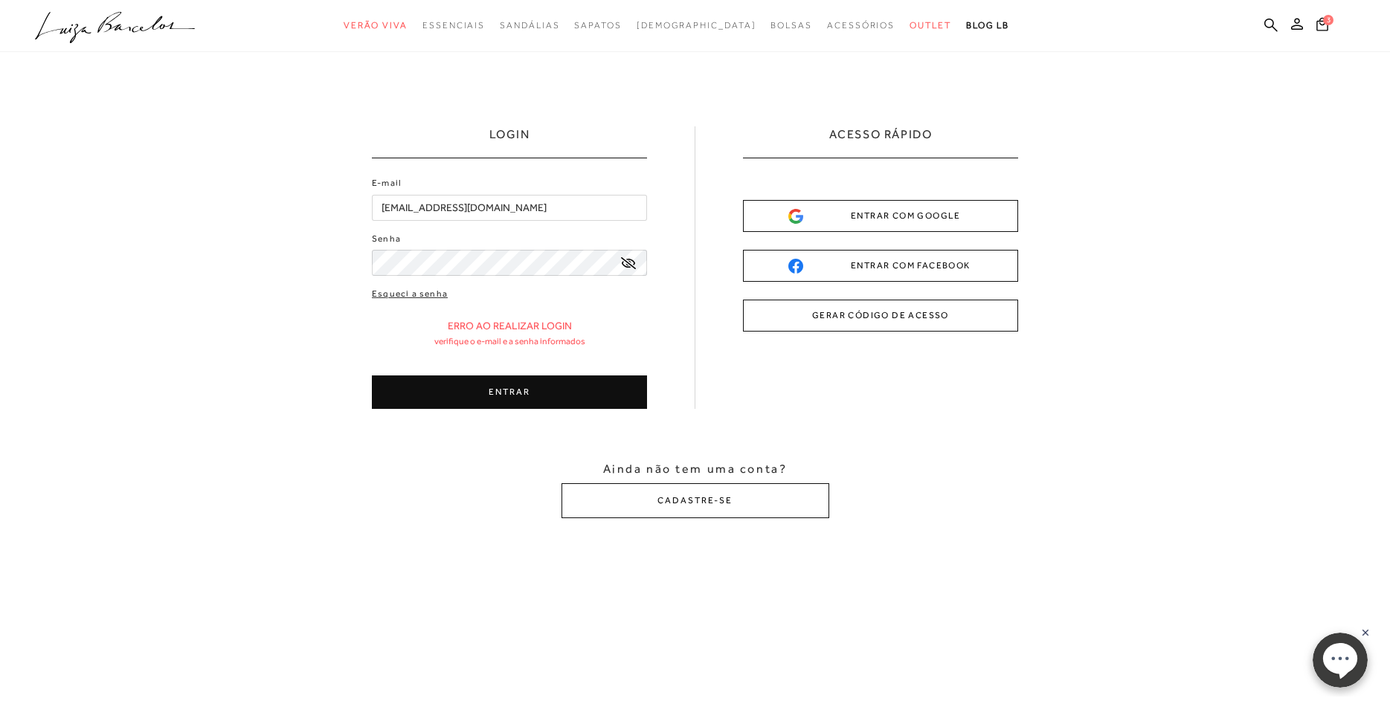
click at [628, 265] on icon at bounding box center [628, 263] width 15 height 12
click at [579, 384] on button "ENTRAR" at bounding box center [509, 392] width 275 height 33
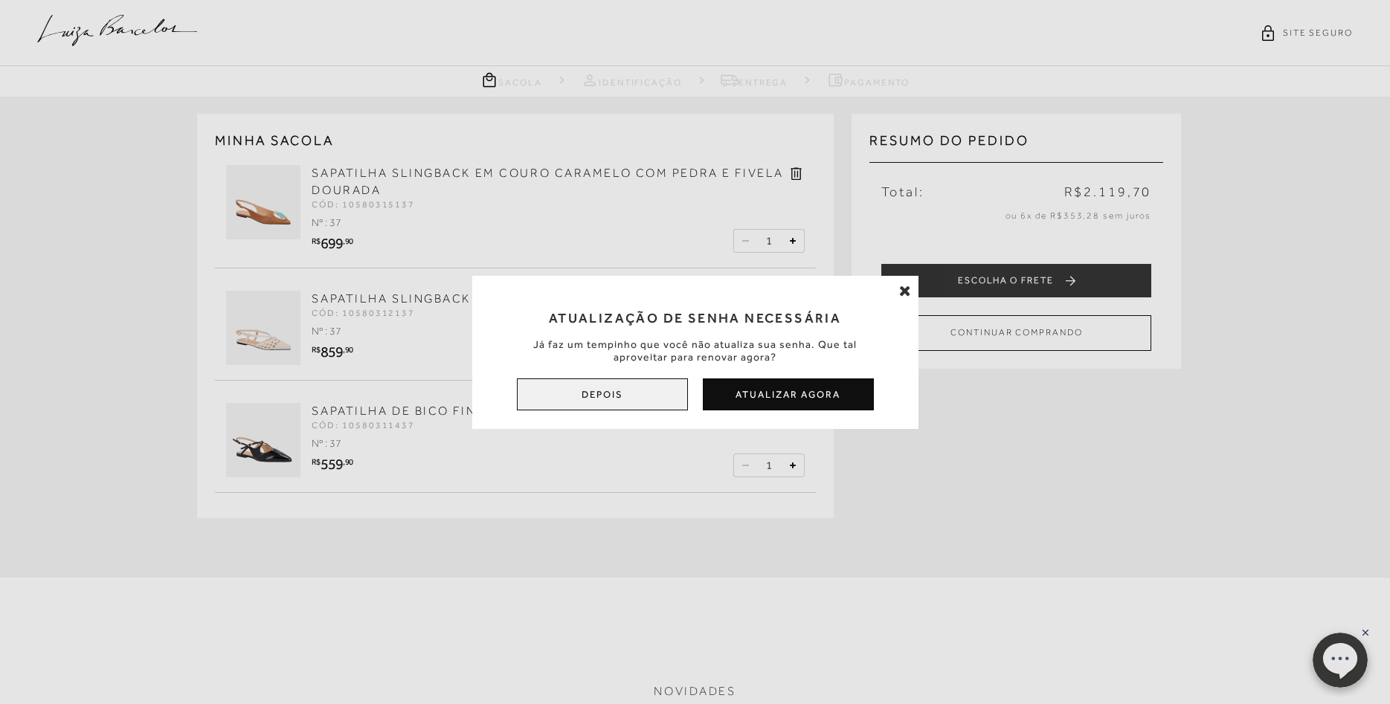
click at [639, 393] on button "Depois" at bounding box center [602, 394] width 171 height 32
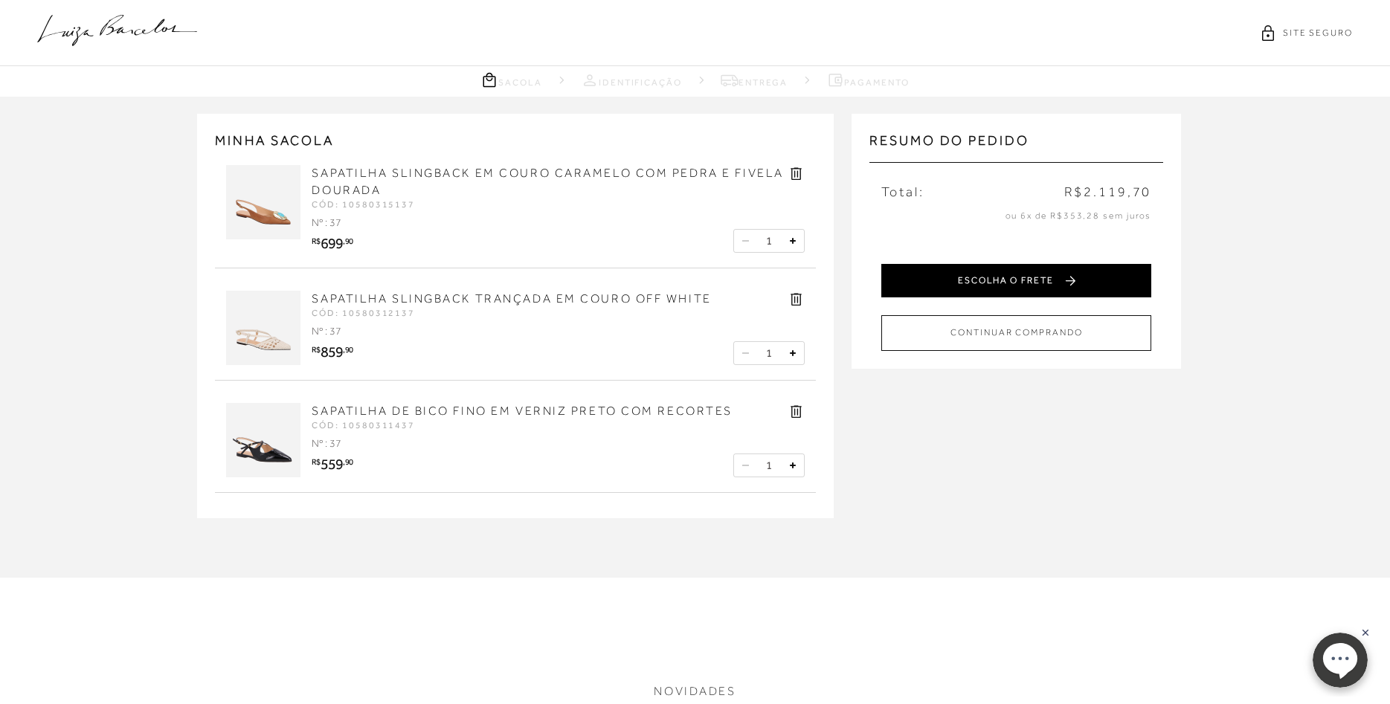
click at [1063, 285] on button "ESCOLHA O FRETE" at bounding box center [1016, 280] width 270 height 33
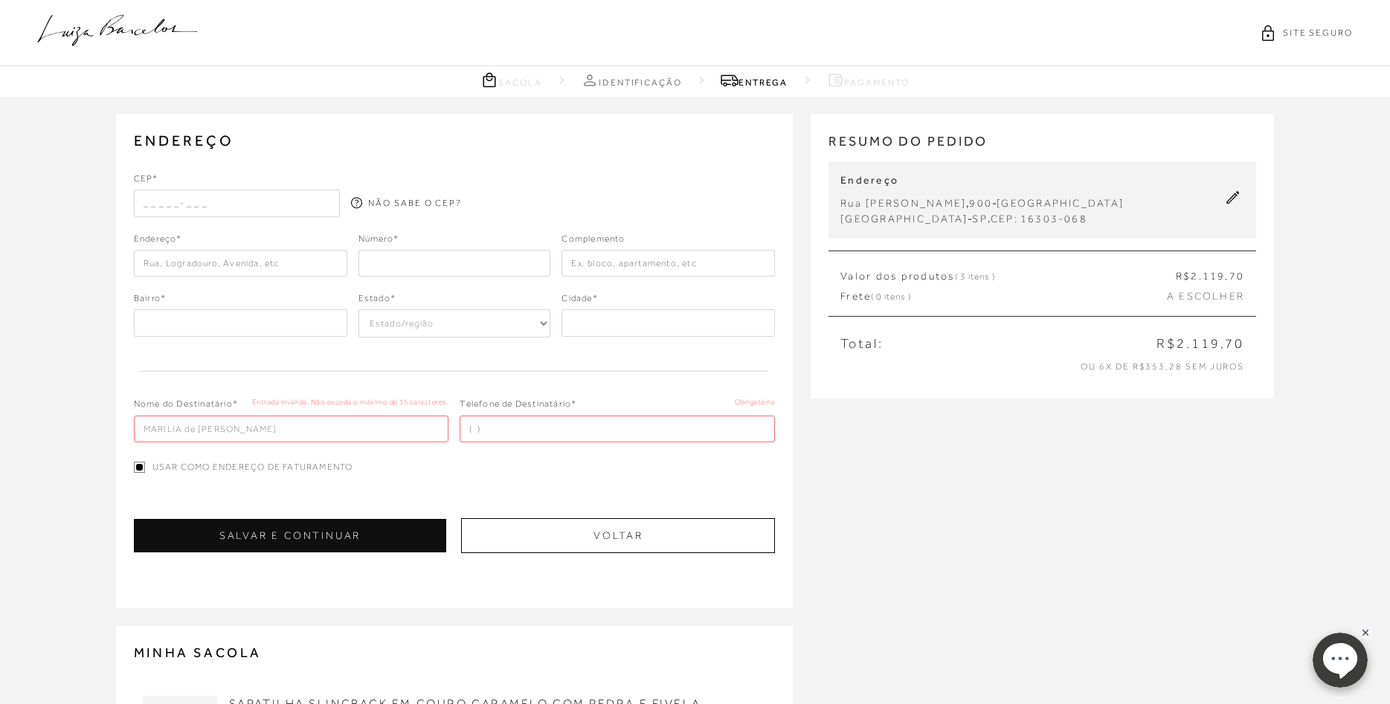
click at [250, 207] on input "text" at bounding box center [237, 203] width 207 height 27
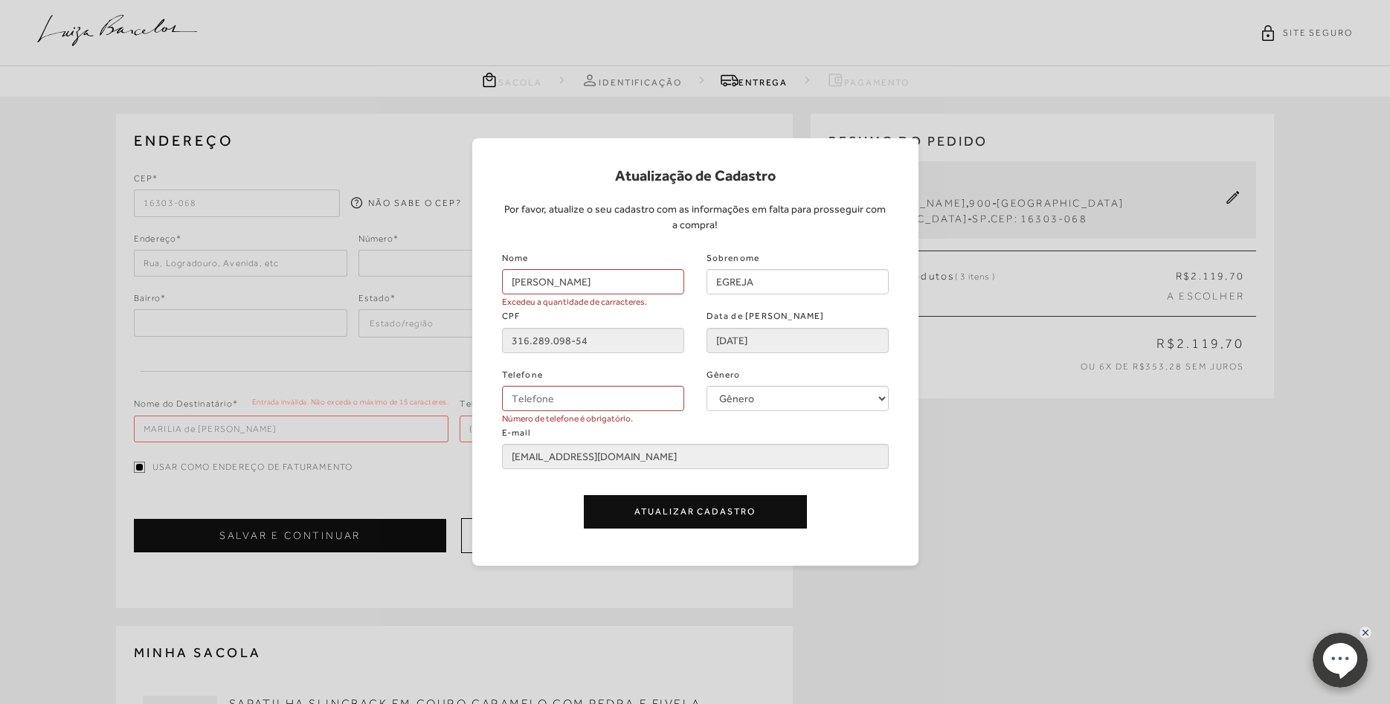
type input "16303-068"
click at [608, 402] on input "Telefone" at bounding box center [593, 398] width 182 height 25
type input "(18) 99721"
type input "Rua [PERSON_NAME]"
type input "[GEOGRAPHIC_DATA]"
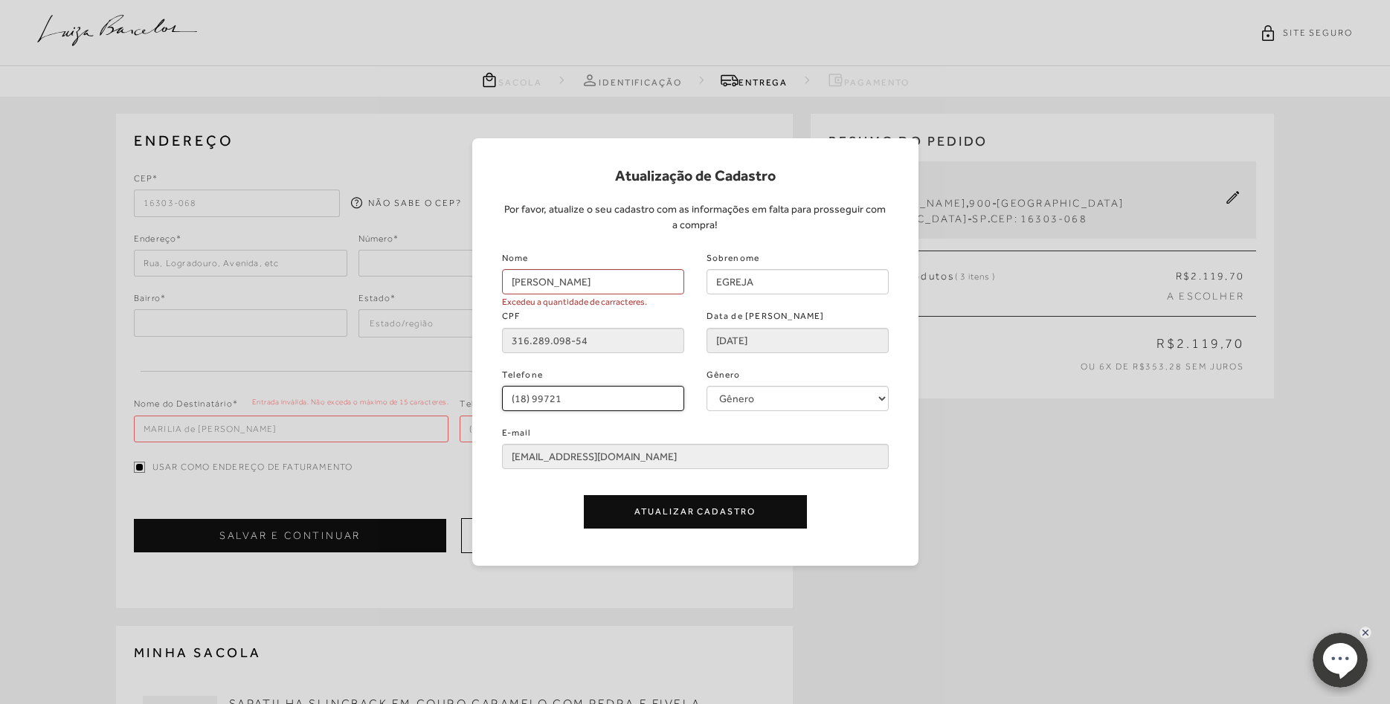
select select "SP"
type input "[GEOGRAPHIC_DATA]"
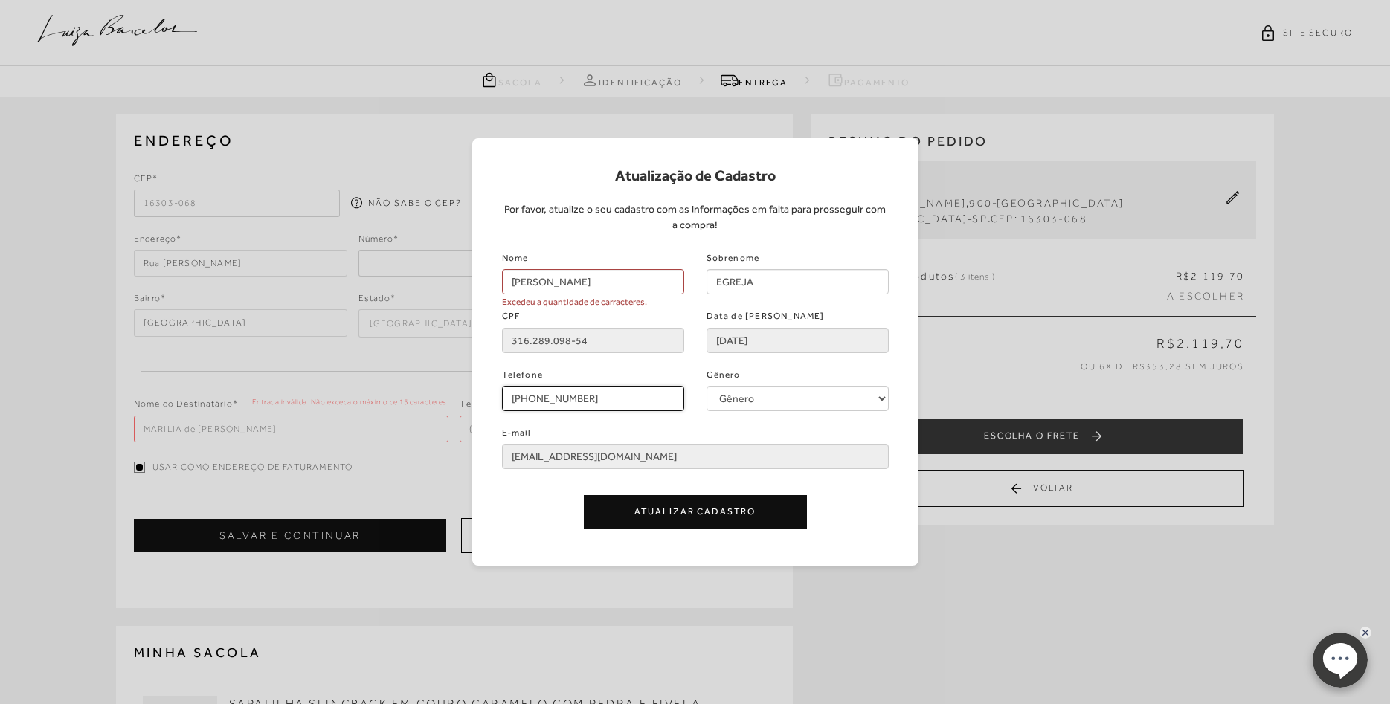
type input "[PHONE_NUMBER]"
click at [622, 287] on input "[PERSON_NAME]" at bounding box center [593, 281] width 182 height 25
type input "Marilia"
click at [777, 289] on input "EGREJA" at bounding box center [797, 281] width 182 height 25
type input "E"
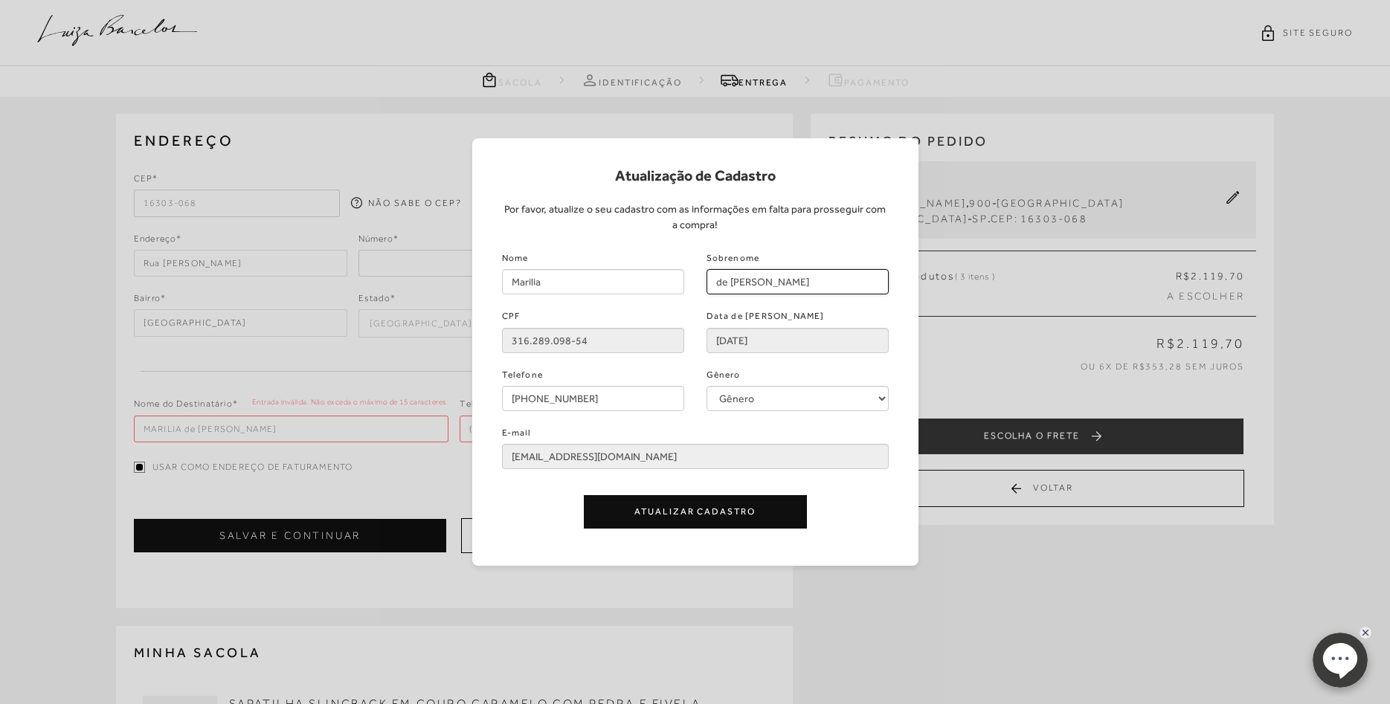
type input "de [PERSON_NAME]"
click at [744, 512] on button "Atualizar Cadastro" at bounding box center [695, 511] width 223 height 33
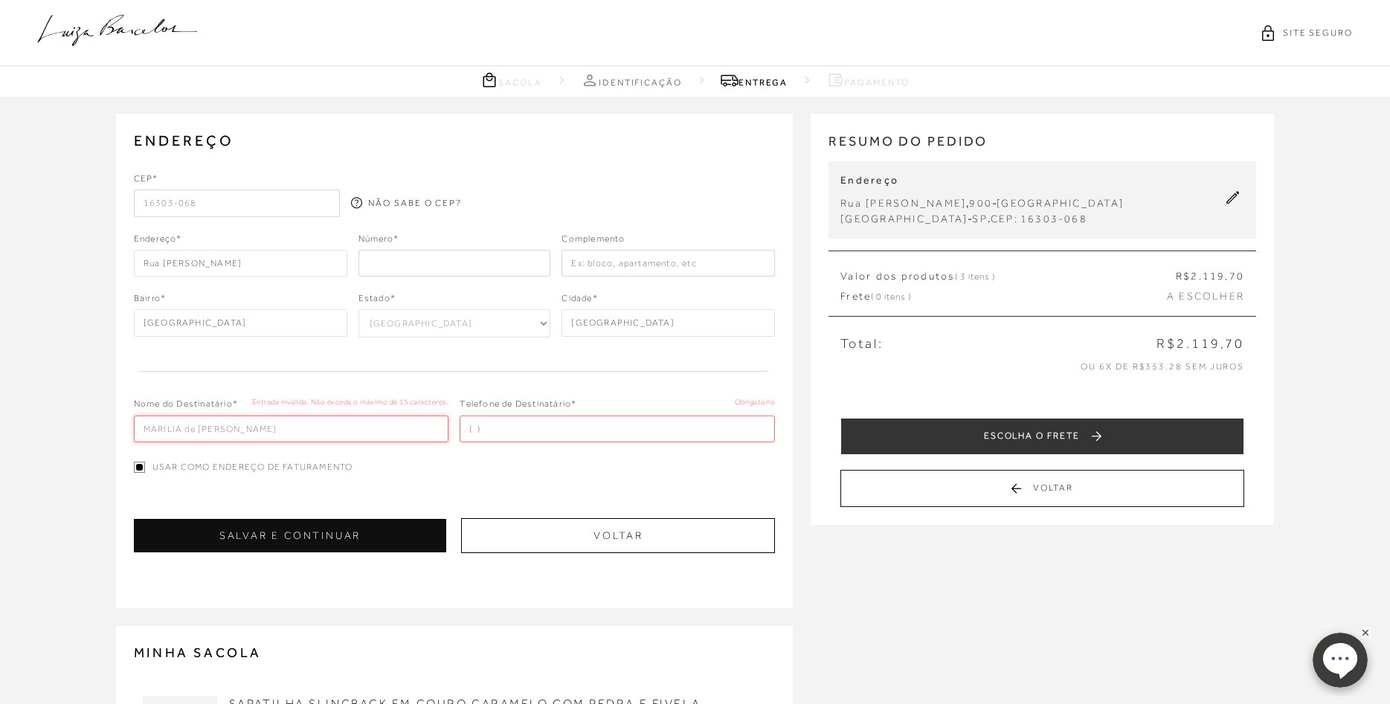
drag, startPoint x: 317, startPoint y: 428, endPoint x: 98, endPoint y: 423, distance: 218.7
click at [134, 423] on input "MARILIA de [PERSON_NAME]" at bounding box center [291, 429] width 315 height 27
type input "[PERSON_NAME] Egreja"
click at [472, 436] on input "tel" at bounding box center [617, 429] width 315 height 27
type input "[PHONE_NUMBER]"
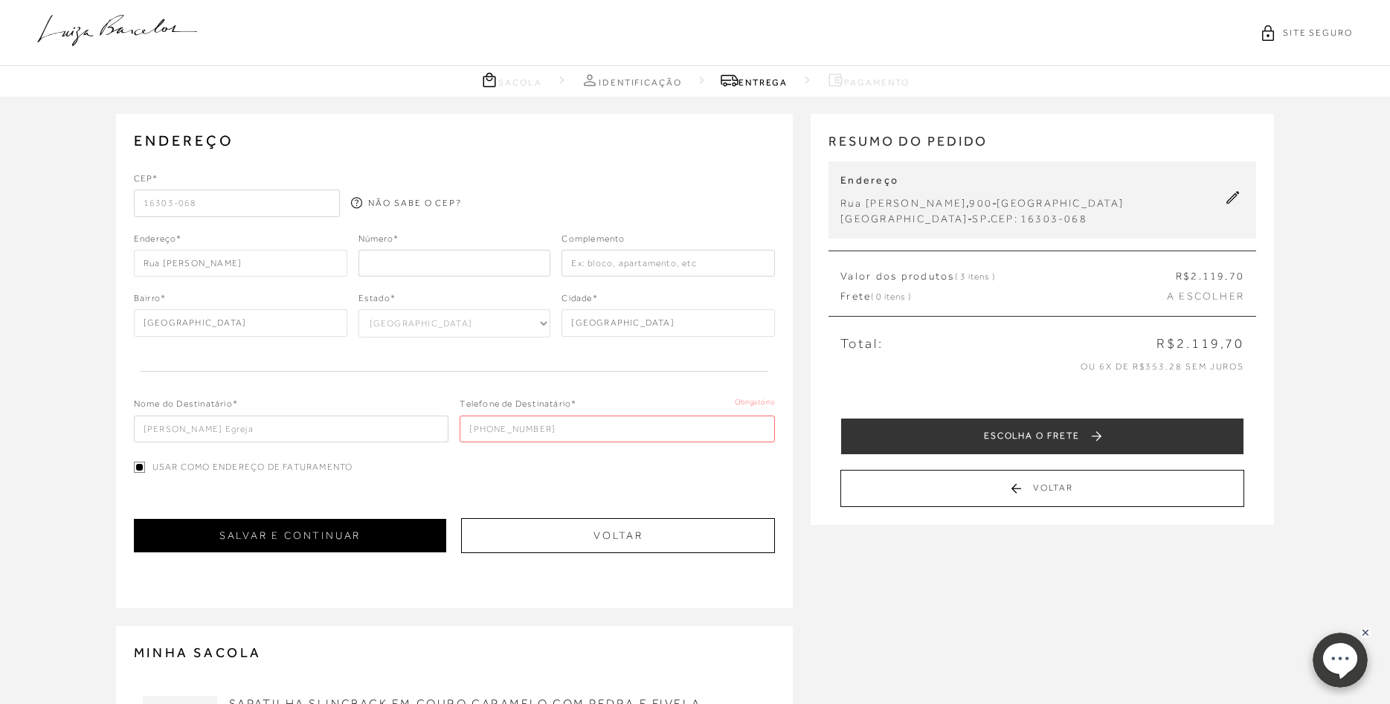
click at [385, 540] on button "SALVAR E CONTINUAR" at bounding box center [290, 535] width 313 height 33
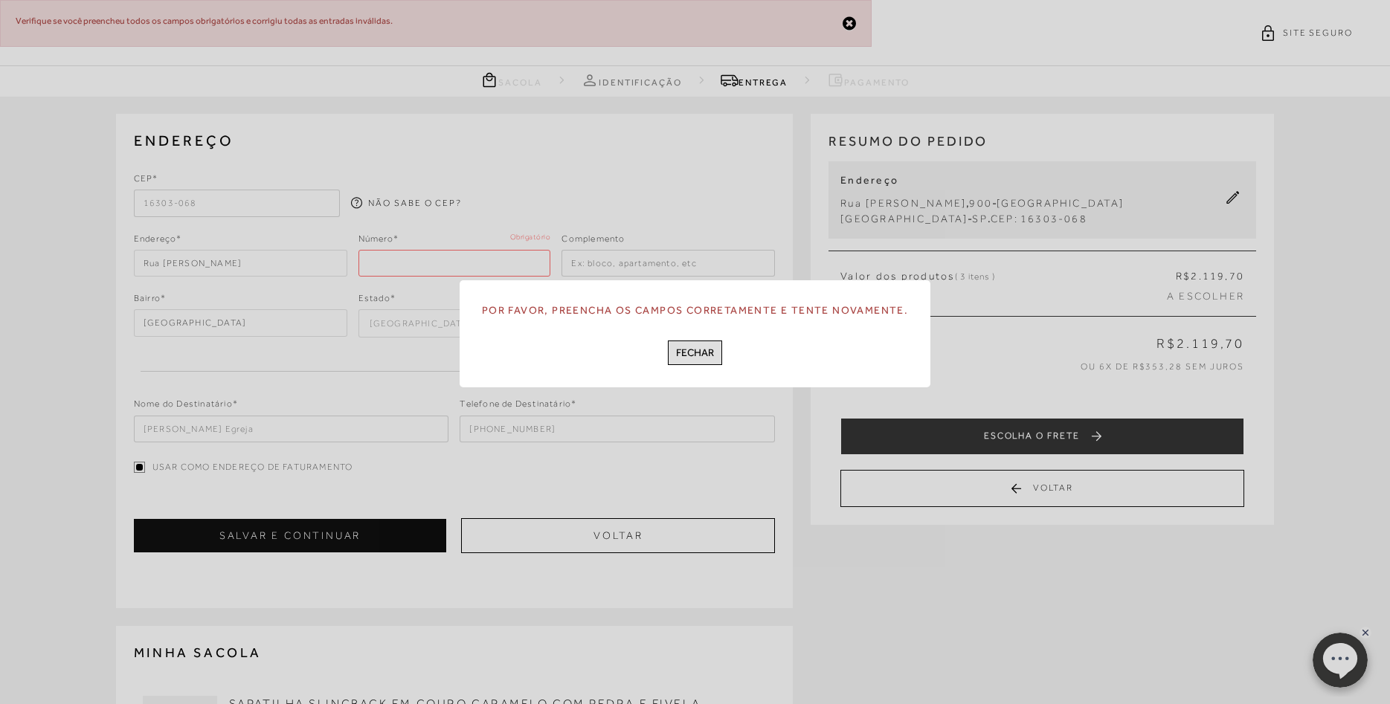
click at [703, 350] on button "FECHAR" at bounding box center [695, 353] width 54 height 25
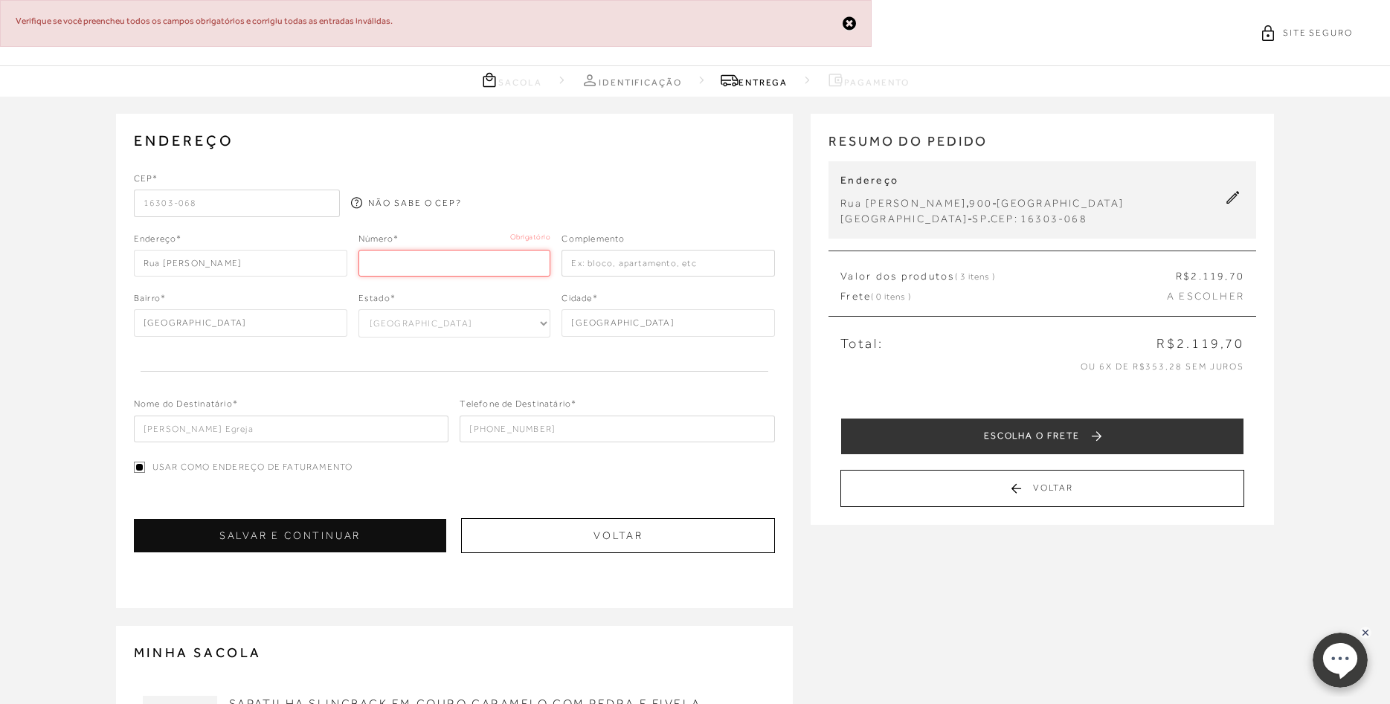
click at [445, 265] on input "number" at bounding box center [454, 263] width 193 height 27
type input "1582"
click at [350, 540] on button "SALVAR E CONTINUAR" at bounding box center [290, 535] width 313 height 33
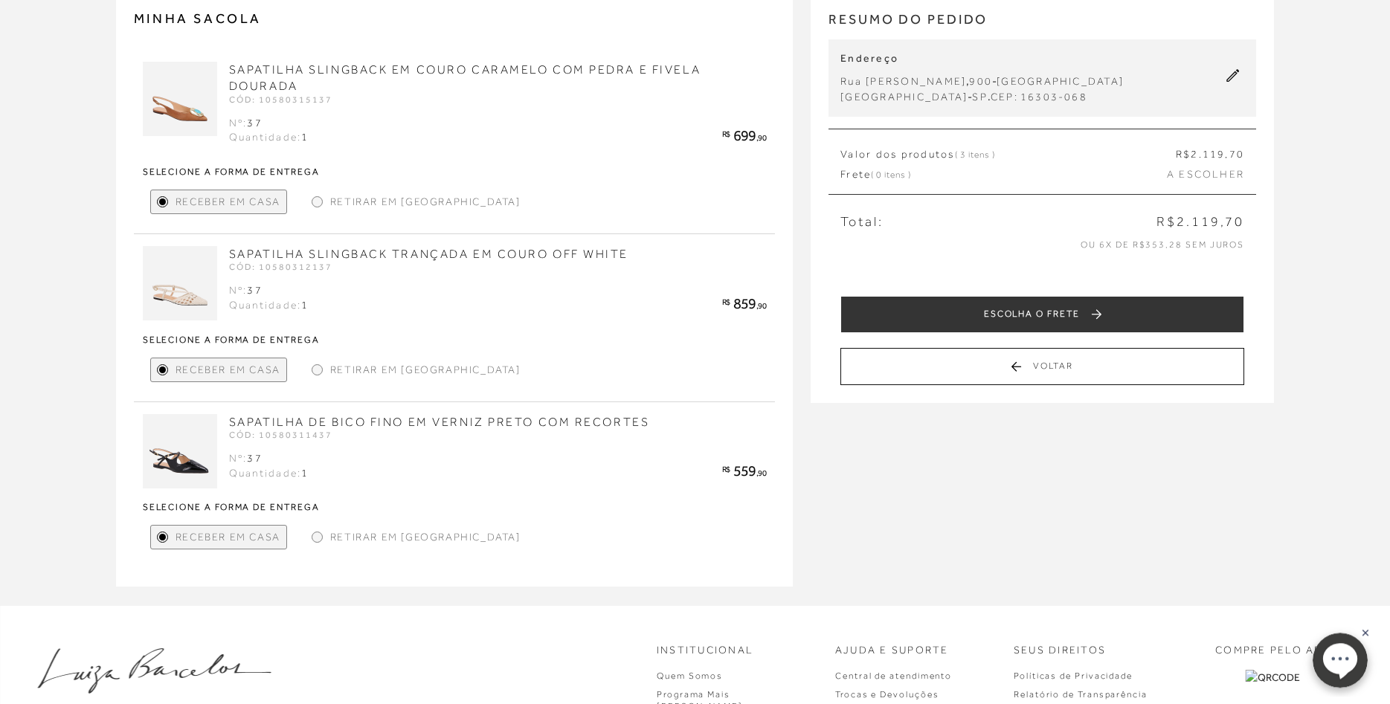
scroll to position [152, 0]
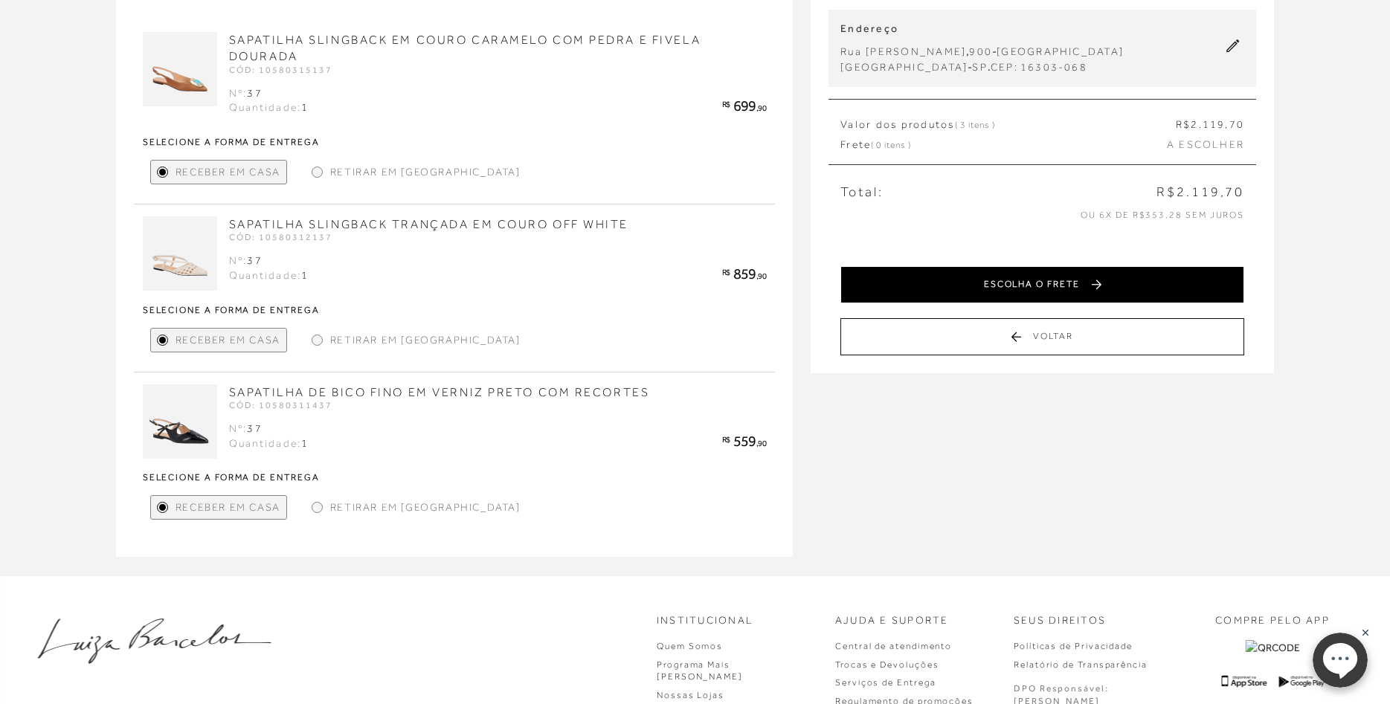
click at [1061, 294] on button "ESCOLHA O FRETE" at bounding box center [1042, 284] width 404 height 37
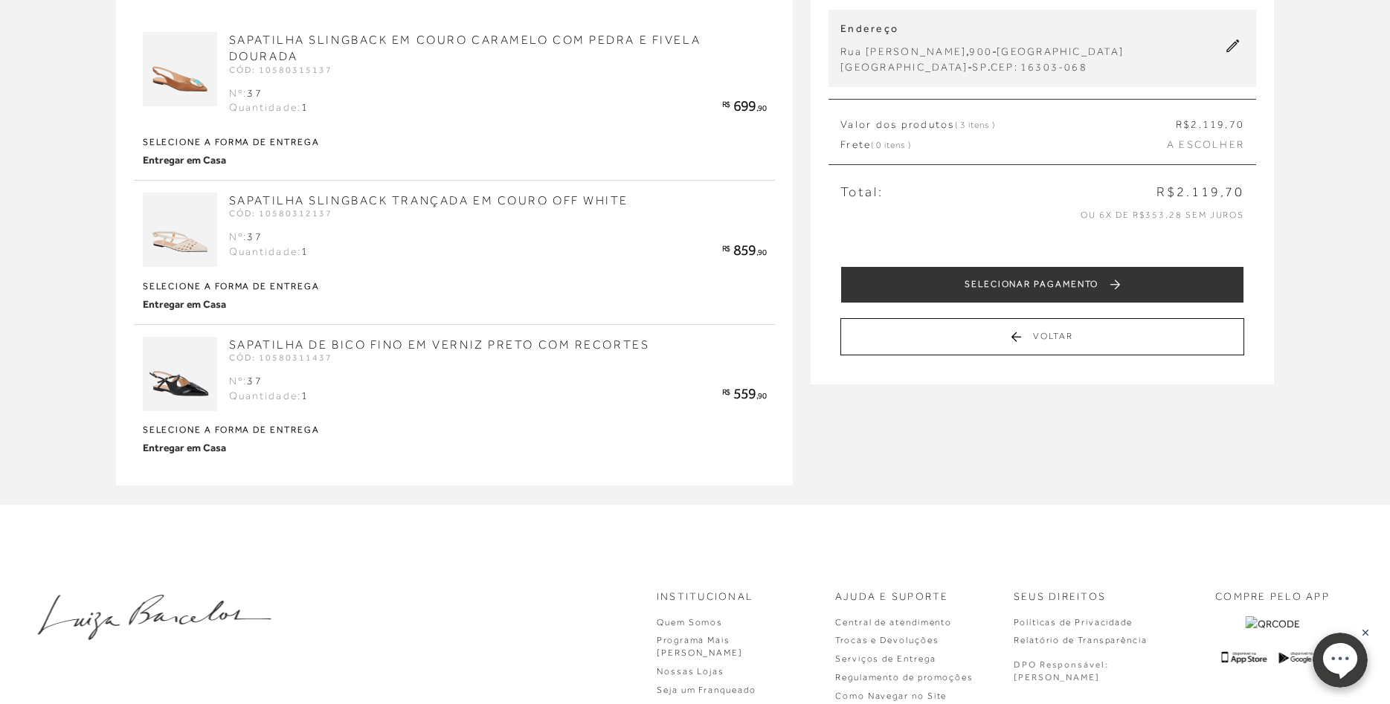
scroll to position [0, 0]
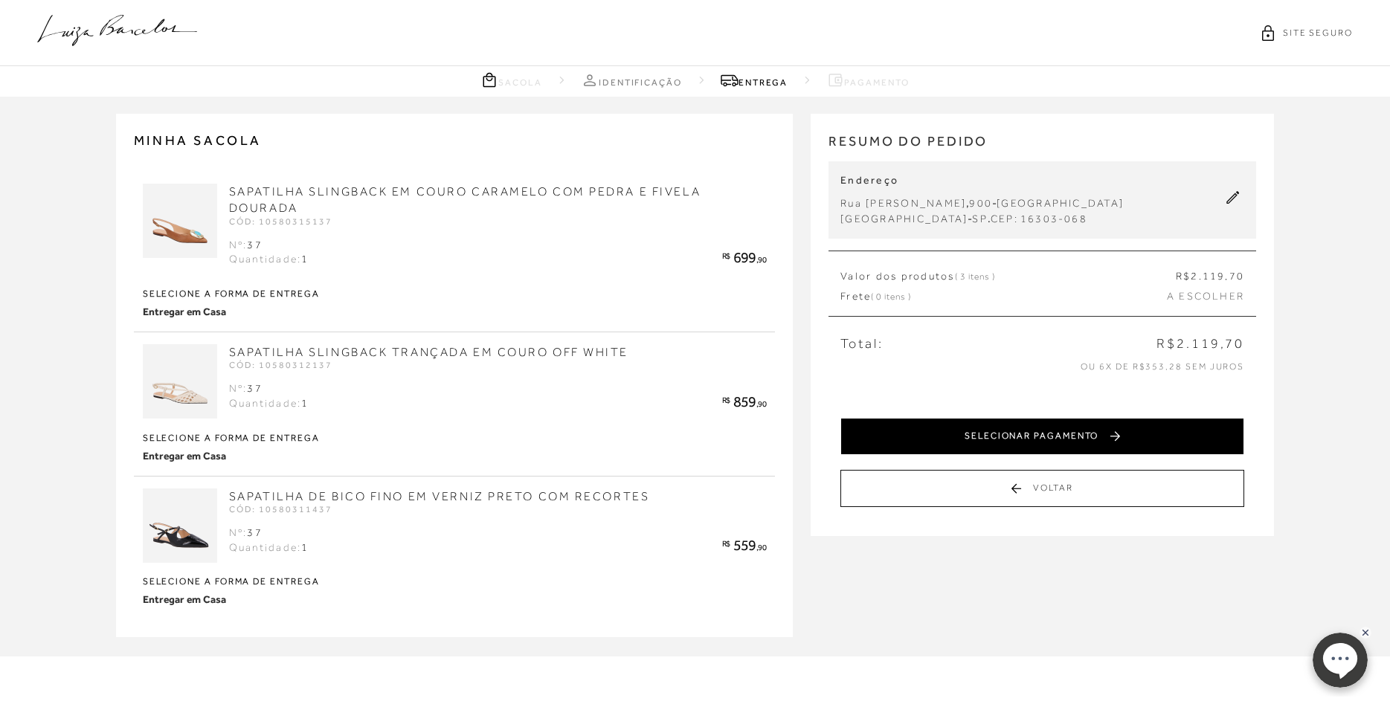
click at [1048, 439] on button "SELECIONAR PAGAMENTO" at bounding box center [1042, 436] width 404 height 37
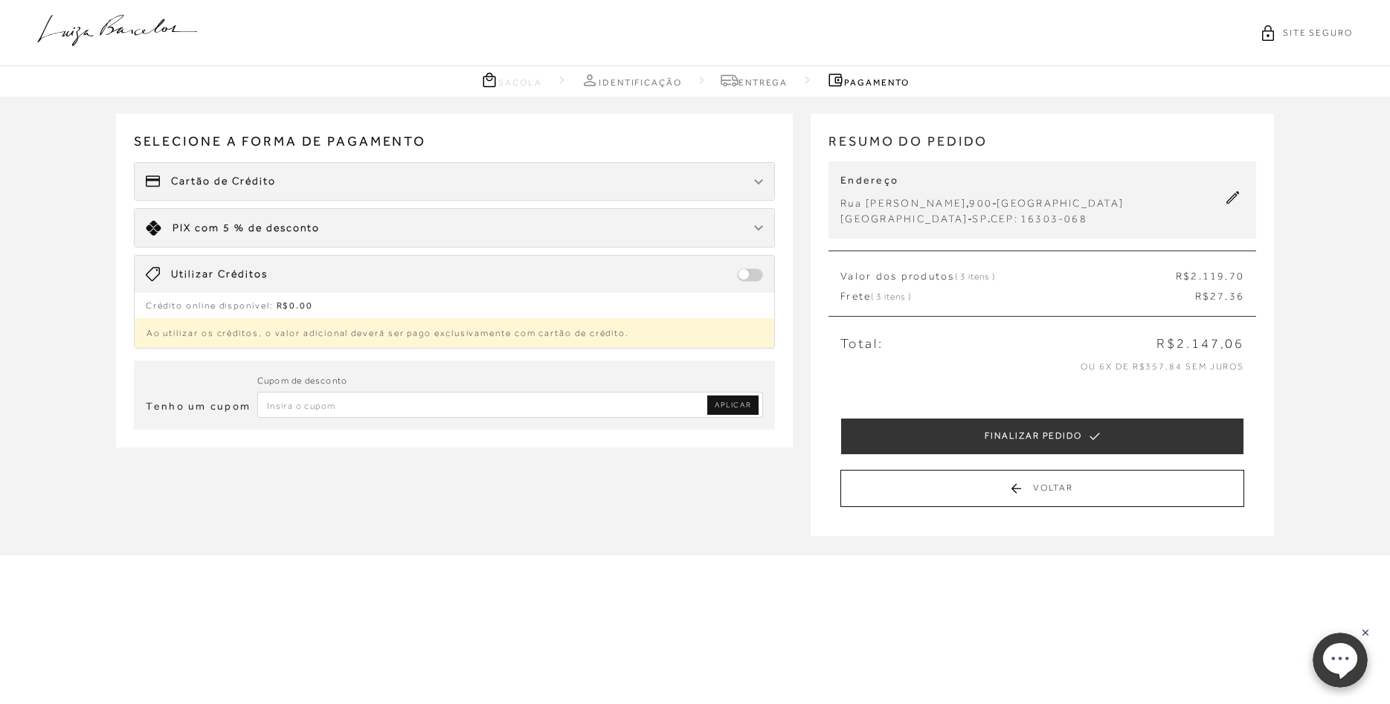
click at [758, 184] on img at bounding box center [758, 182] width 9 height 6
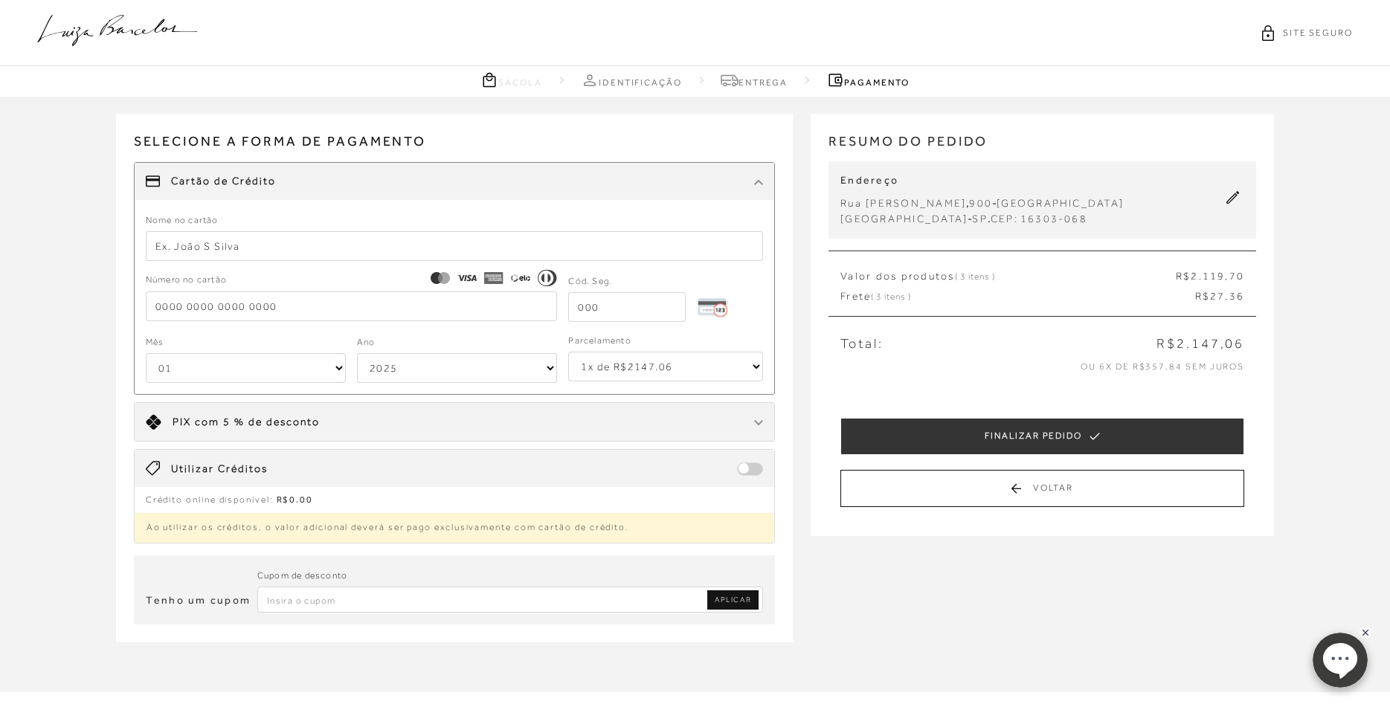
click at [368, 245] on input "text" at bounding box center [455, 246] width 618 height 30
type input "Marilia C N Egreja"
click at [267, 301] on input "tel" at bounding box center [352, 306] width 412 height 30
type input "[CREDIT_CARD_NUMBER]"
click at [656, 311] on input "tel" at bounding box center [626, 307] width 117 height 30
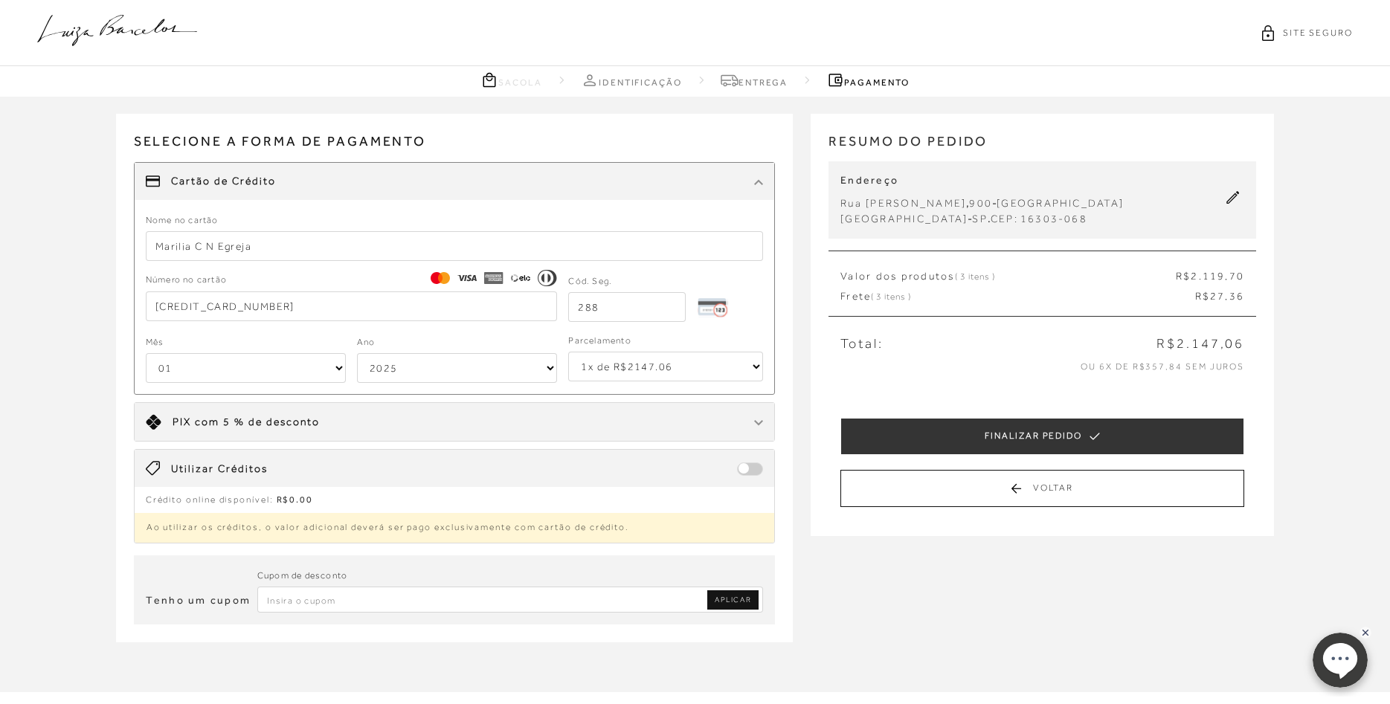
type input "288"
click at [357, 353] on select "2025 2026 2027 2028 2029 2030 2031 2032 2033 2034 2035 2036 2037 2038 2039 2040…" at bounding box center [457, 368] width 200 height 30
select select "2032"
click option "2032" at bounding box center [0, 0] width 0 height 0
click at [568, 352] on select "1x de R$2147.06 2x de R$1073.53 sem juros 3x de R$715.69 sem juros 4x de R$536.…" at bounding box center [665, 367] width 195 height 30
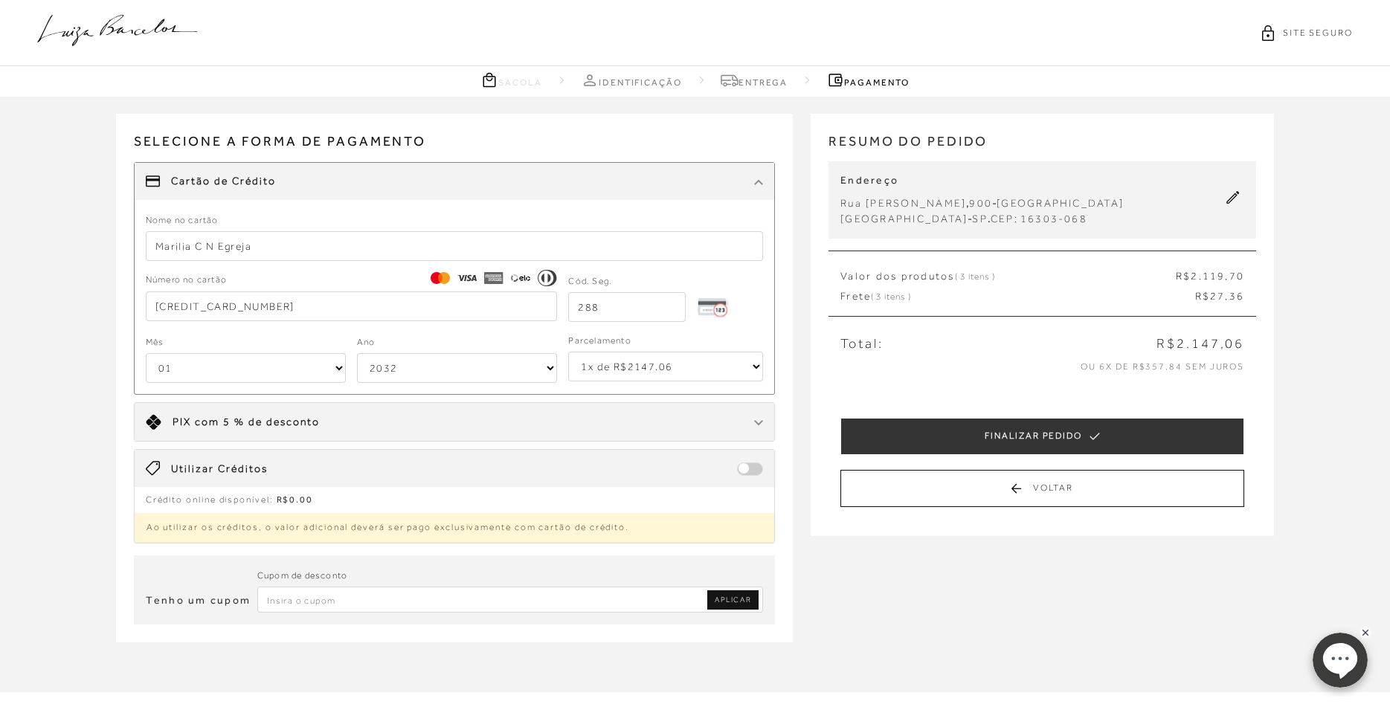
select select "6"
click option "6x de R$357.85 sem juros" at bounding box center [0, 0] width 0 height 0
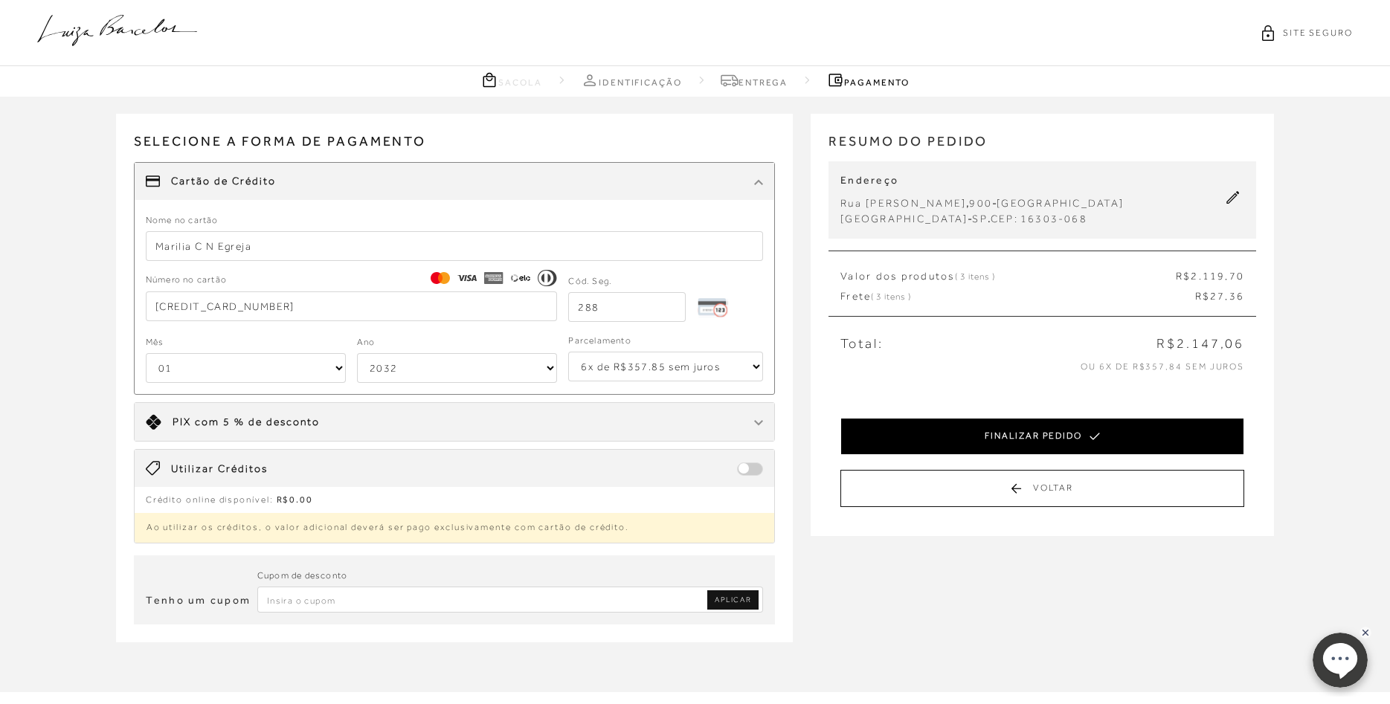
click at [1011, 436] on button "FINALIZAR PEDIDO" at bounding box center [1042, 436] width 404 height 37
select select "2032"
select select "6"
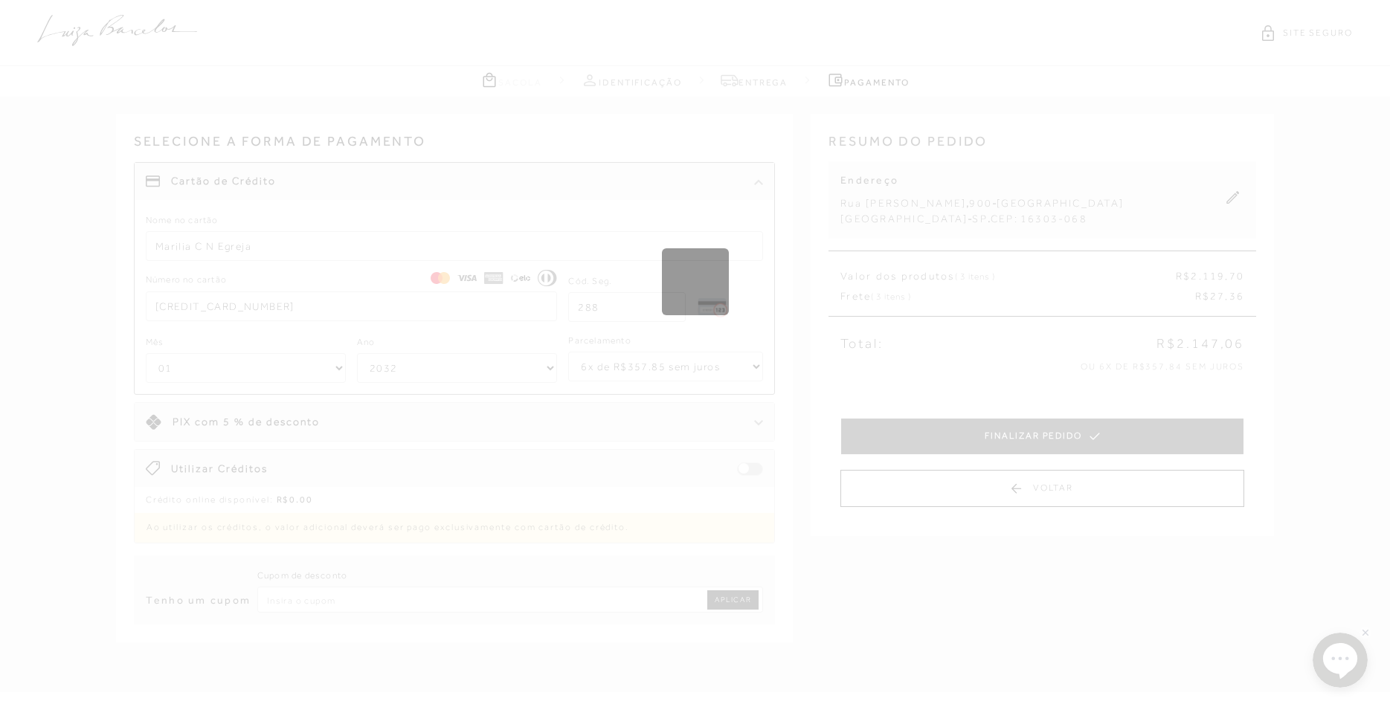
select select "1"
